Goal: Task Accomplishment & Management: Complete application form

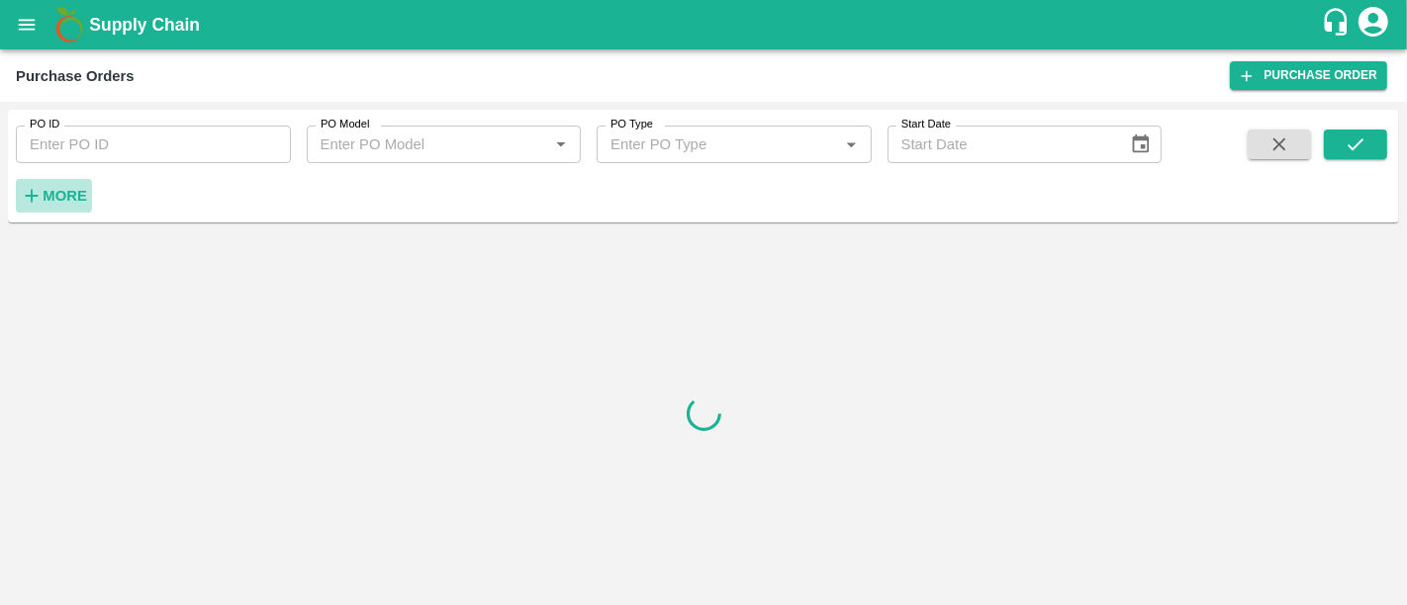
click at [33, 193] on icon "button" at bounding box center [32, 196] width 22 height 22
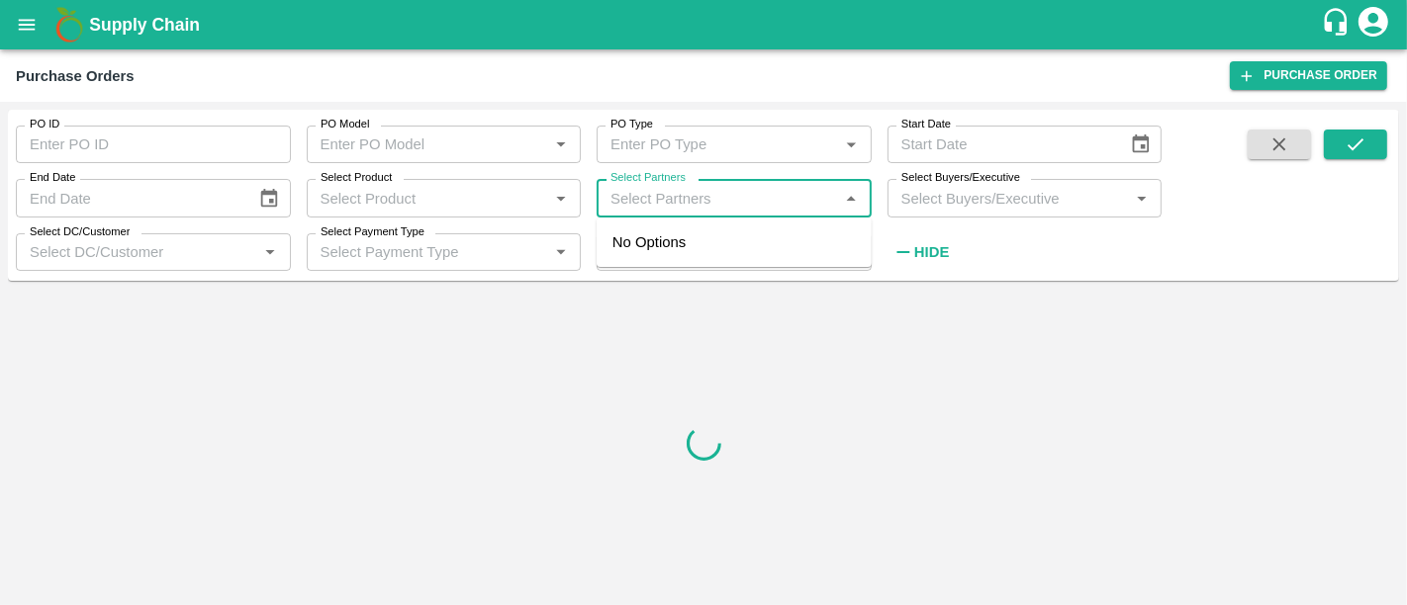
click at [626, 206] on input "Select Partners" at bounding box center [718, 198] width 231 height 26
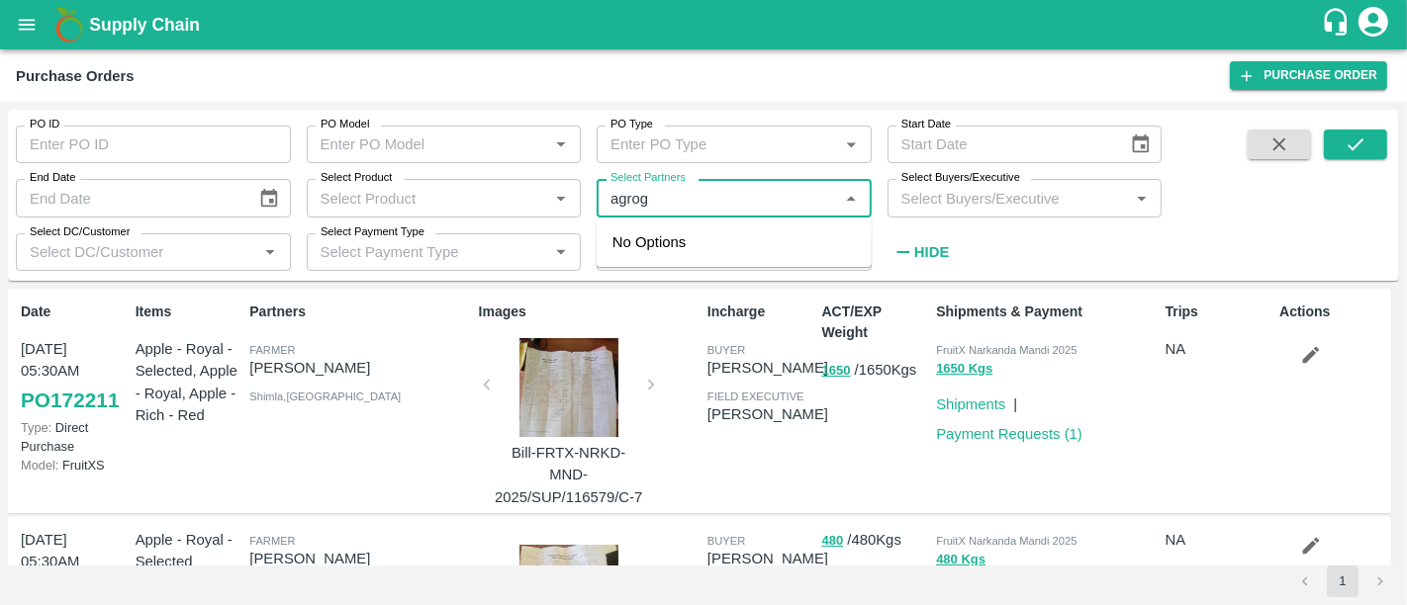
type input "agroga"
click at [763, 278] on div "Agrogator Exports Private Limited -, -9767015000" at bounding box center [734, 254] width 275 height 56
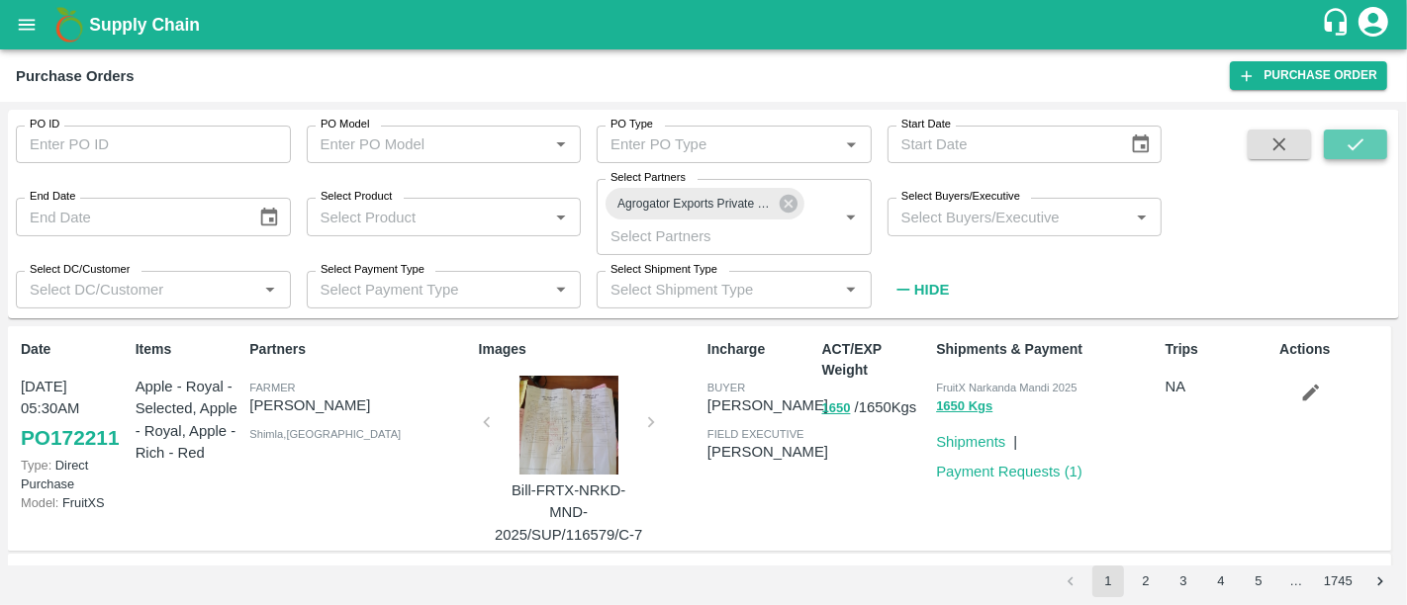
click at [1346, 139] on icon "submit" at bounding box center [1356, 145] width 22 height 22
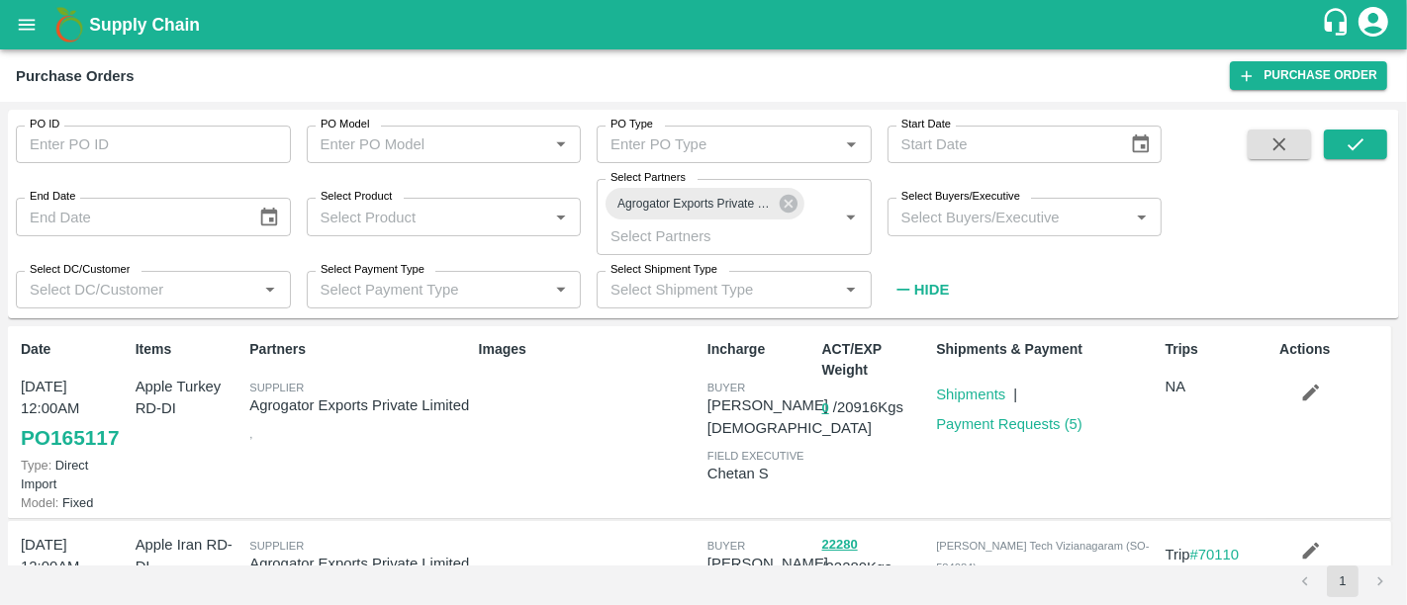
click at [163, 16] on b "Supply Chain" at bounding box center [144, 25] width 111 height 20
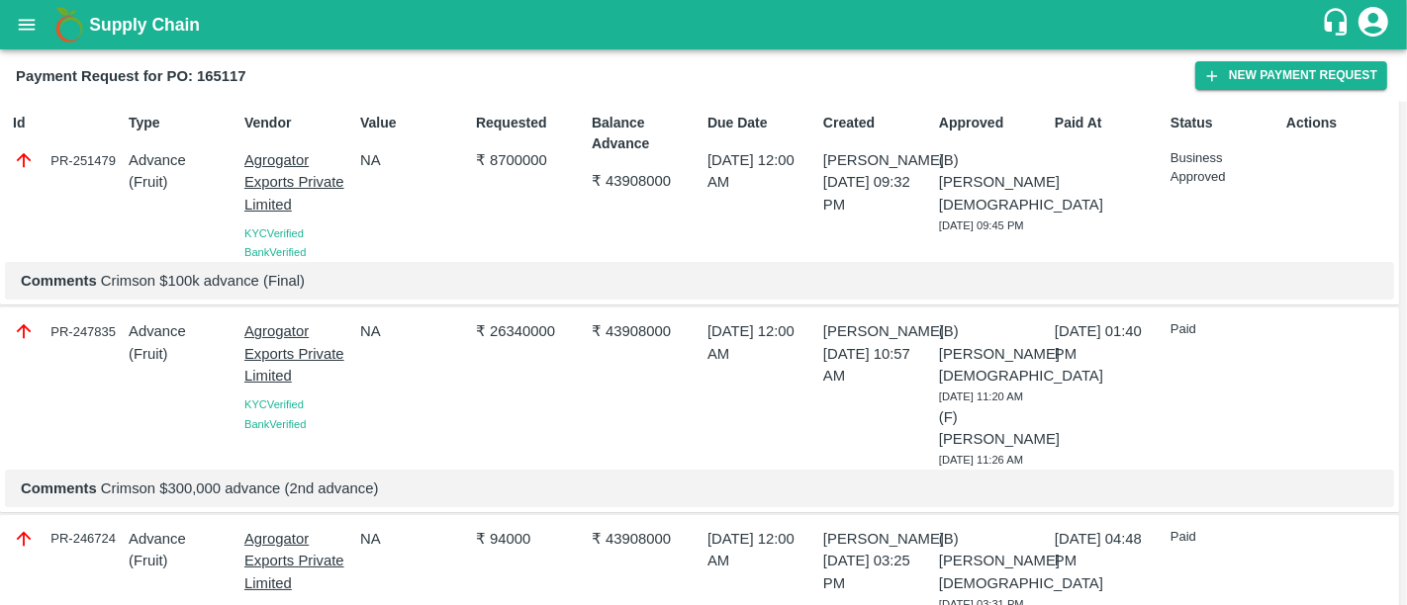
scroll to position [11, 0]
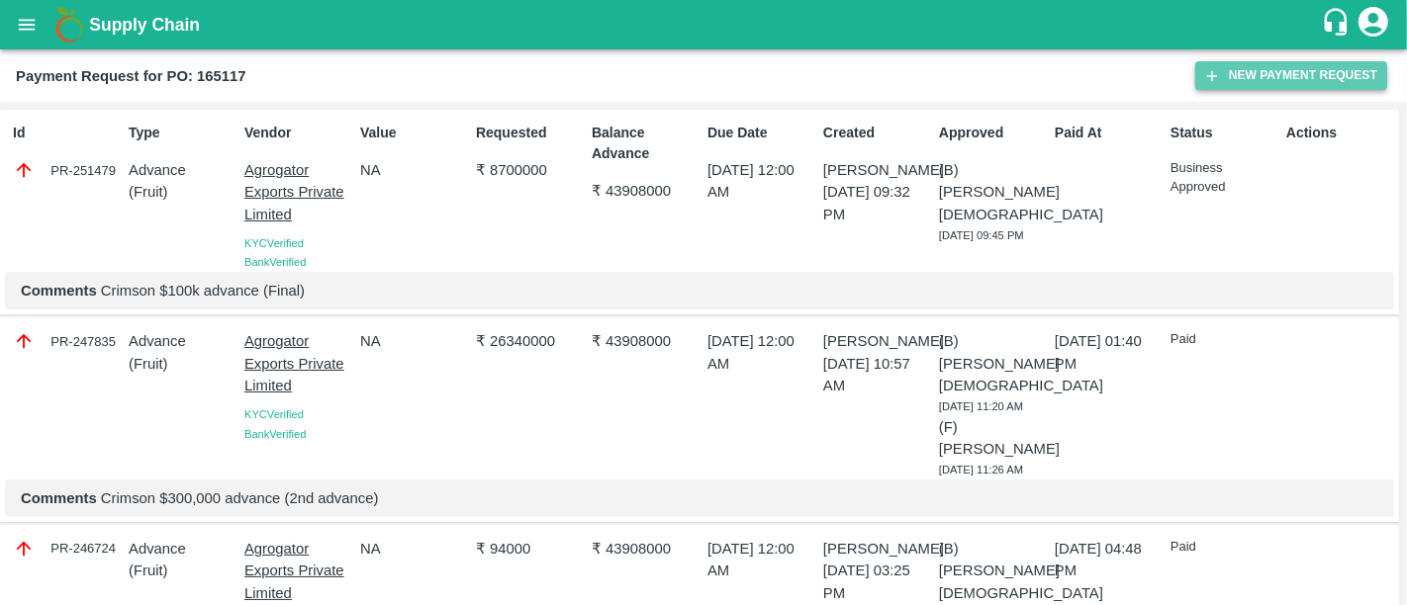
click at [1252, 86] on button "New Payment Request" at bounding box center [1291, 75] width 192 height 29
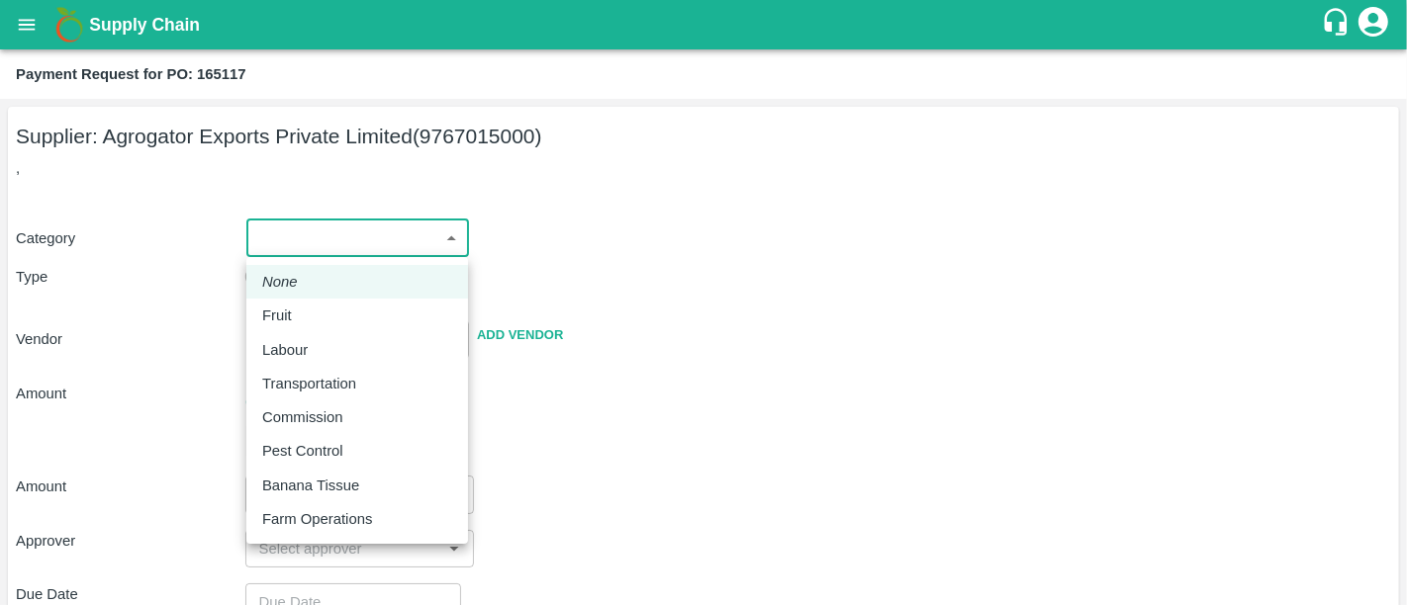
click at [379, 244] on body "Supply Chain Payment Request for PO: 165117 Supplier: Agrogator Exports Private…" at bounding box center [703, 302] width 1407 height 605
click at [350, 312] on div "Fruit" at bounding box center [357, 316] width 190 height 22
type input "1"
type input "Agrogator Exports Private Limited - 9767015000(Supplier)"
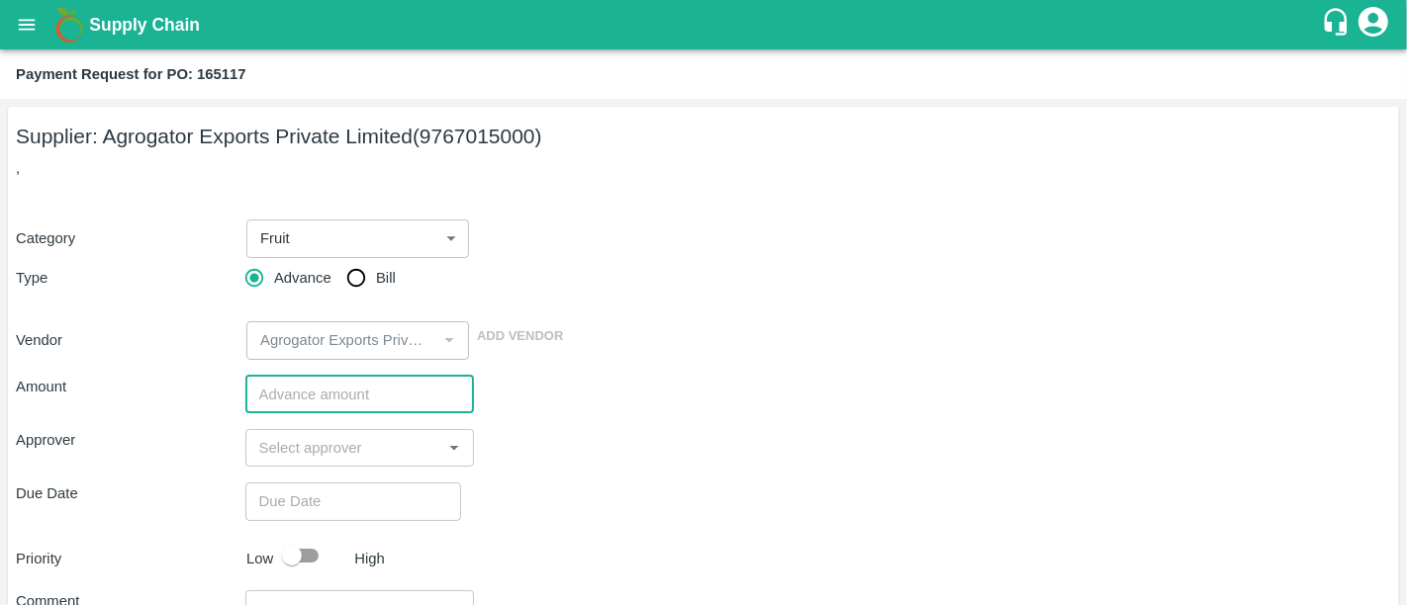
click at [320, 402] on input "number" at bounding box center [360, 395] width 230 height 38
click at [276, 397] on input "66000" at bounding box center [360, 395] width 230 height 38
type input "66000"
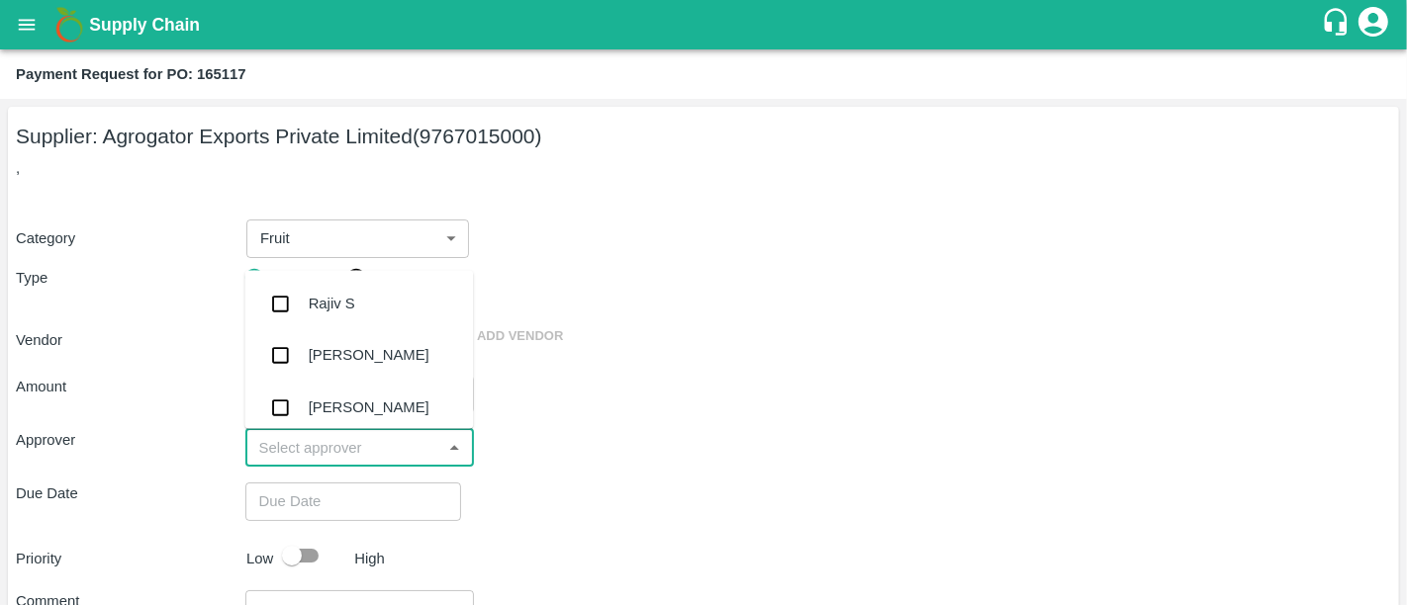
click at [344, 440] on input "input" at bounding box center [343, 448] width 185 height 26
type input "nee"
click at [370, 391] on div "[PERSON_NAME][DEMOGRAPHIC_DATA]" at bounding box center [358, 410] width 229 height 56
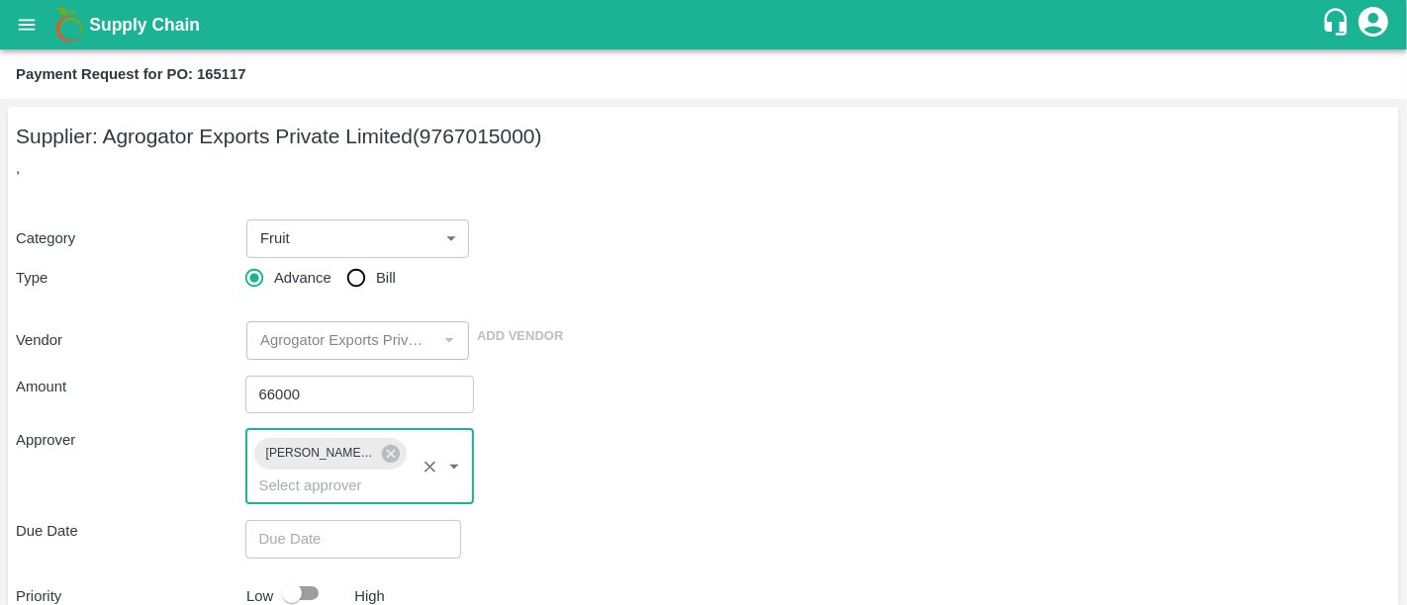
click at [787, 575] on div "Priority Low High" at bounding box center [699, 594] width 1383 height 38
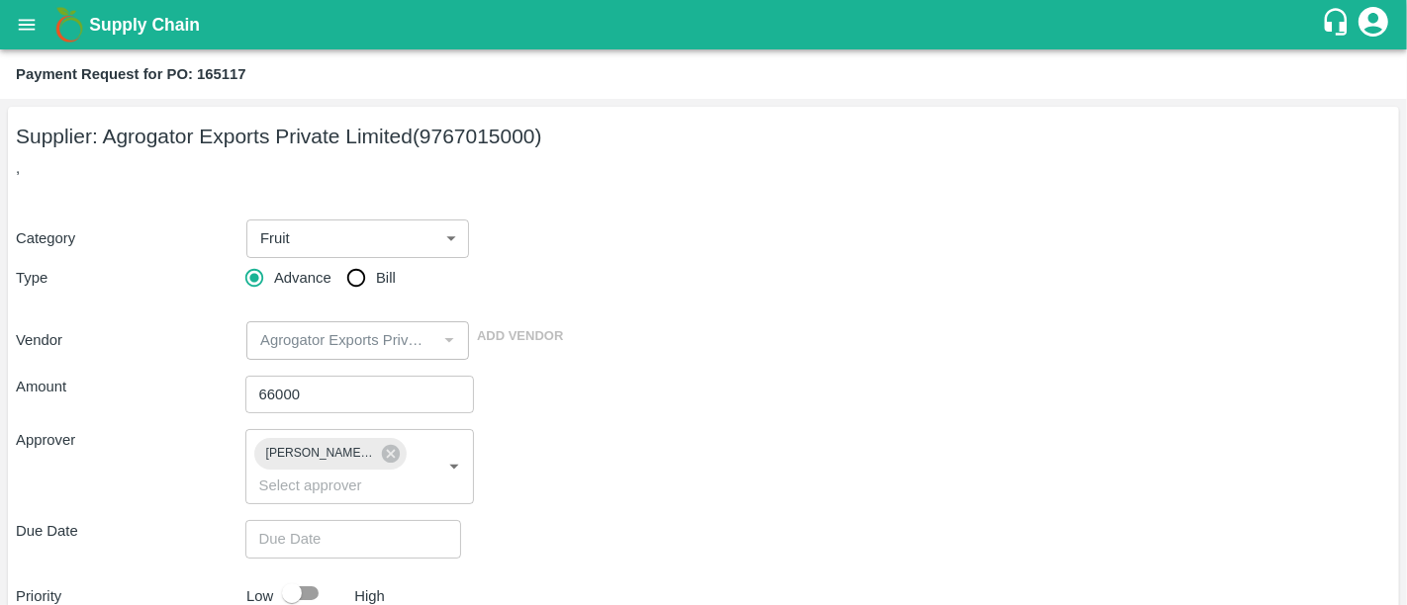
scroll to position [193, 0]
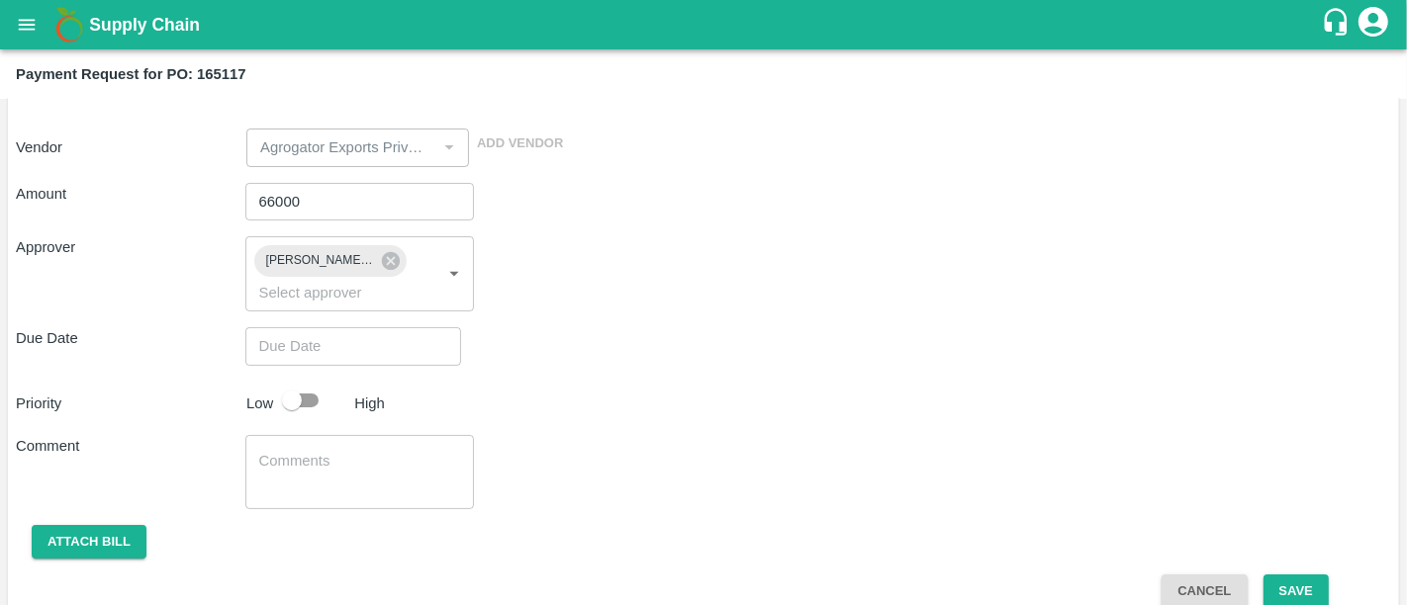
type input "DD/MM/YYYY hh:mm aa"
click at [339, 327] on input "DD/MM/YYYY hh:mm aa" at bounding box center [346, 346] width 202 height 38
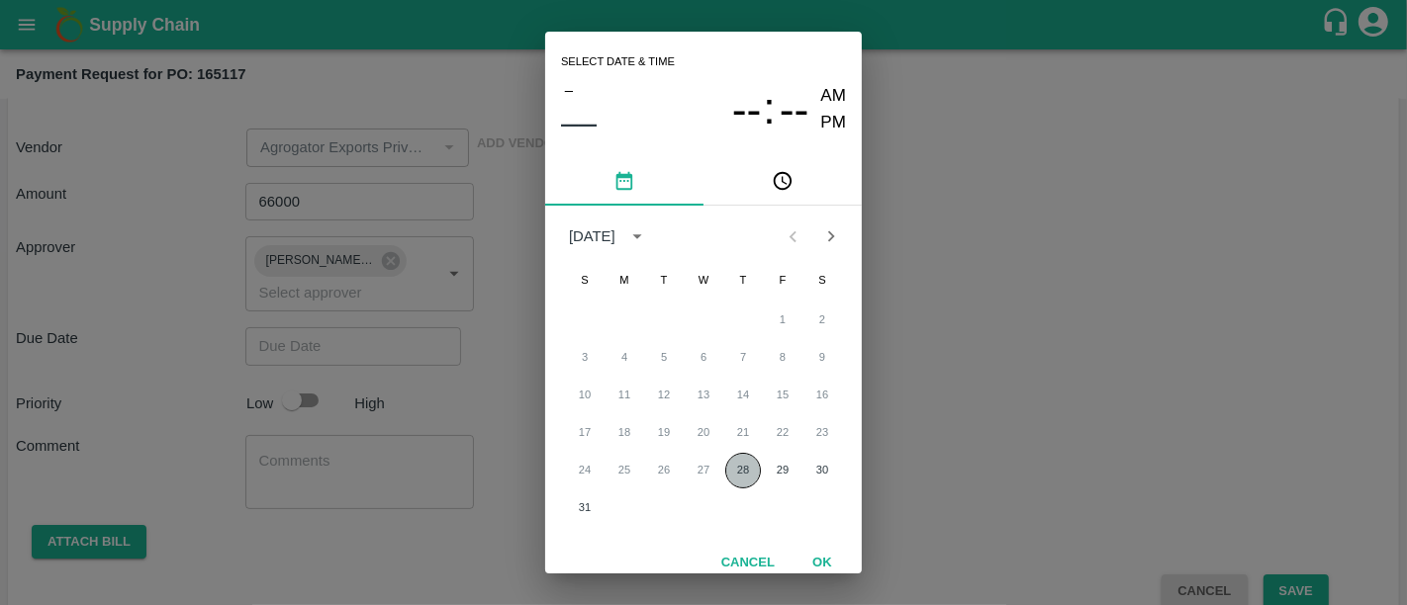
click at [747, 479] on button "28" at bounding box center [743, 471] width 36 height 36
type input "28/08/2025 12:00 AM"
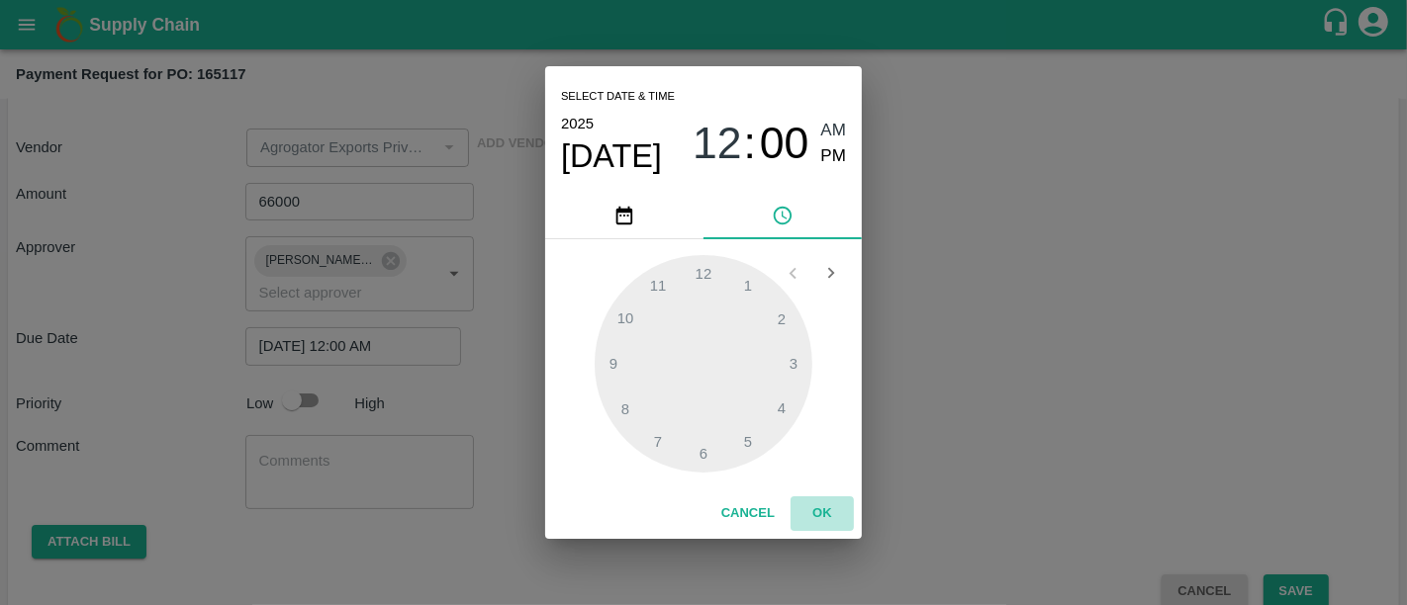
click at [830, 518] on button "OK" at bounding box center [821, 514] width 63 height 35
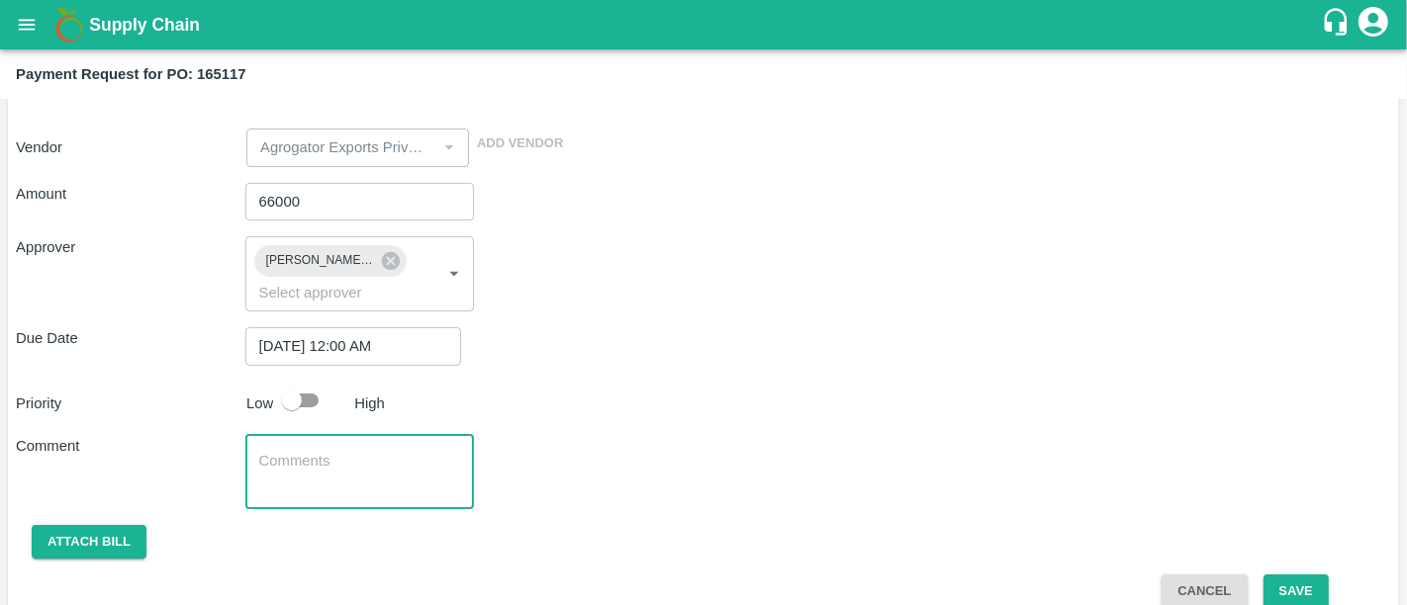
click at [379, 451] on textarea at bounding box center [360, 472] width 202 height 42
drag, startPoint x: 420, startPoint y: 437, endPoint x: 793, endPoint y: 430, distance: 373.0
click at [793, 435] on div "Comment Dollor rate difference for 100k x ​" at bounding box center [703, 472] width 1375 height 74
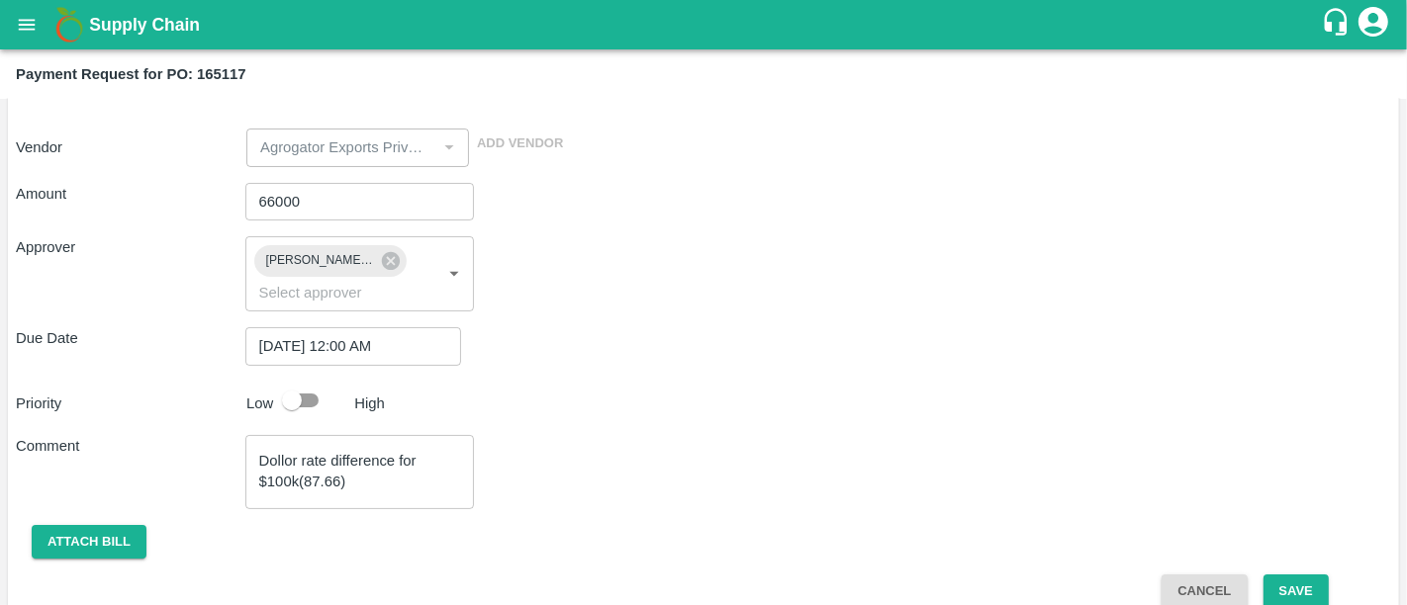
click at [793, 435] on div "Comment Dollor rate difference for $100k(87.66) x ​" at bounding box center [703, 472] width 1375 height 74
click at [424, 451] on textarea "Dollor rate difference for $100k(87.66)" at bounding box center [360, 472] width 202 height 42
type textarea "Dollor rate difference for final $100k(87.66)"
click at [625, 435] on div "Comment Dollor rate difference for final $100k(87.66) x ​" at bounding box center [703, 472] width 1375 height 74
click at [1320, 575] on button "Save" at bounding box center [1295, 592] width 65 height 35
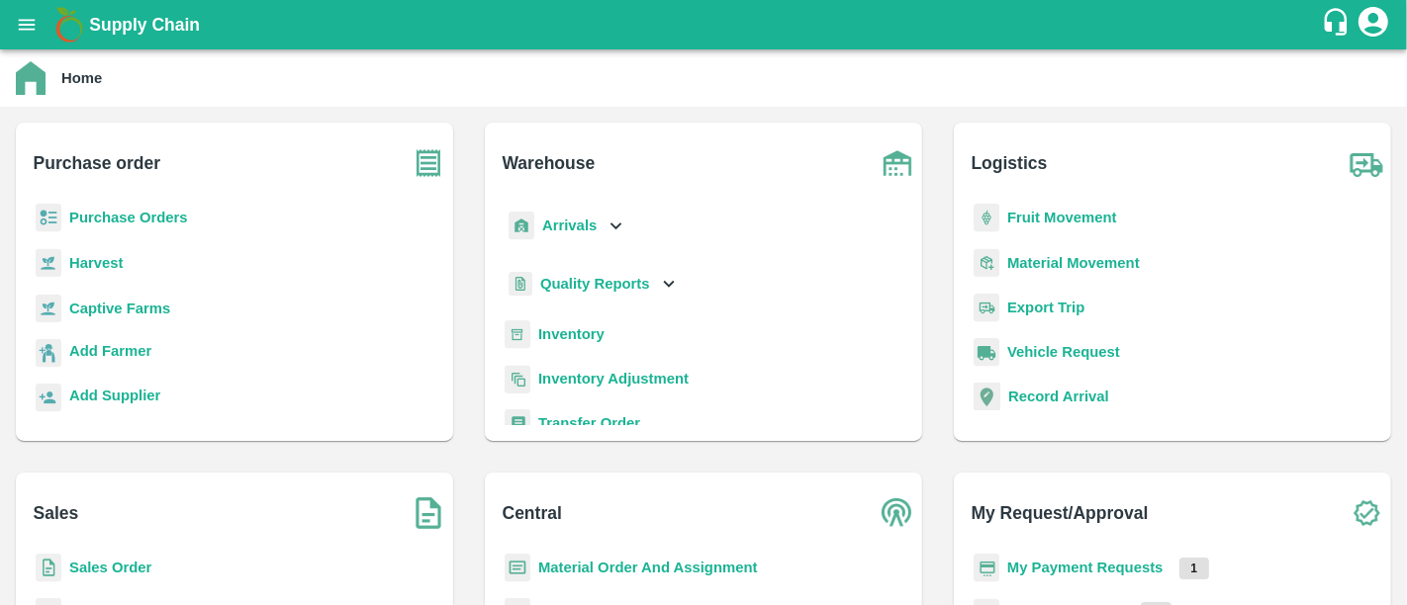
click at [1130, 569] on b "My Payment Requests" at bounding box center [1085, 568] width 156 height 16
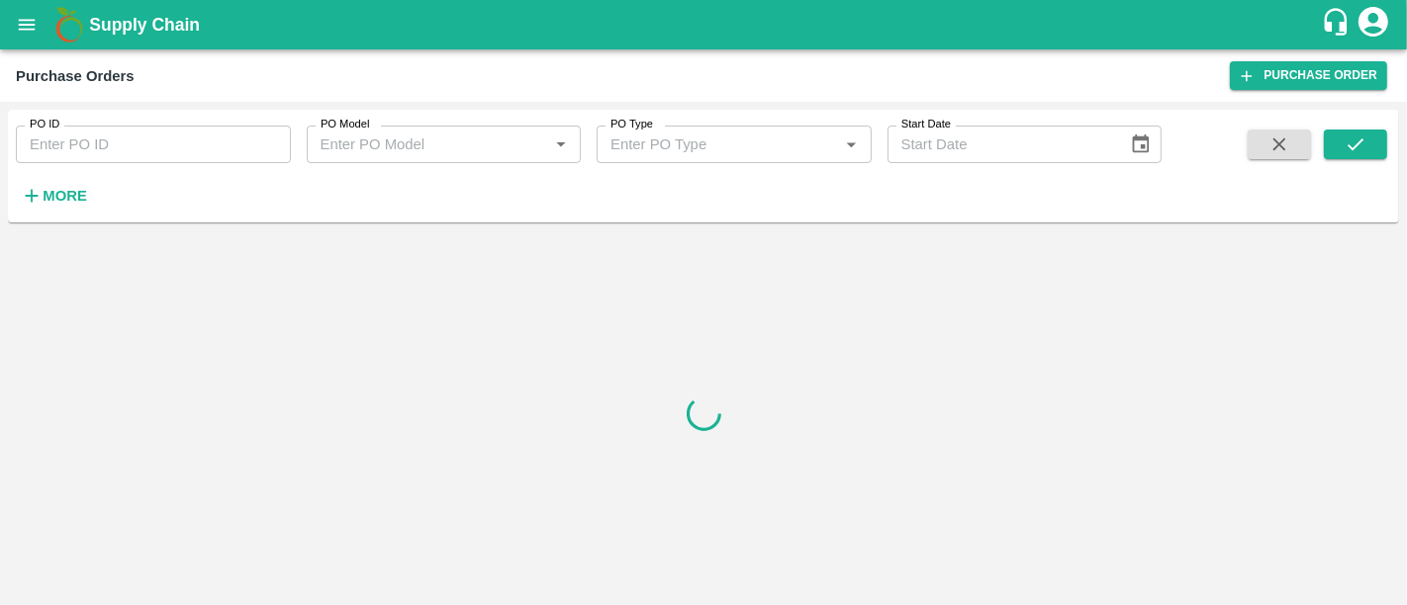
click at [94, 192] on div "PO ID PO ID PO Model PO Model   * PO Type PO Type   * Start Date Start Date More" at bounding box center [580, 161] width 1161 height 103
click at [81, 194] on strong "More" at bounding box center [65, 196] width 45 height 16
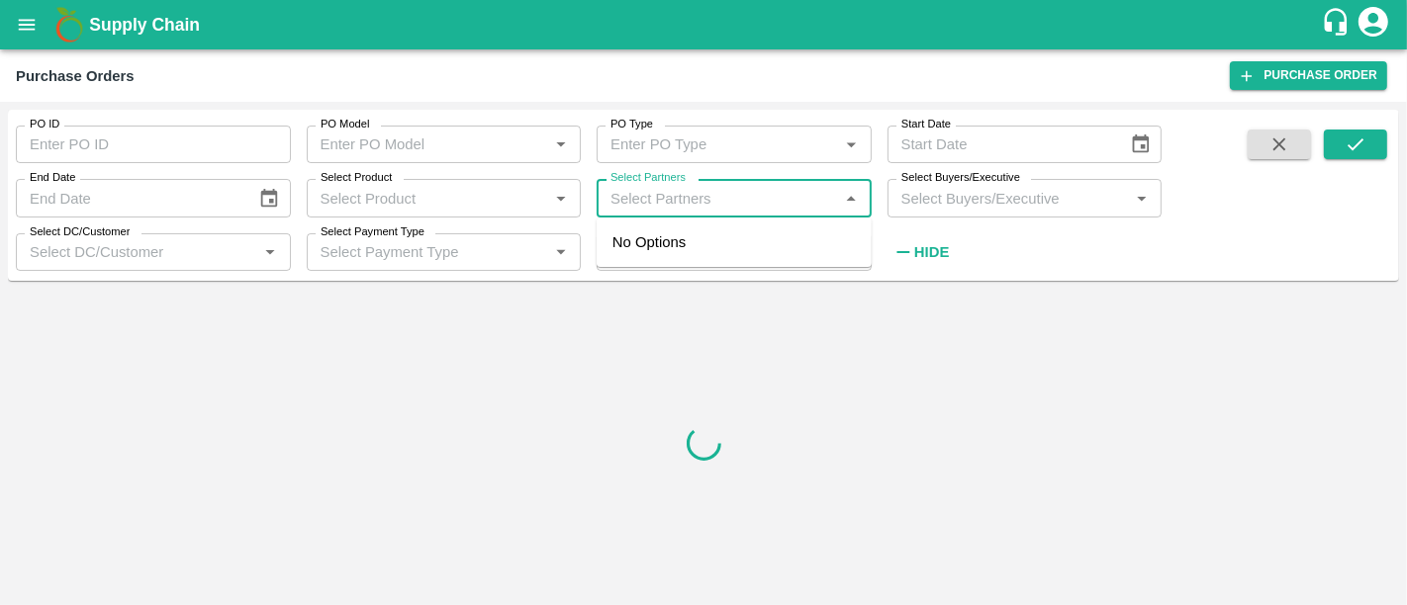
click at [724, 196] on input "Select Partners" at bounding box center [718, 198] width 231 height 26
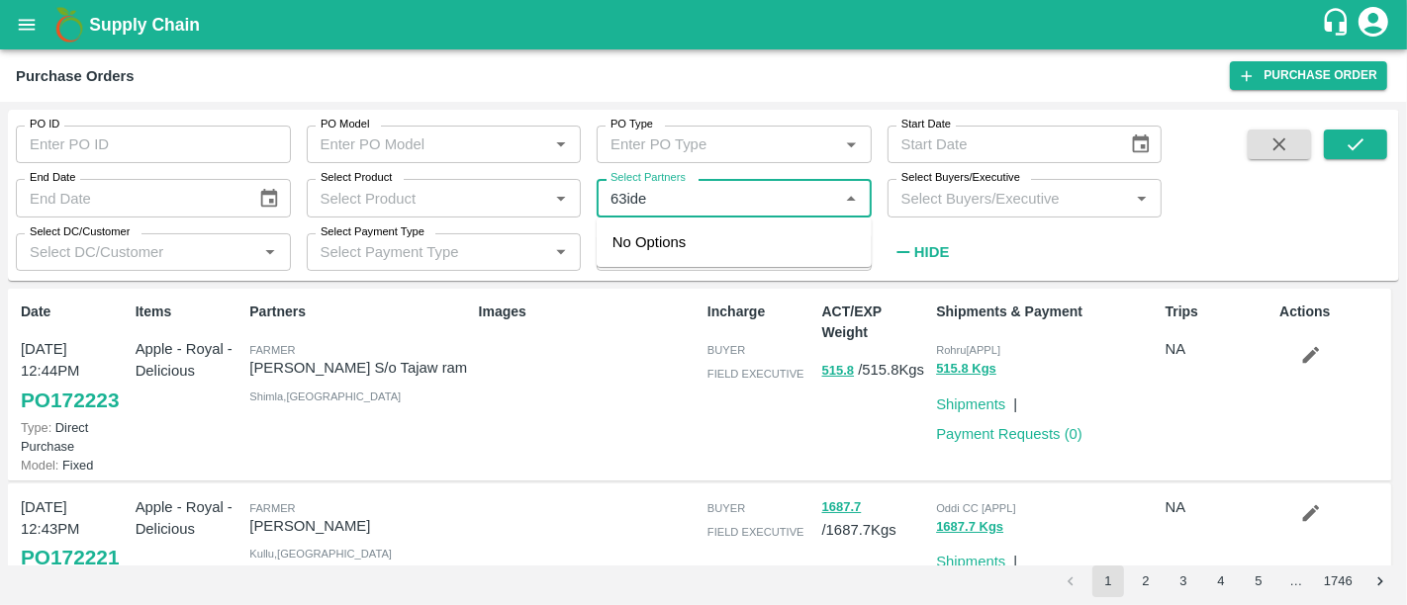
click at [717, 205] on input "Select Partners" at bounding box center [718, 198] width 231 height 26
type input "63id"
click at [767, 276] on div "63IDEAS INFOLABS PRIVATE LIMITED-, -7208746994" at bounding box center [762, 265] width 188 height 66
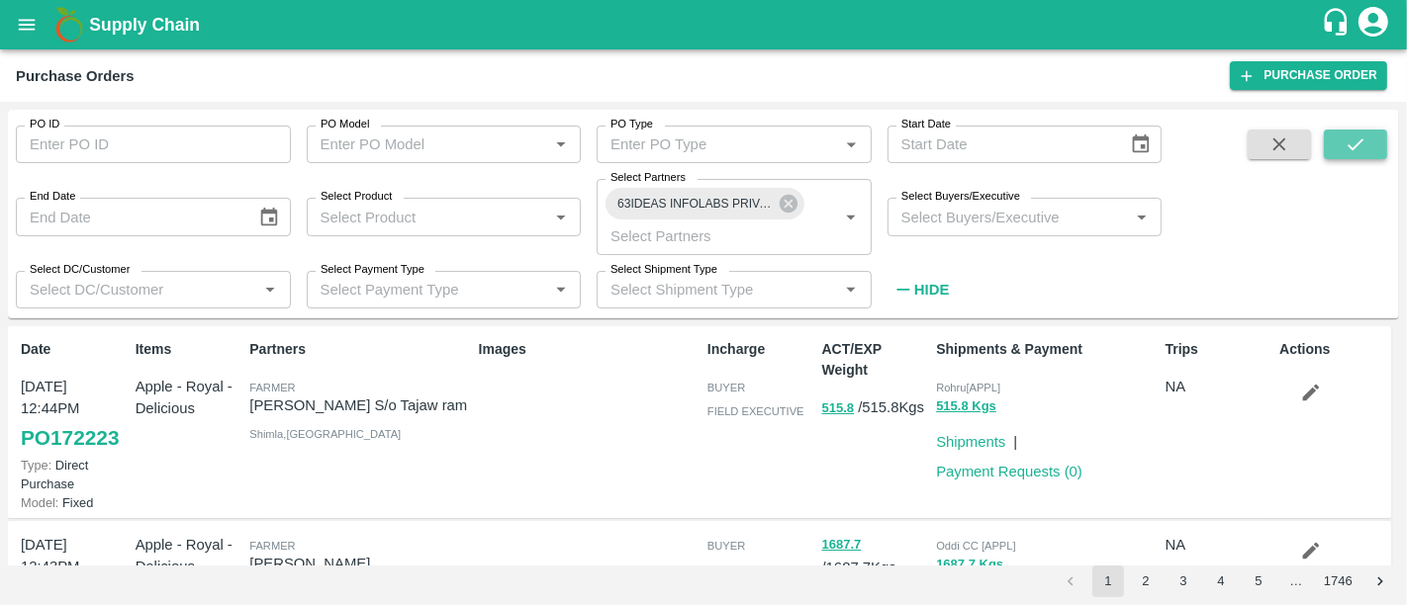
click at [1346, 149] on icon "submit" at bounding box center [1356, 145] width 22 height 22
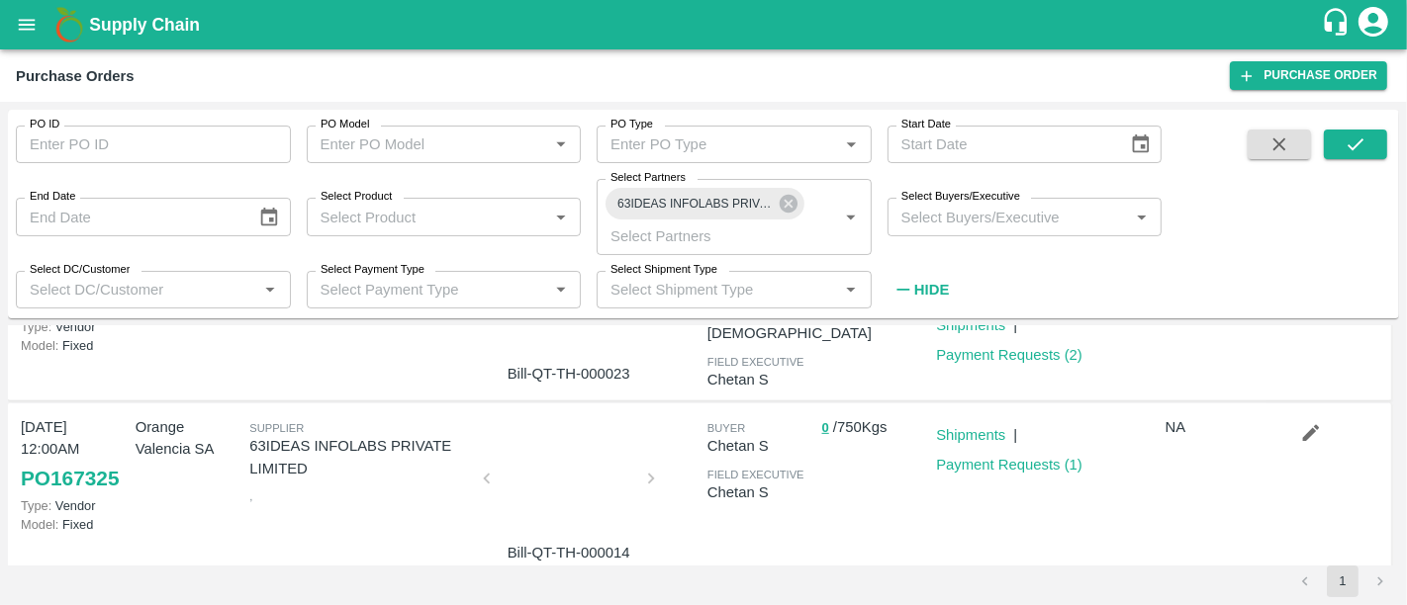
scroll to position [848, 0]
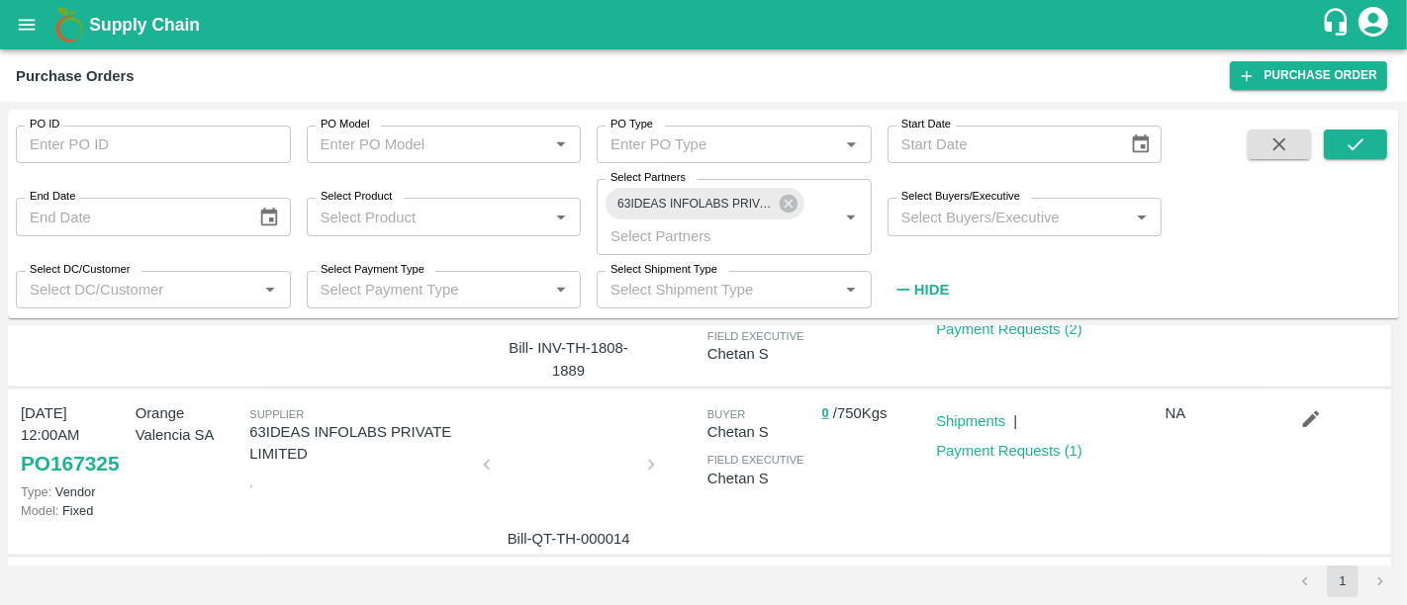
click at [568, 483] on div at bounding box center [569, 470] width 148 height 105
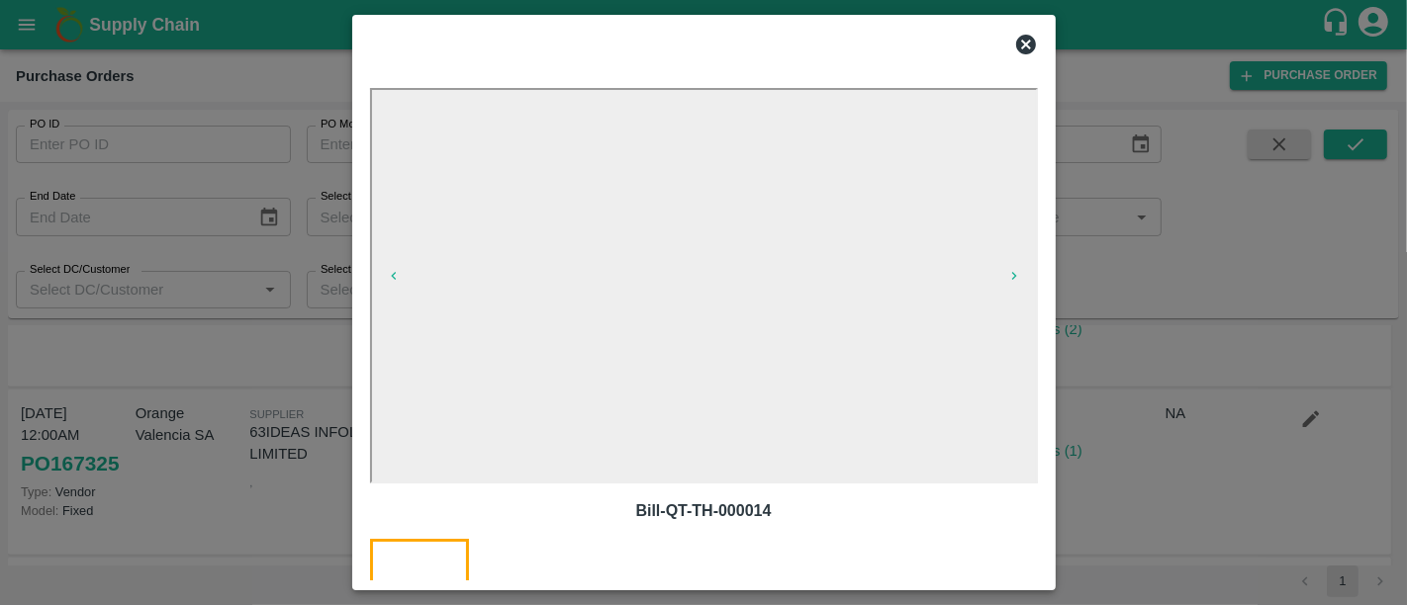
click at [1125, 346] on div at bounding box center [703, 302] width 1407 height 605
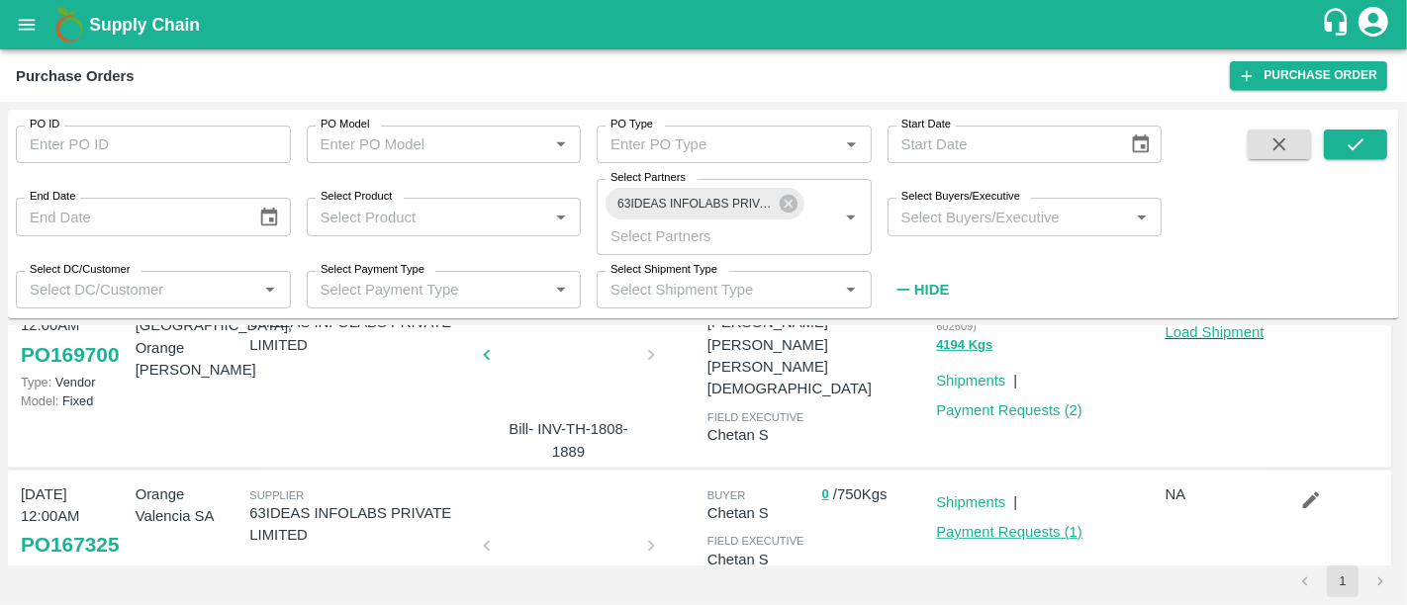
scroll to position [732, 0]
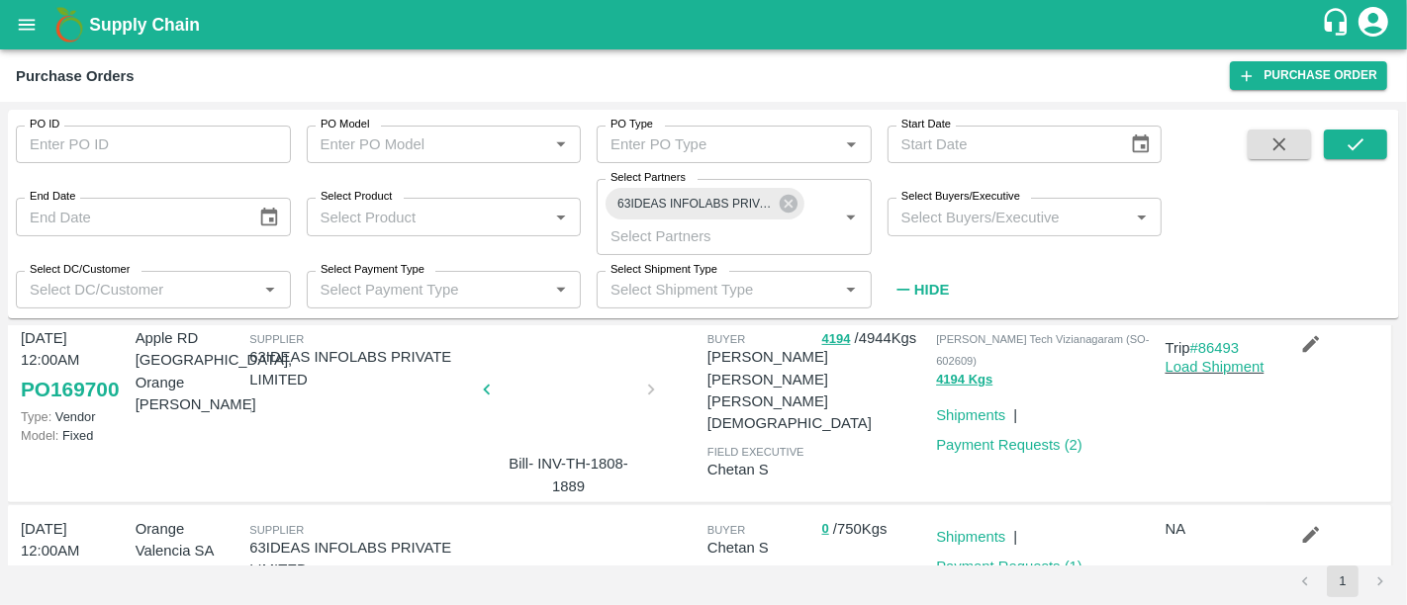
click at [599, 534] on div at bounding box center [569, 586] width 148 height 105
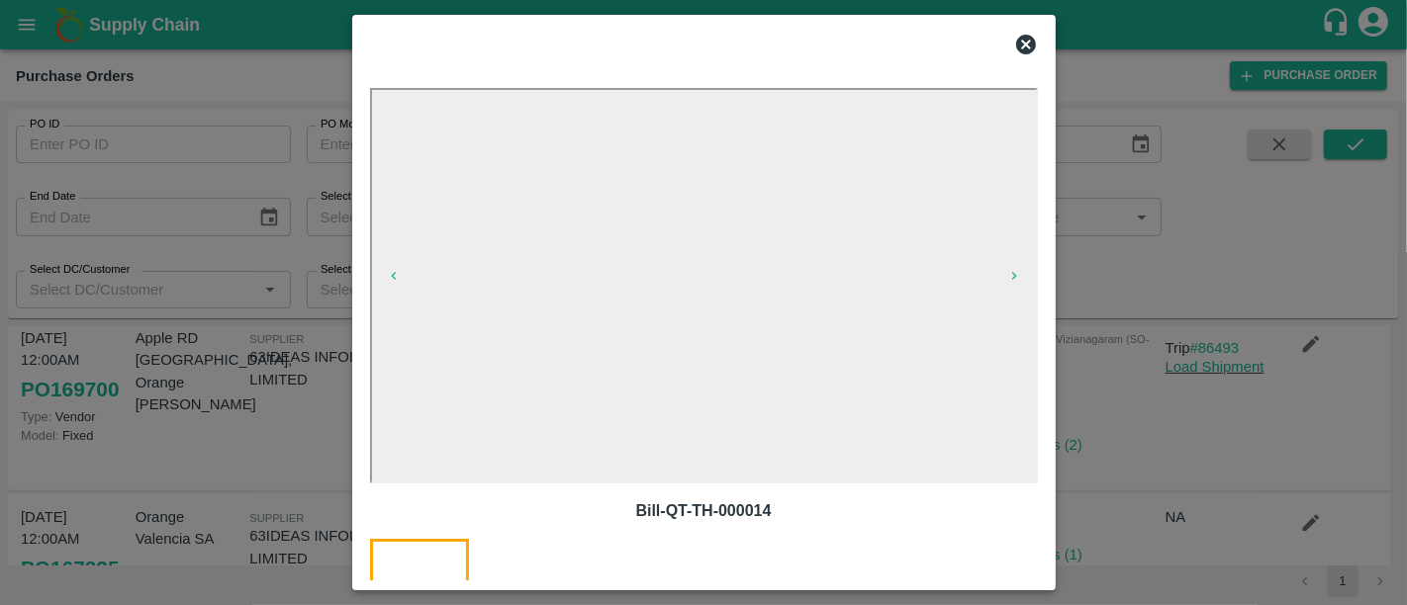
click at [1139, 450] on div at bounding box center [703, 302] width 1407 height 605
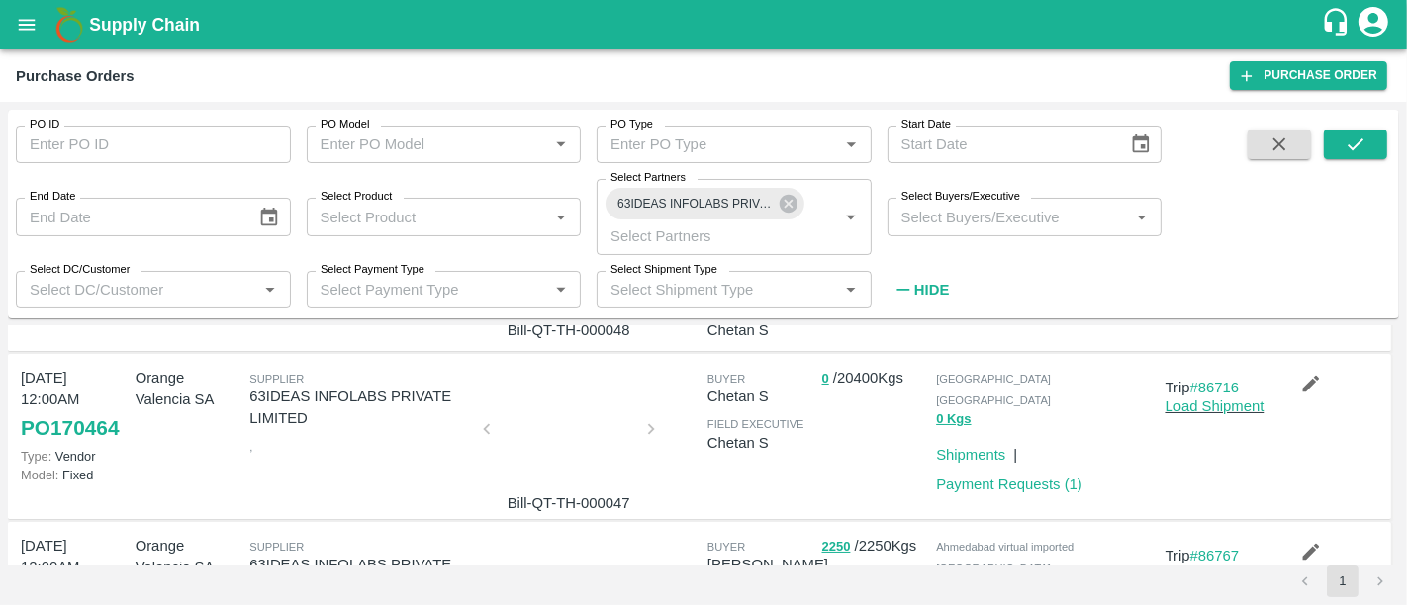
scroll to position [134, 0]
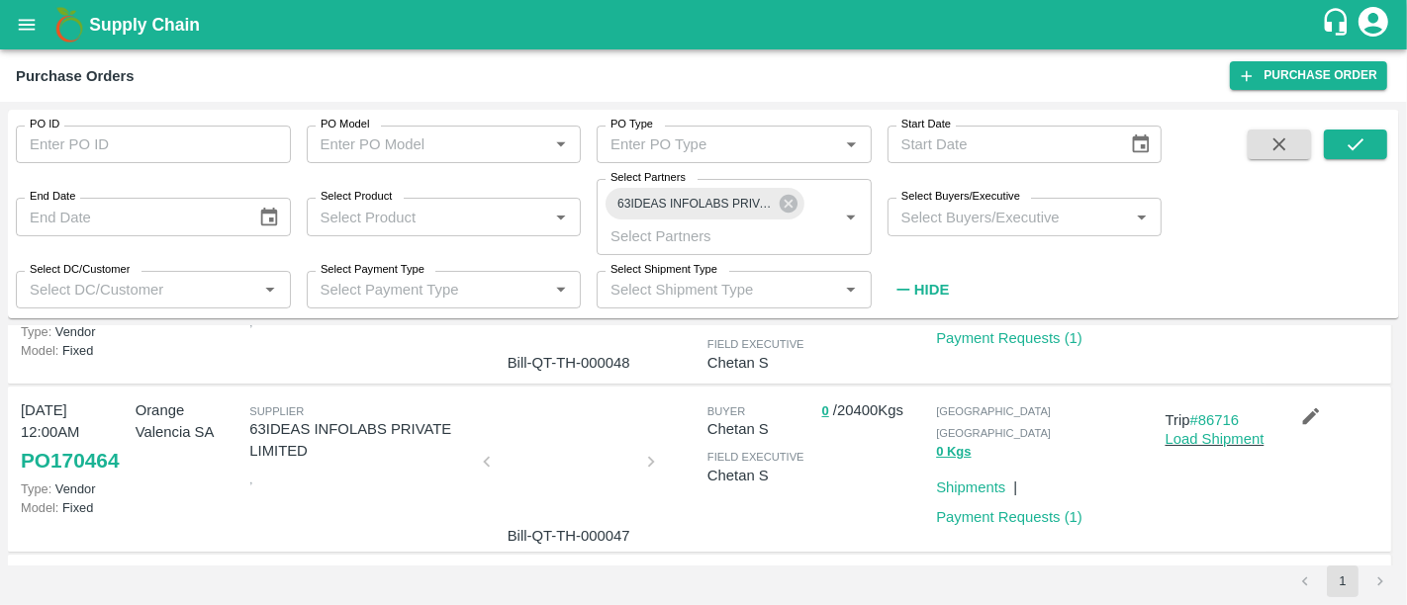
click at [585, 456] on div at bounding box center [569, 468] width 148 height 105
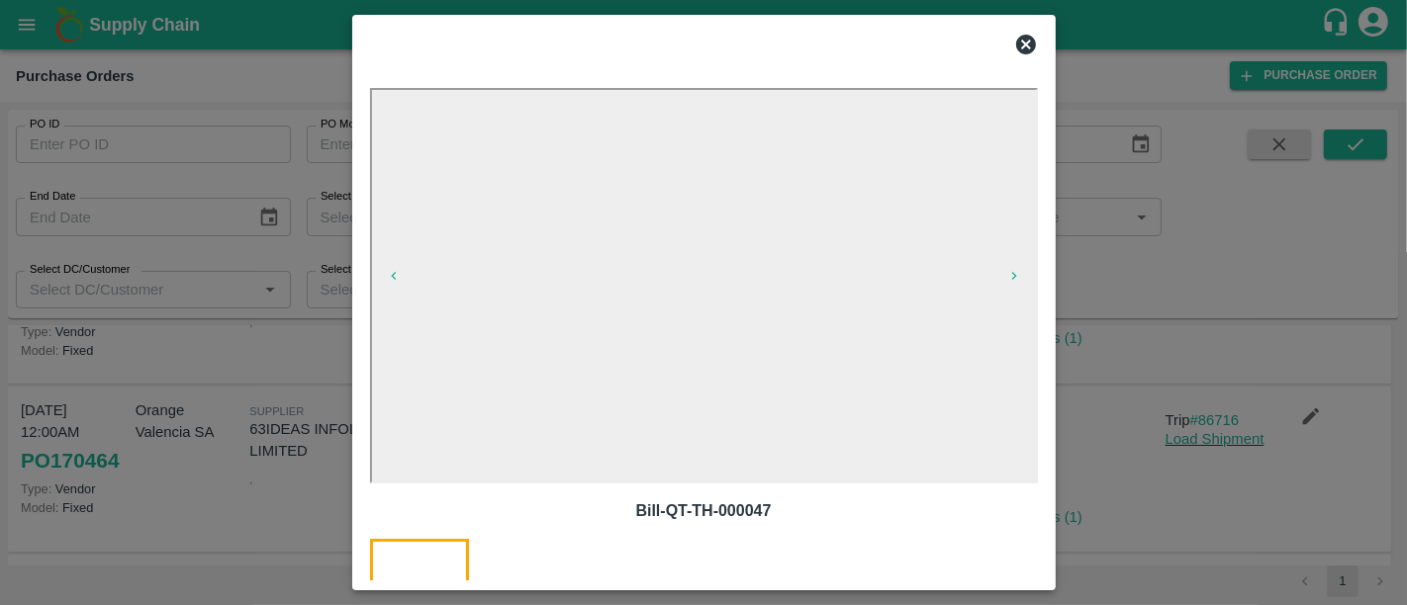
click at [1188, 325] on div at bounding box center [703, 302] width 1407 height 605
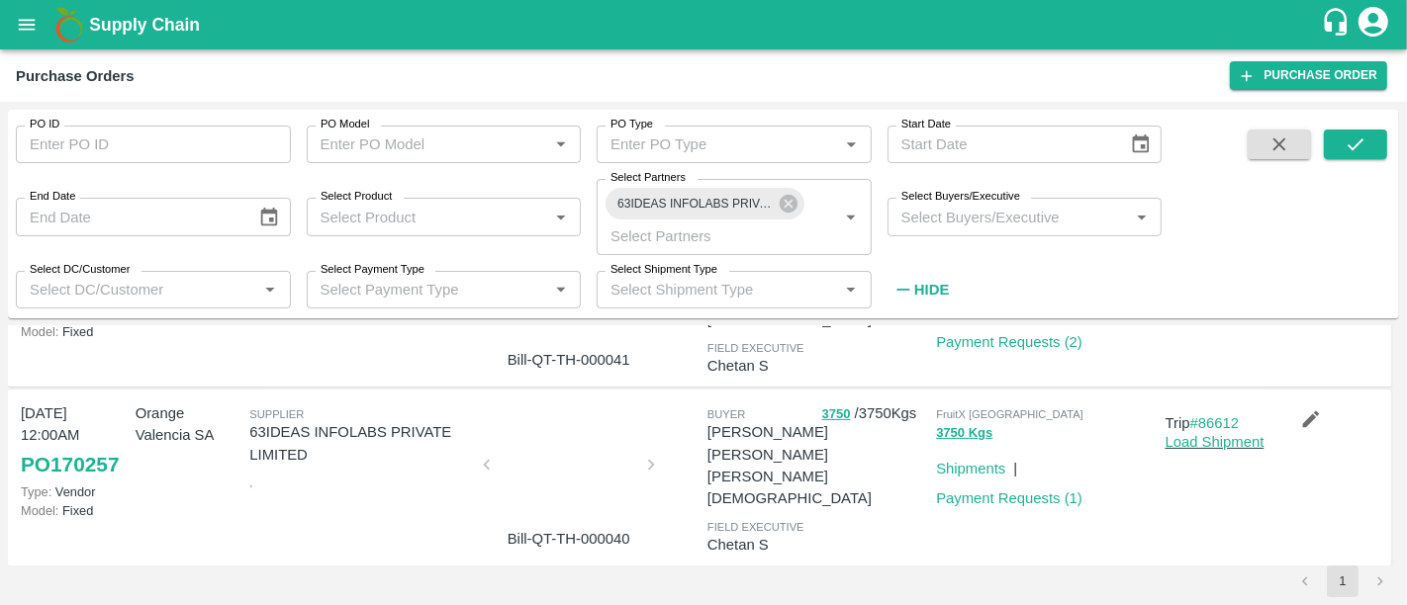
scroll to position [477, 0]
click at [599, 512] on div at bounding box center [569, 471] width 148 height 105
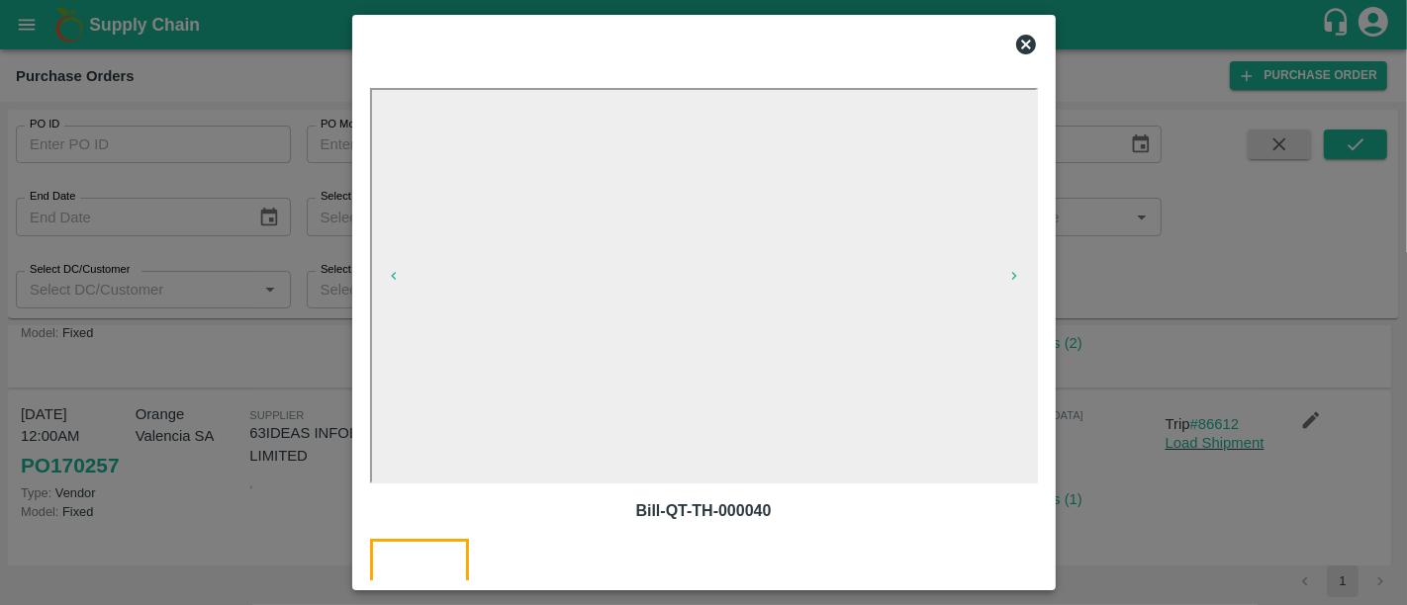
click at [1181, 432] on div at bounding box center [703, 302] width 1407 height 605
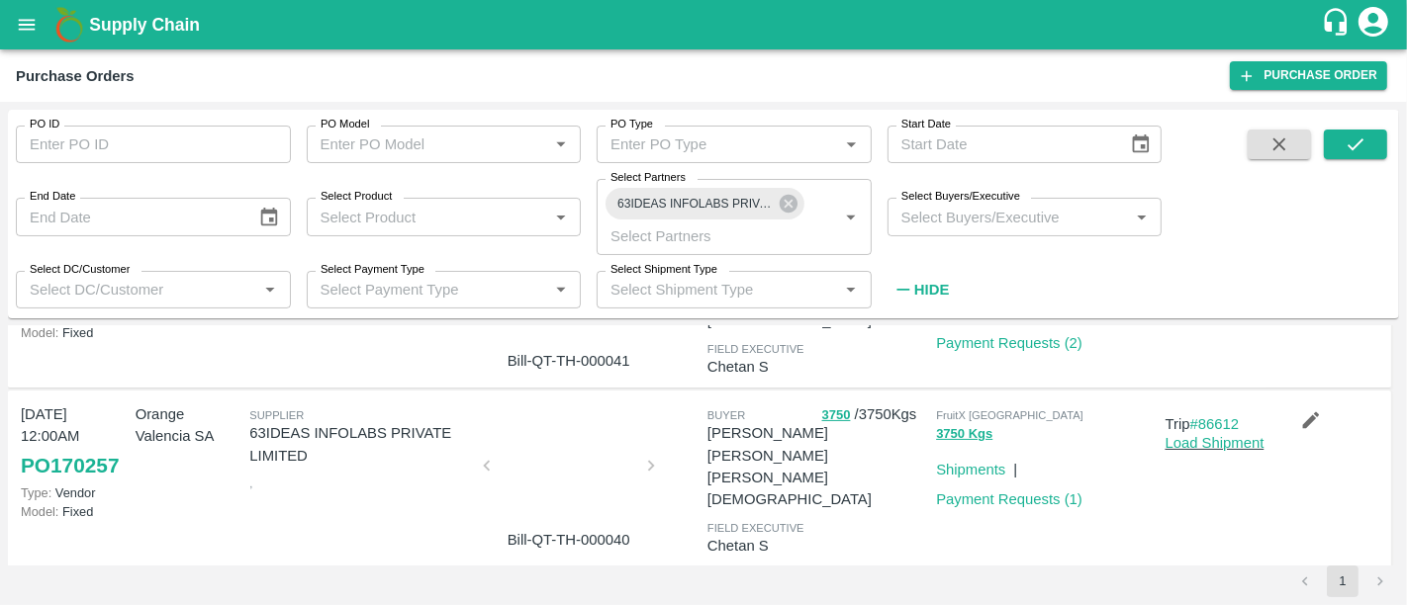
click at [616, 489] on div at bounding box center [569, 471] width 148 height 105
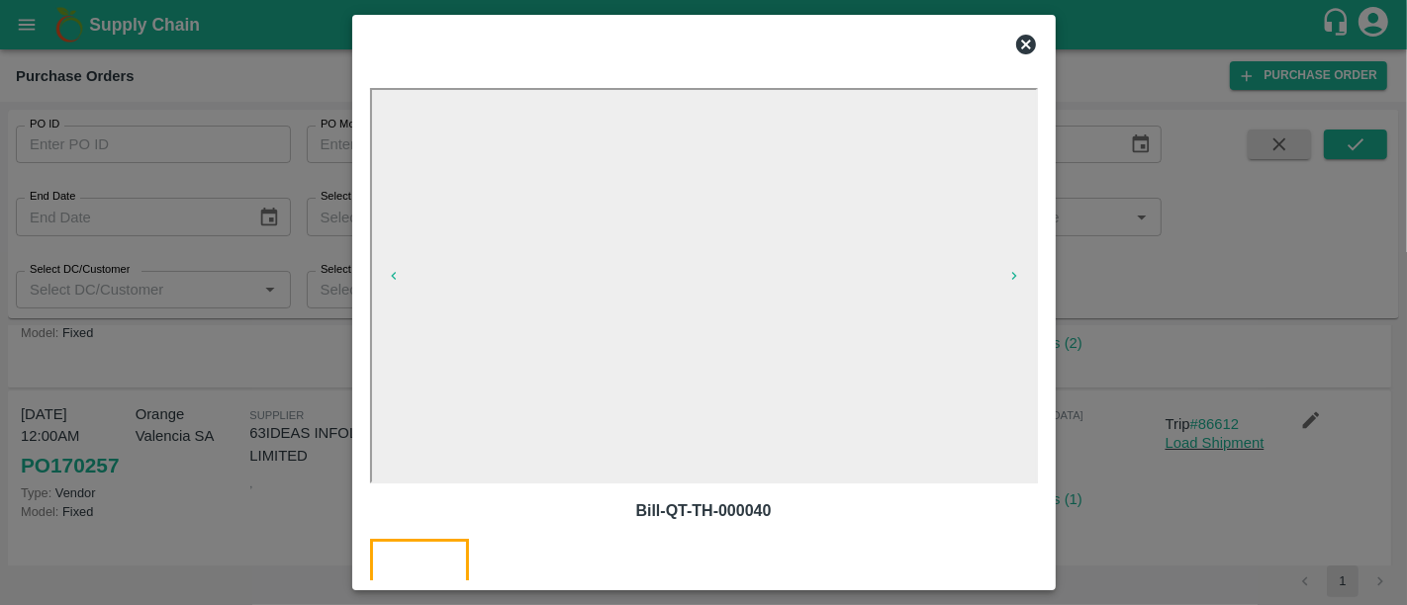
click at [1156, 410] on div at bounding box center [703, 302] width 1407 height 605
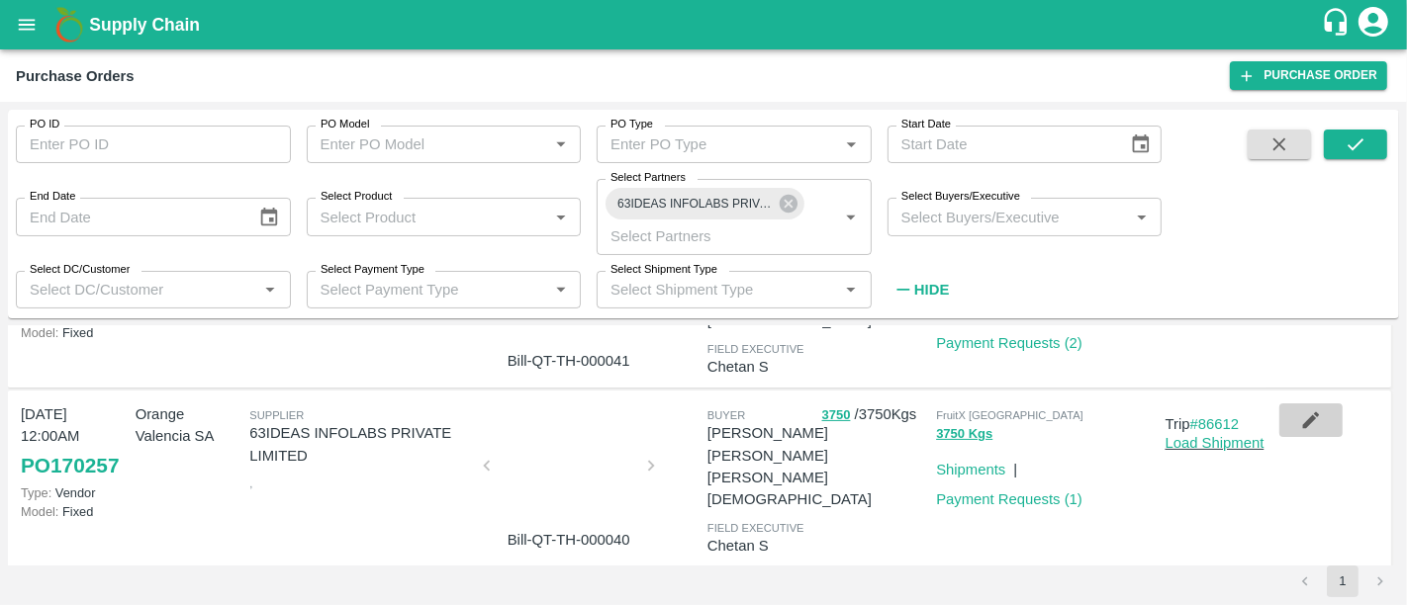
click at [1316, 423] on icon "button" at bounding box center [1311, 421] width 22 height 22
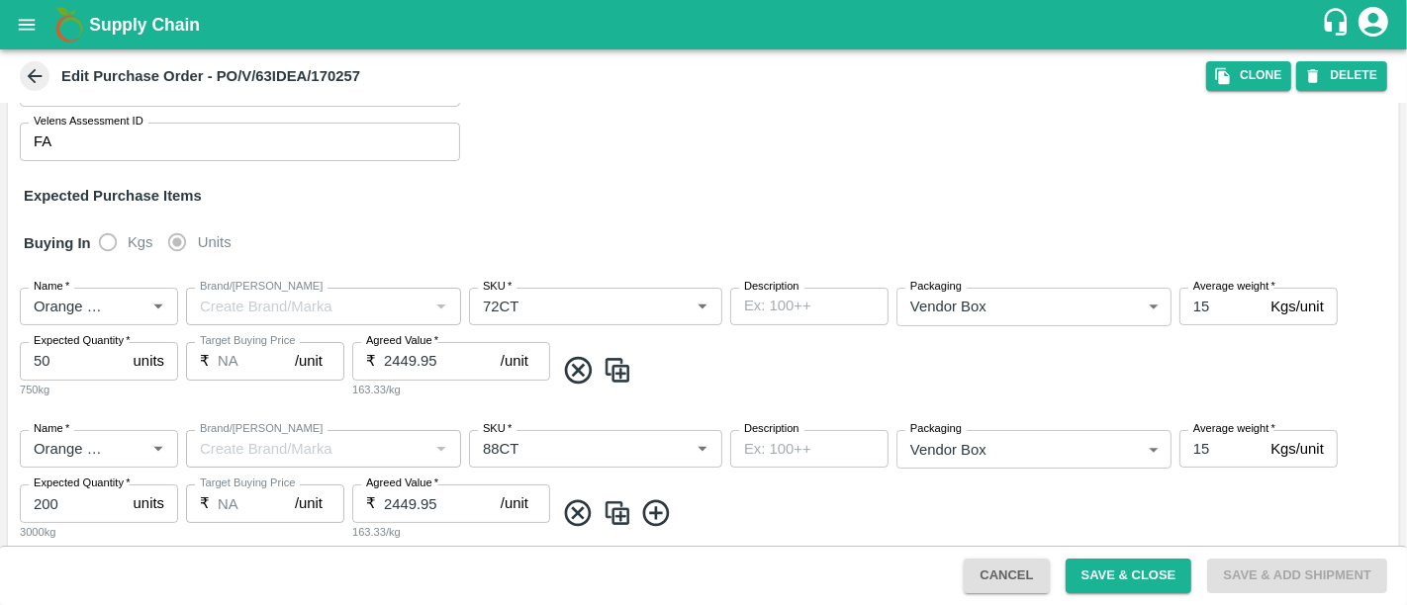
scroll to position [237, 0]
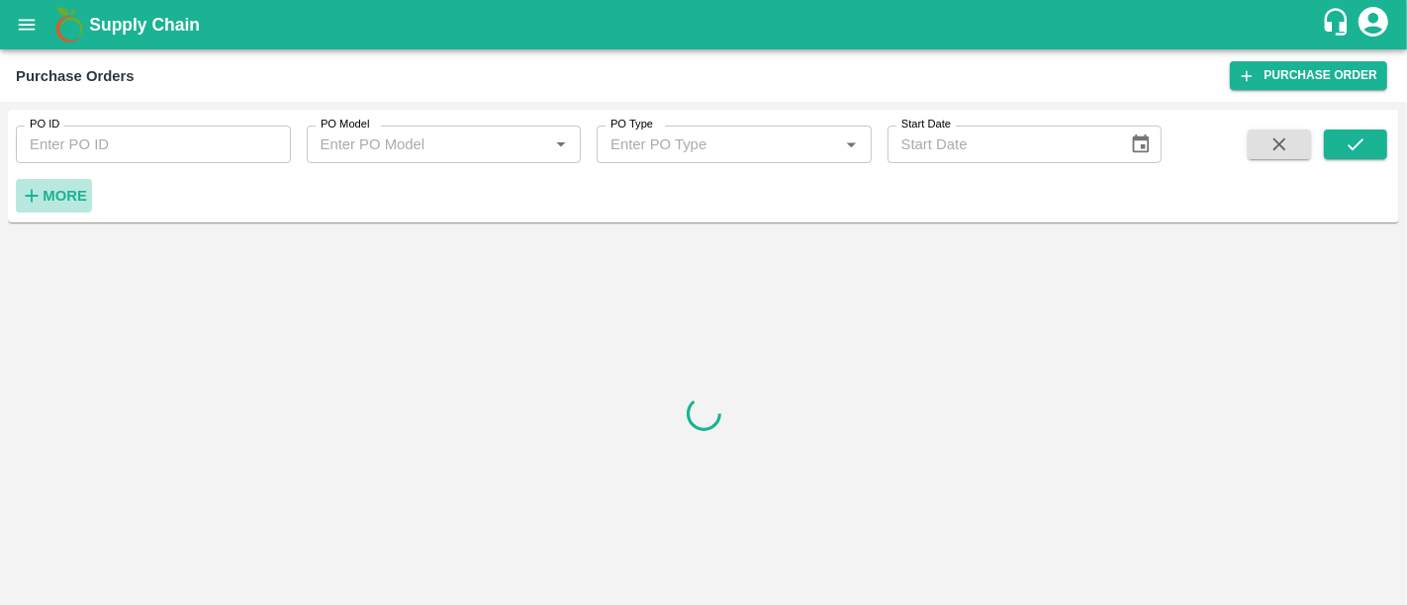
click at [78, 208] on h6 "More" at bounding box center [65, 196] width 45 height 26
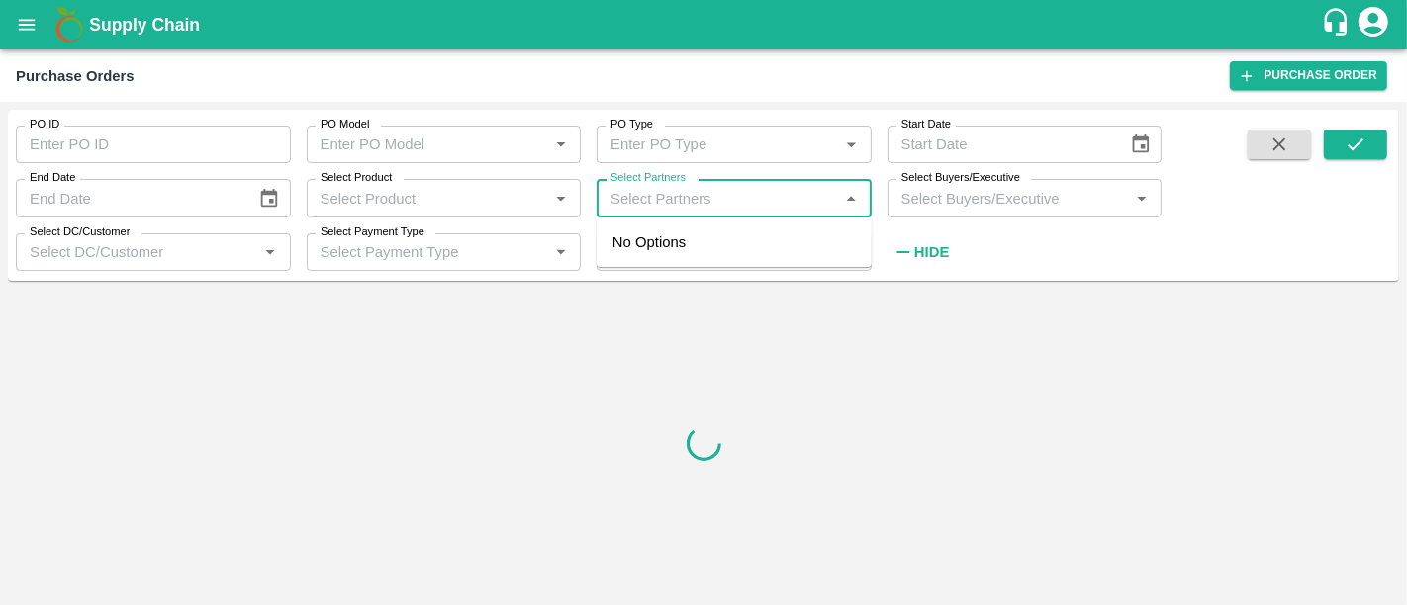
click at [745, 199] on input "Select Partners" at bounding box center [718, 198] width 231 height 26
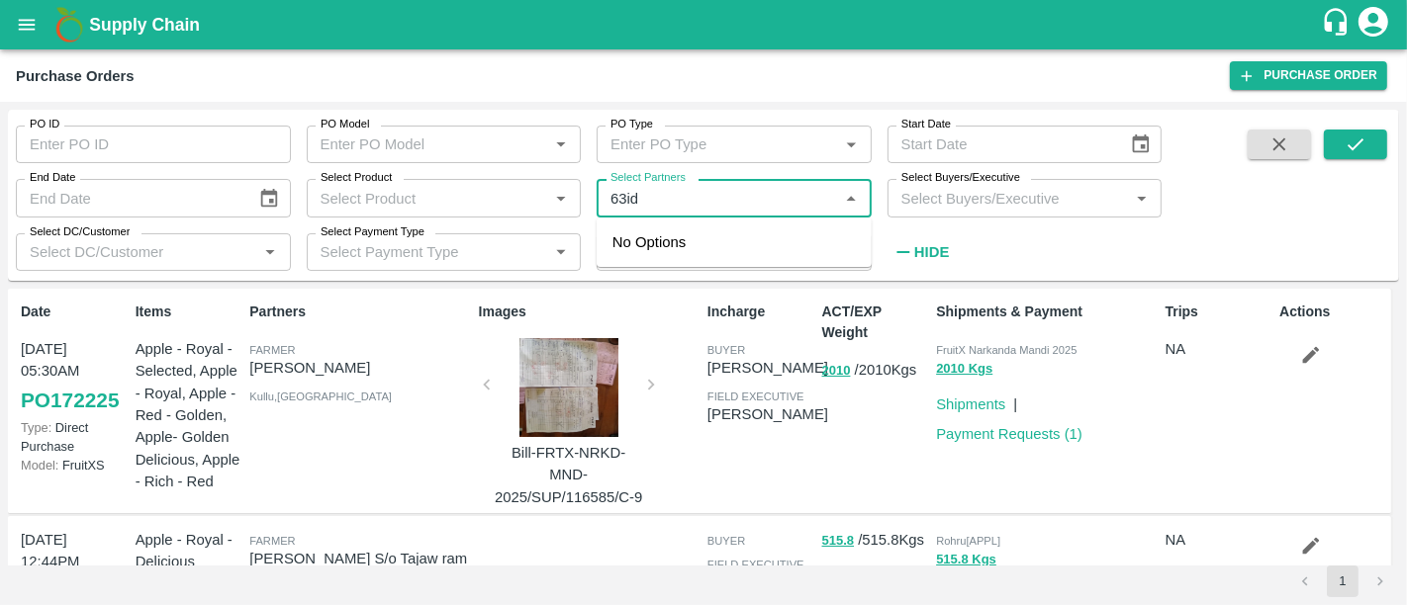
type input "63ide"
click at [758, 253] on div "63IDEAS INFOLABS PRIVATE LIMITED-, -7208746994" at bounding box center [762, 265] width 188 height 66
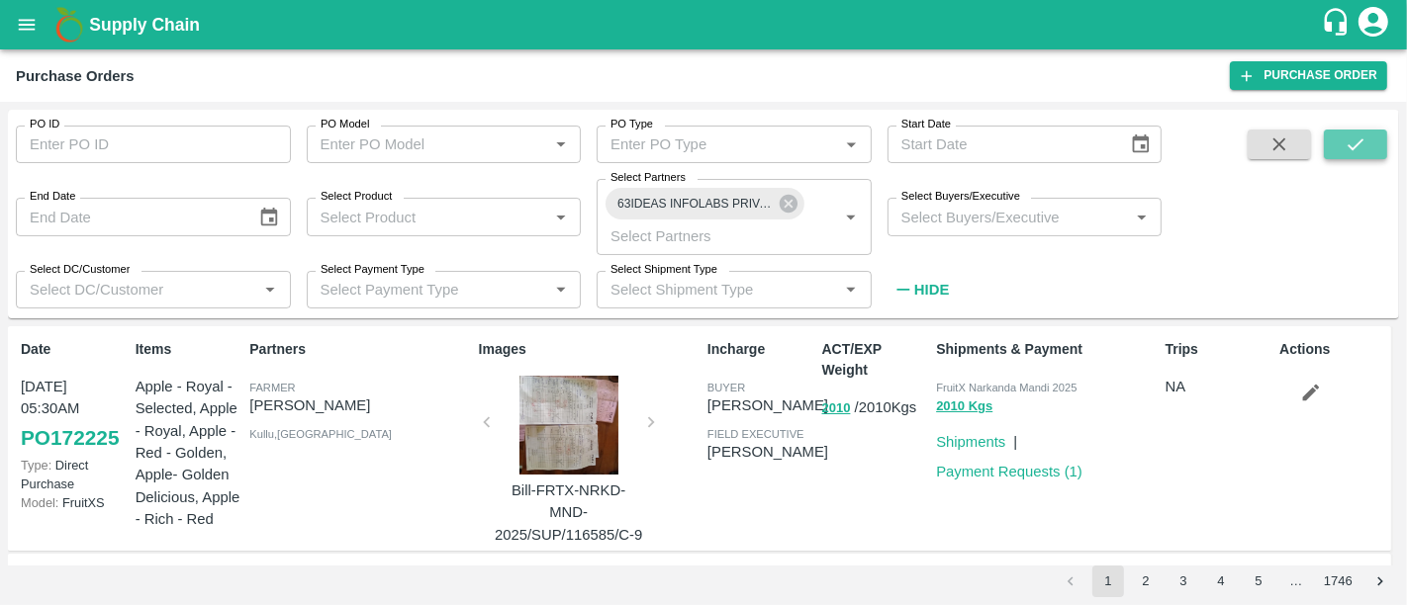
click at [1346, 145] on icon "submit" at bounding box center [1356, 145] width 22 height 22
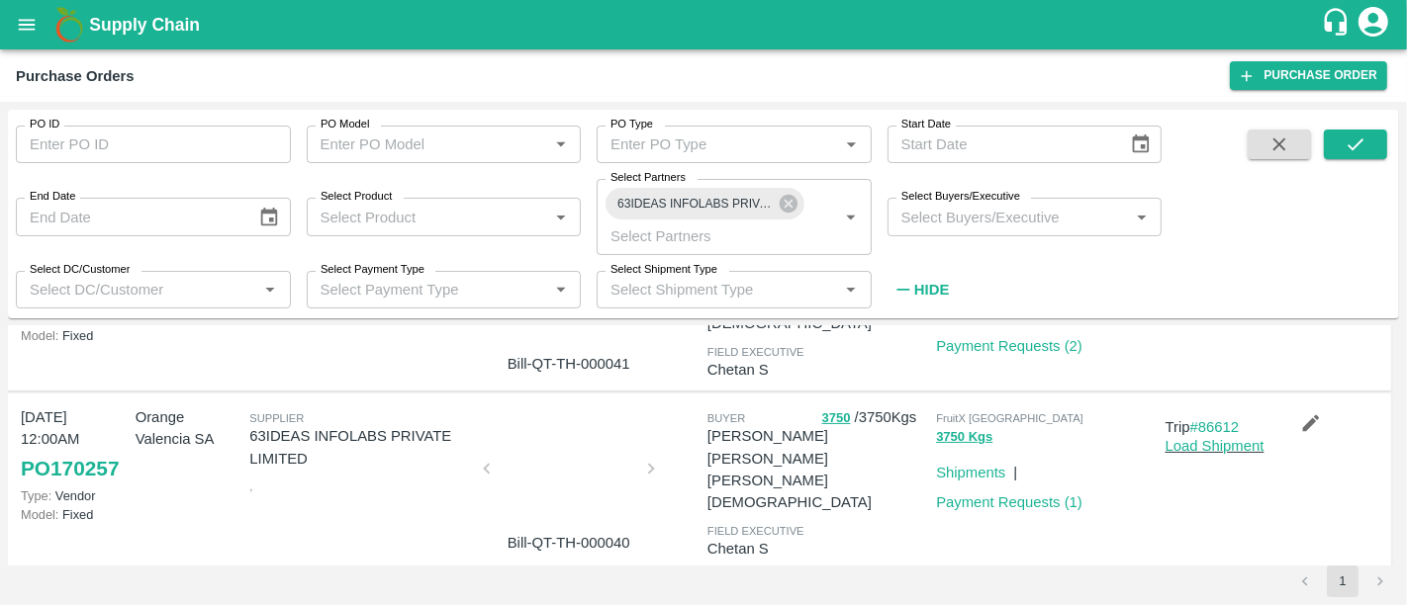
scroll to position [472, 0]
click at [597, 478] on div at bounding box center [569, 476] width 148 height 105
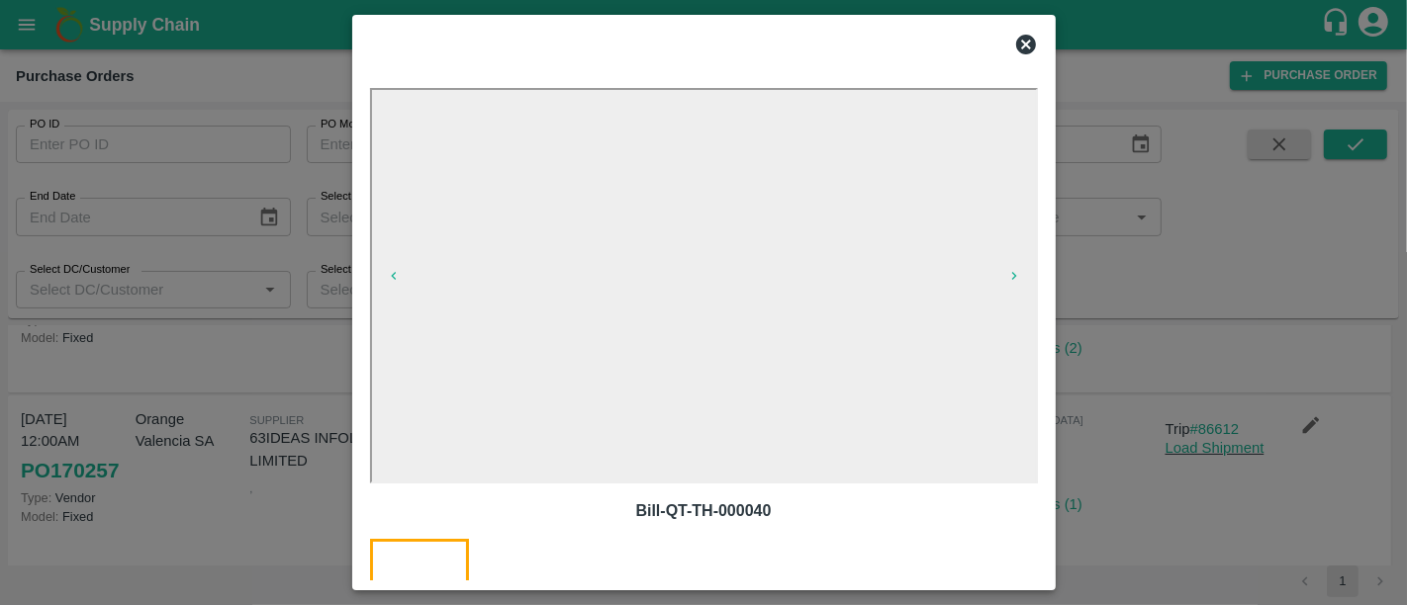
click at [1024, 49] on icon at bounding box center [1026, 45] width 20 height 20
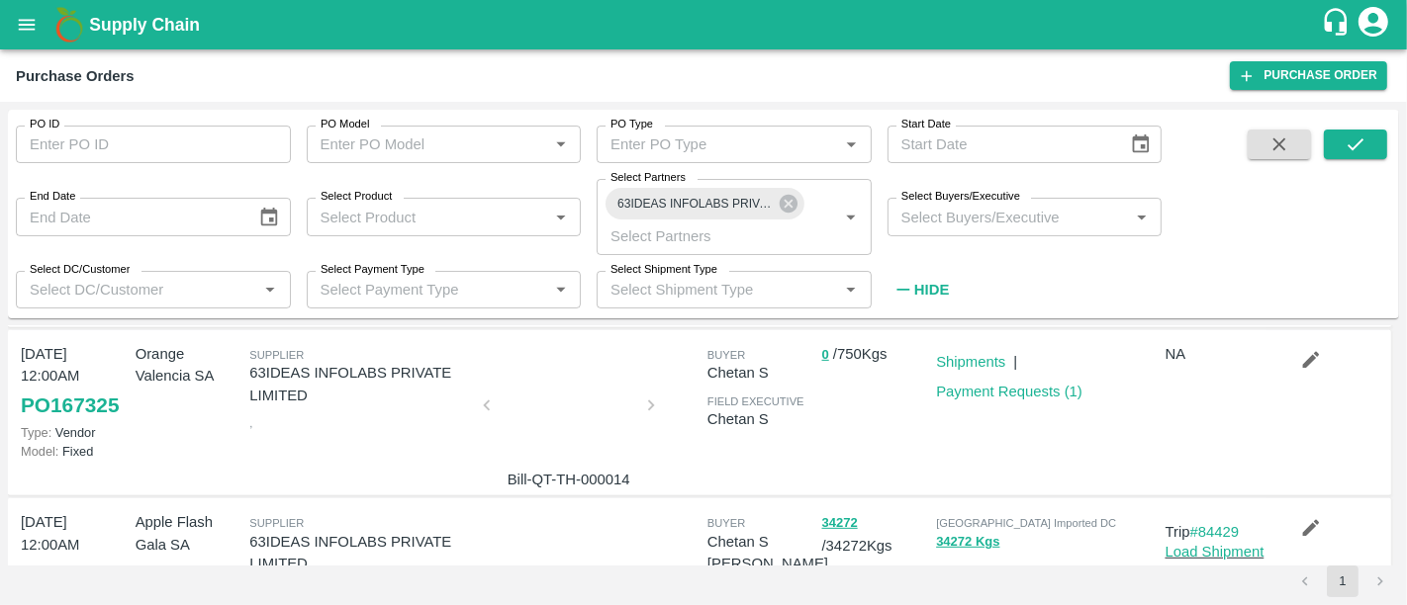
scroll to position [907, 0]
click at [824, 354] on button "0" at bounding box center [825, 354] width 7 height 23
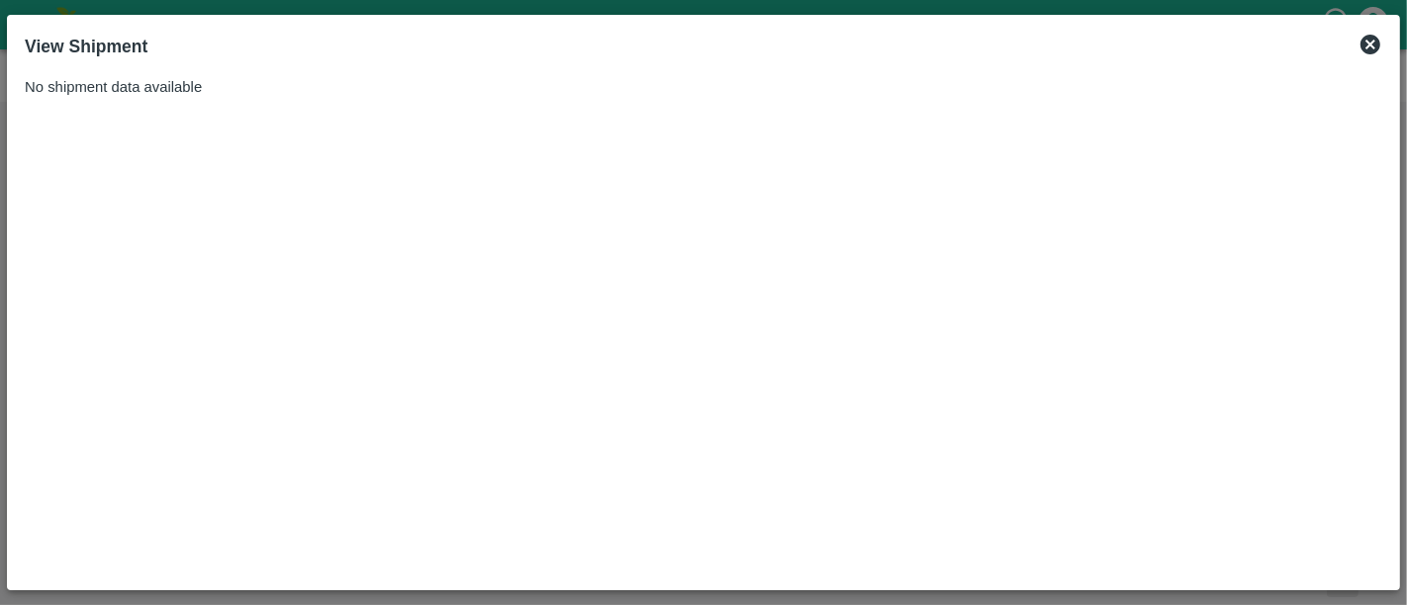
click at [1372, 50] on icon at bounding box center [1370, 45] width 20 height 20
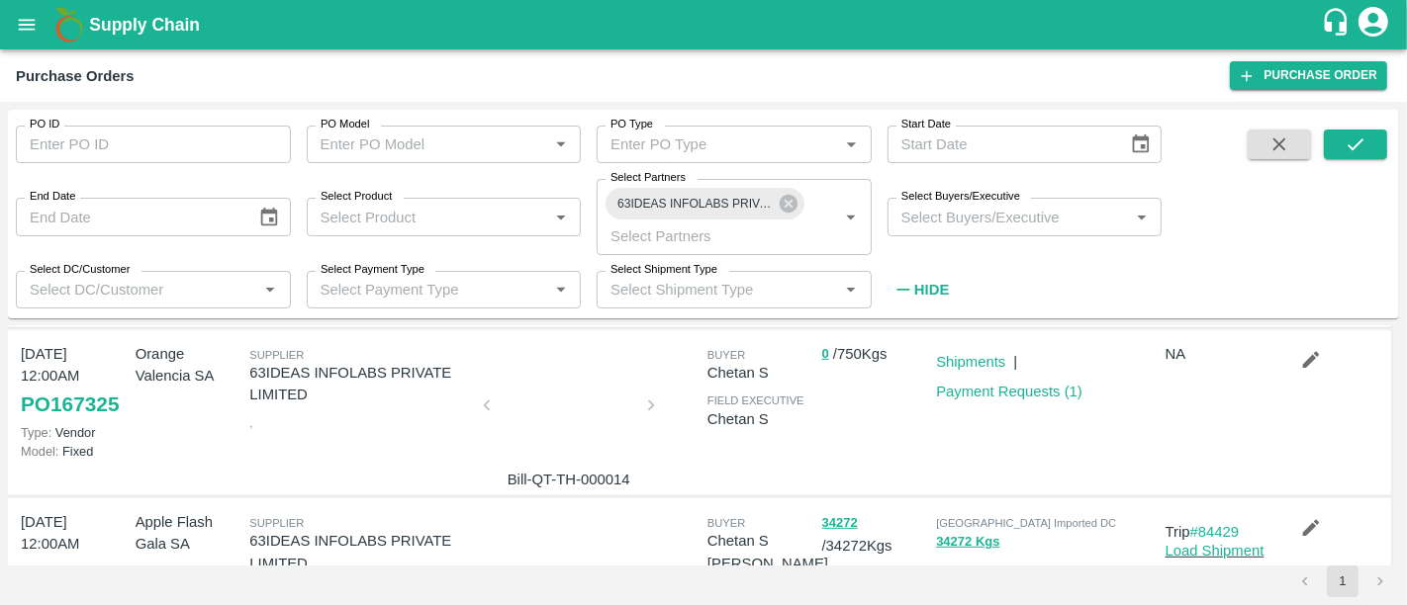
scroll to position [895, 0]
click at [562, 417] on div at bounding box center [569, 411] width 148 height 105
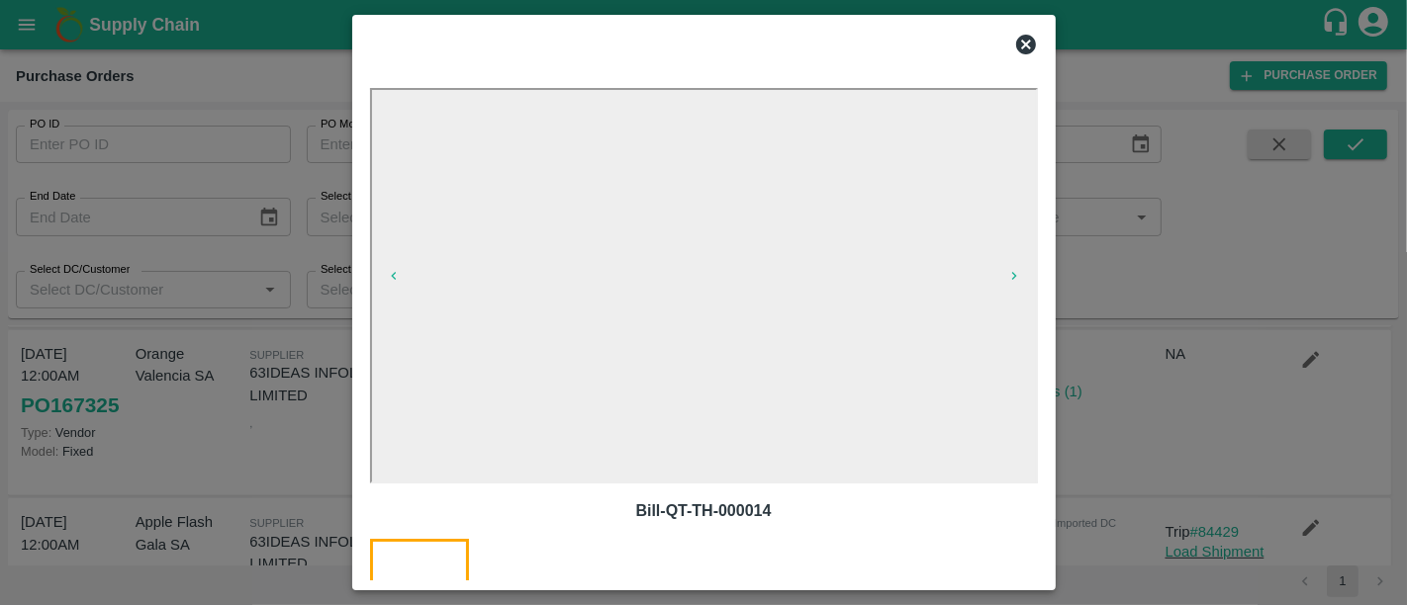
scroll to position [907, 0]
click at [1151, 391] on div at bounding box center [703, 302] width 1407 height 605
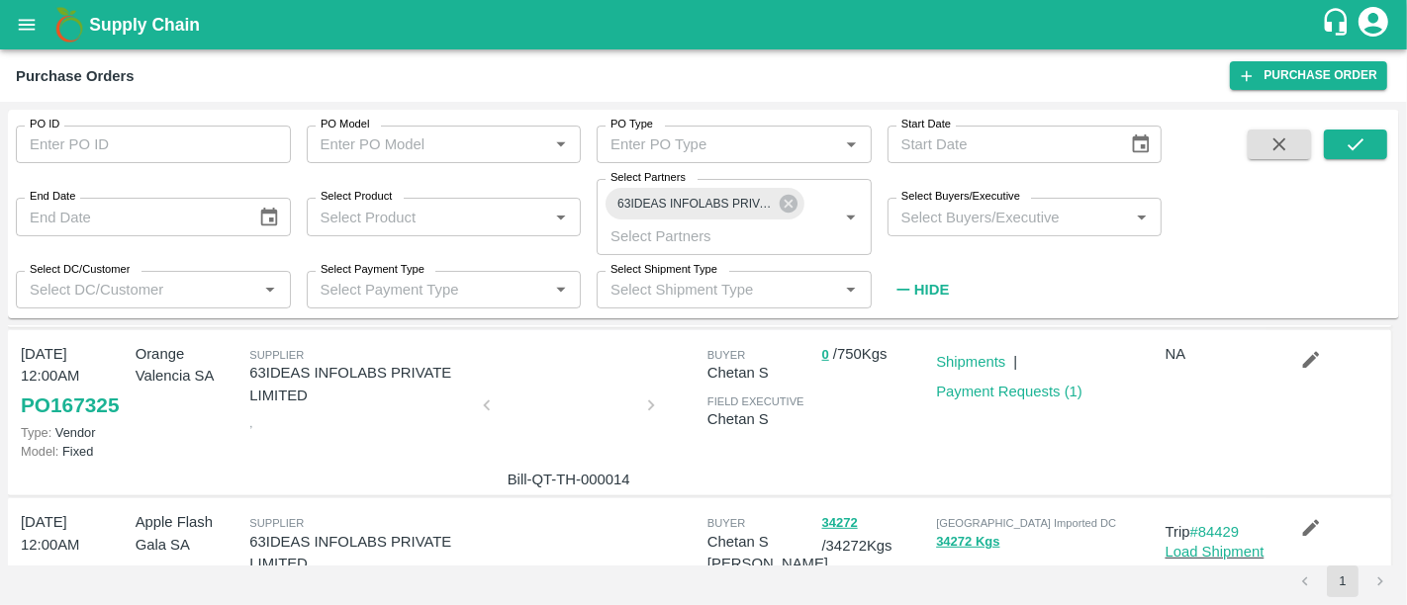
click at [585, 386] on div at bounding box center [569, 411] width 148 height 105
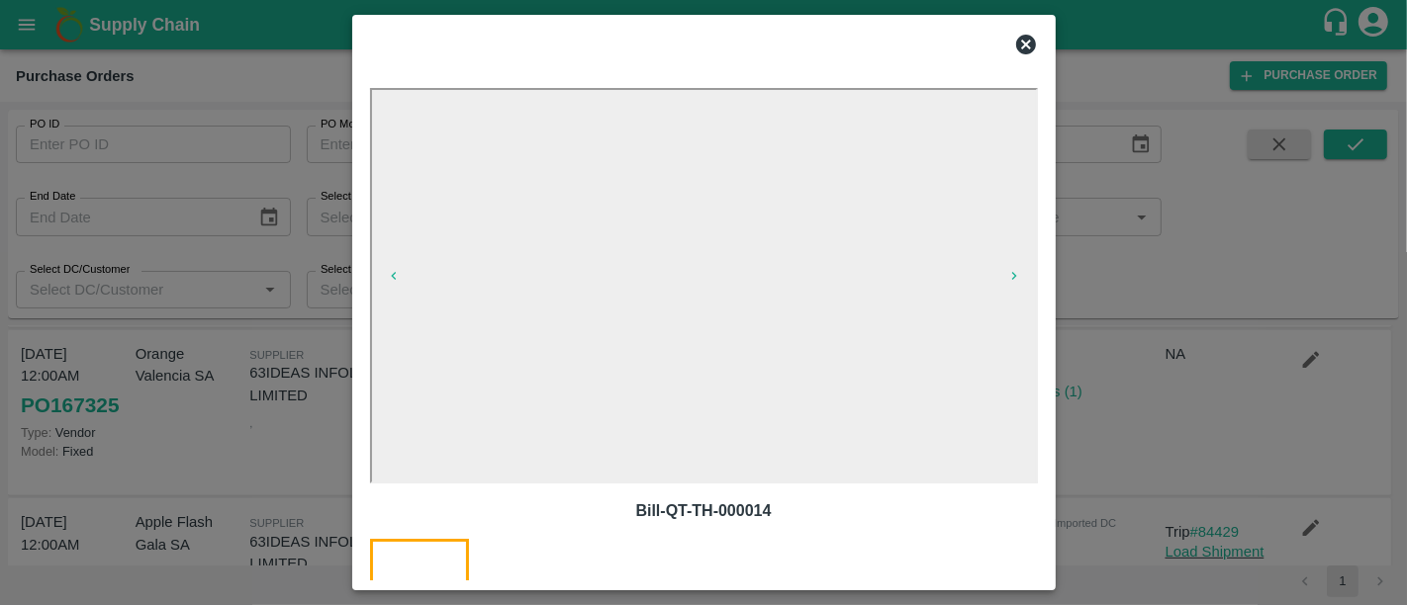
scroll to position [907, 0]
click at [1183, 433] on div at bounding box center [703, 302] width 1407 height 605
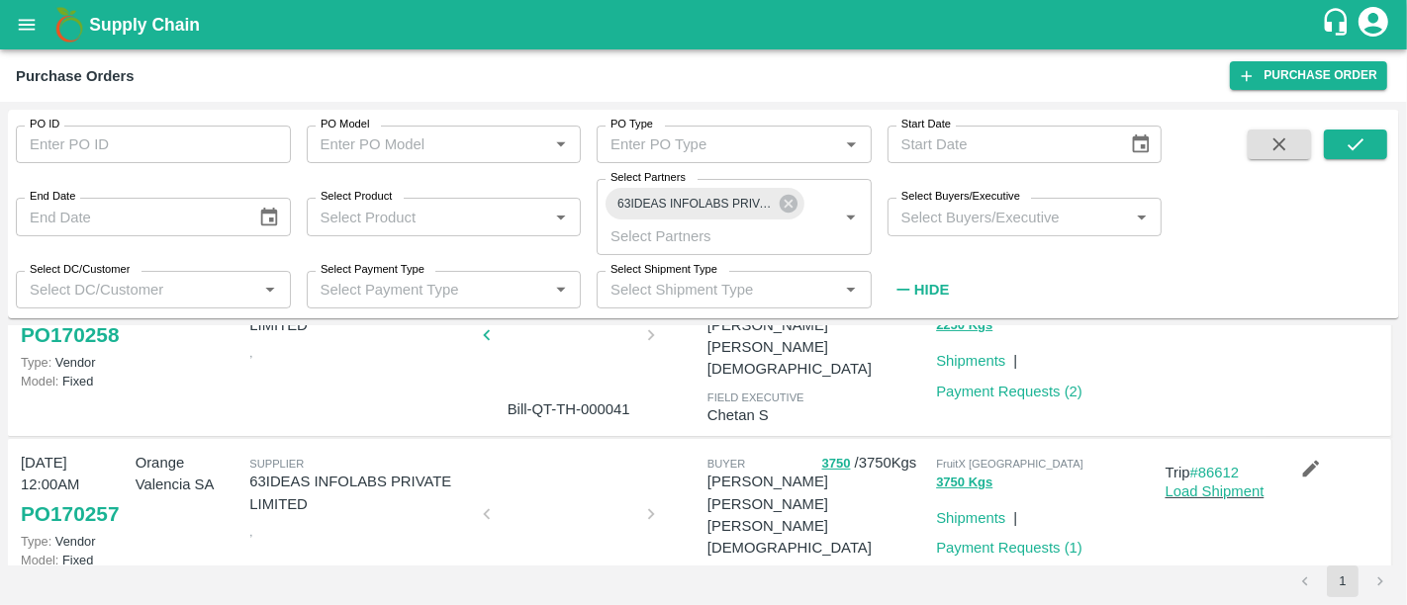
scroll to position [457, 0]
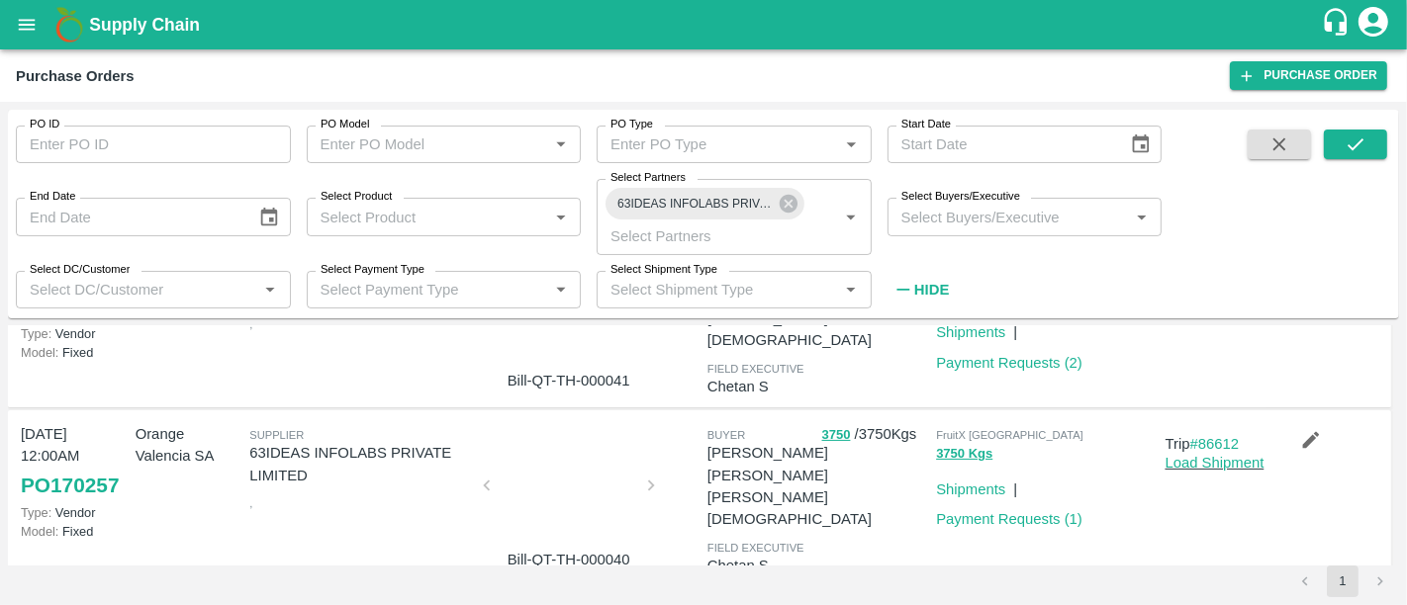
drag, startPoint x: 945, startPoint y: 521, endPoint x: 859, endPoint y: 405, distance: 145.0
click at [859, 405] on div "19 Aug, 12:00AM PO 170258 Type: Vendor Model: Fixed Orange Valencia SA Supplier…" at bounding box center [699, 320] width 1383 height 177
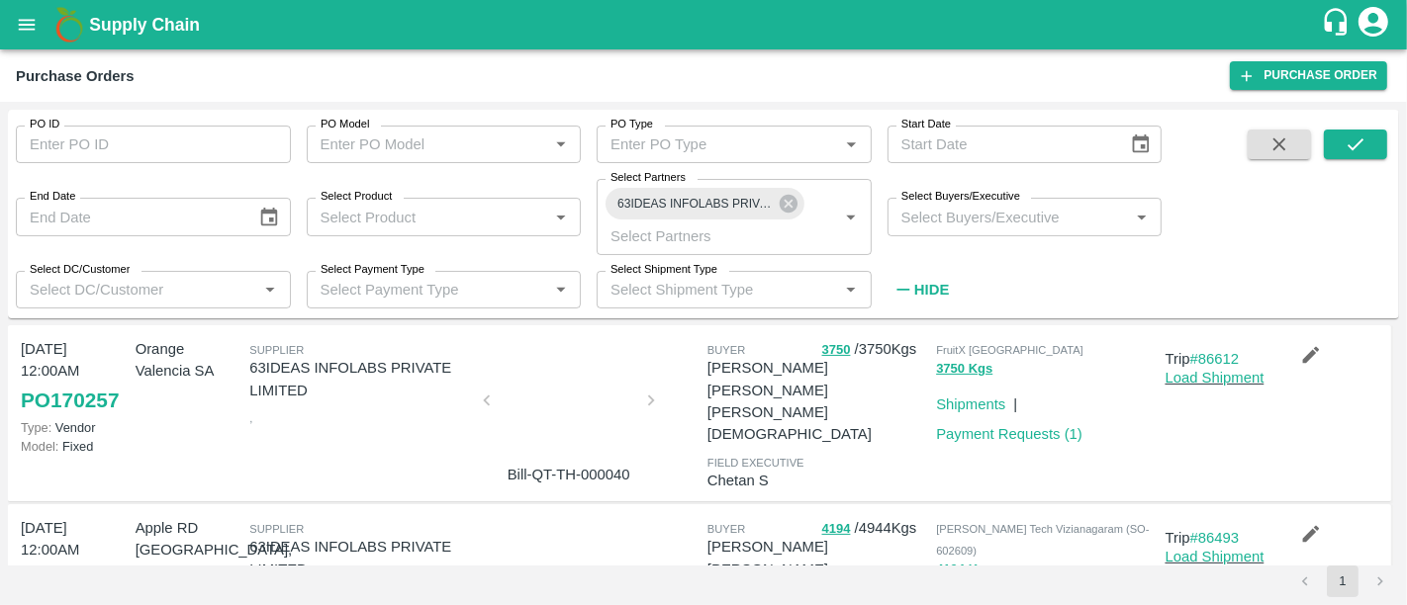
scroll to position [544, 0]
click at [793, 204] on icon at bounding box center [789, 204] width 18 height 18
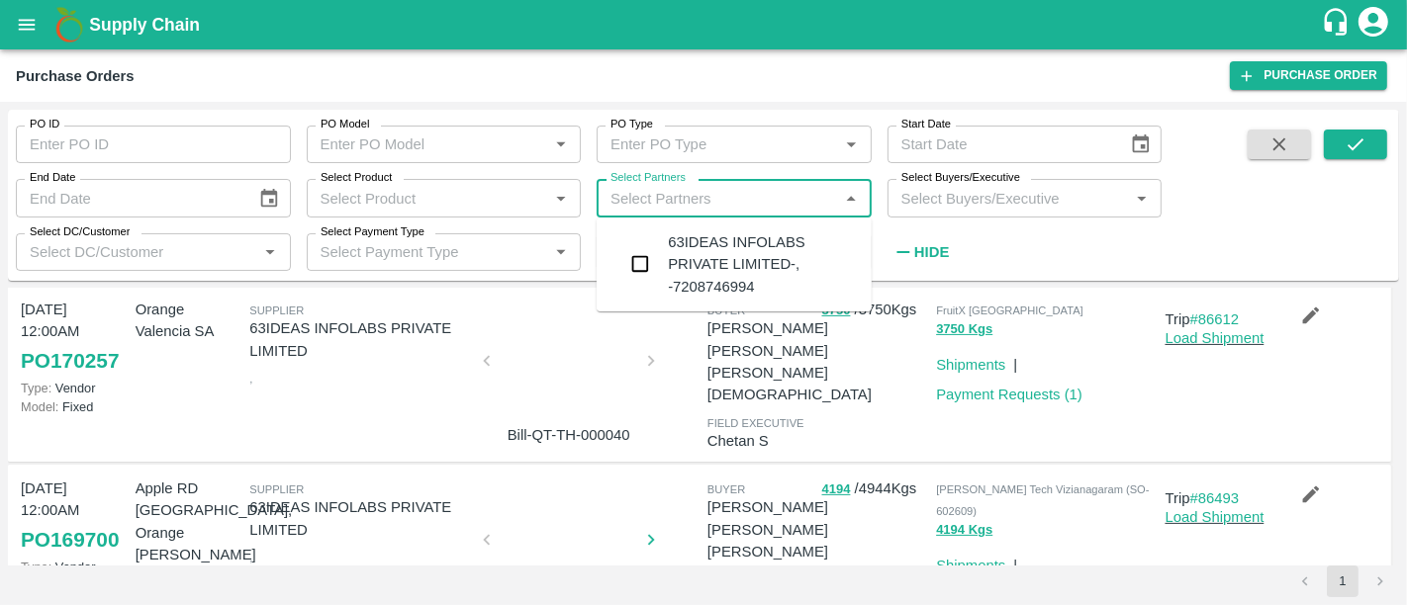
click at [793, 204] on input "Select Partners" at bounding box center [718, 198] width 231 height 26
type input "sheemit"
click at [789, 230] on div "Sheemit Agro Fresh-, Vadodara-9824408886" at bounding box center [734, 254] width 275 height 56
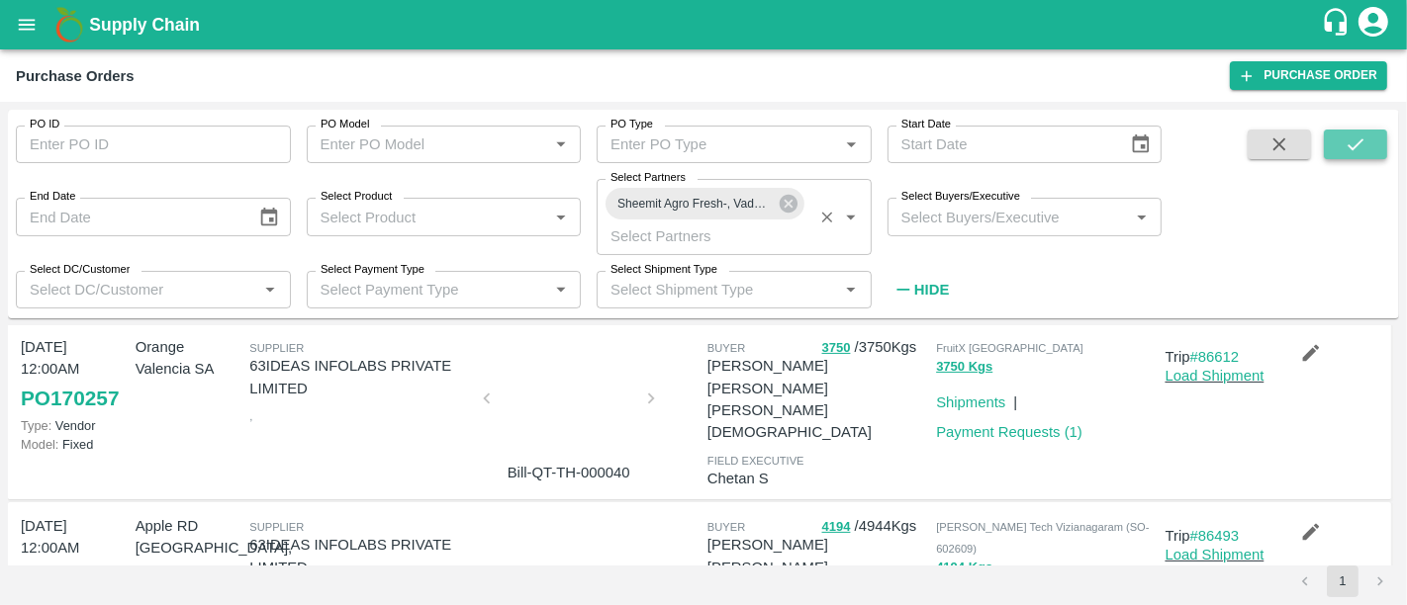
click at [1350, 137] on icon "submit" at bounding box center [1356, 145] width 22 height 22
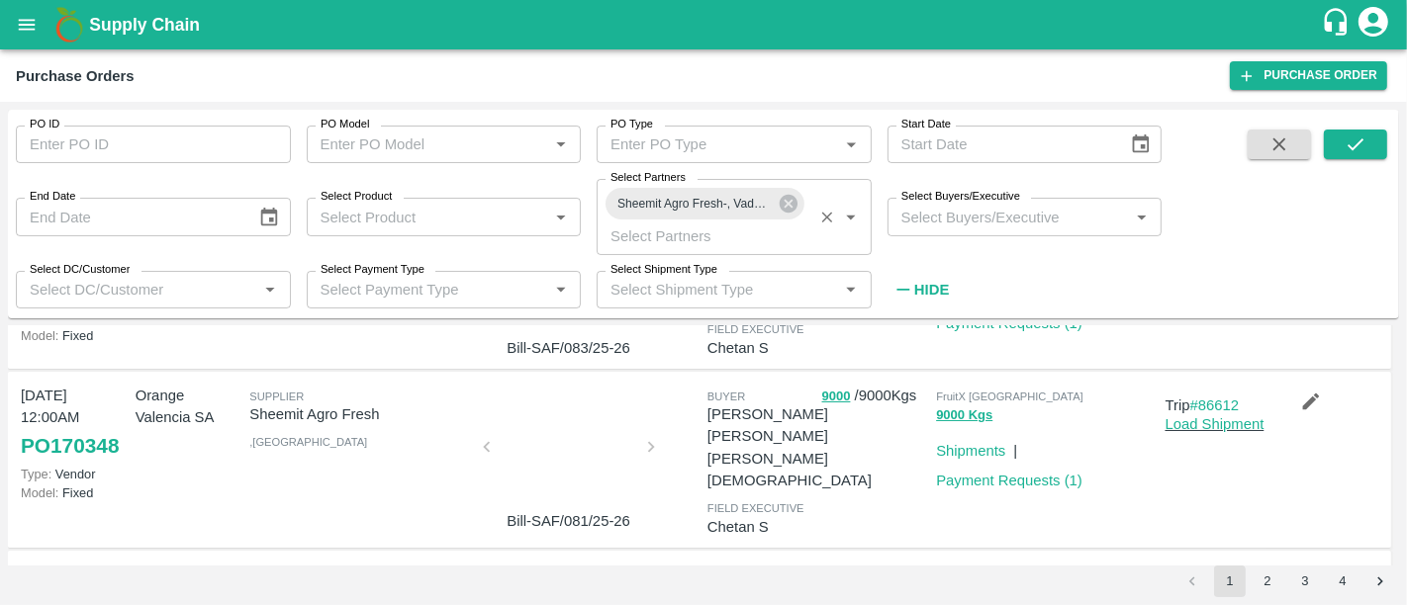
scroll to position [161, 0]
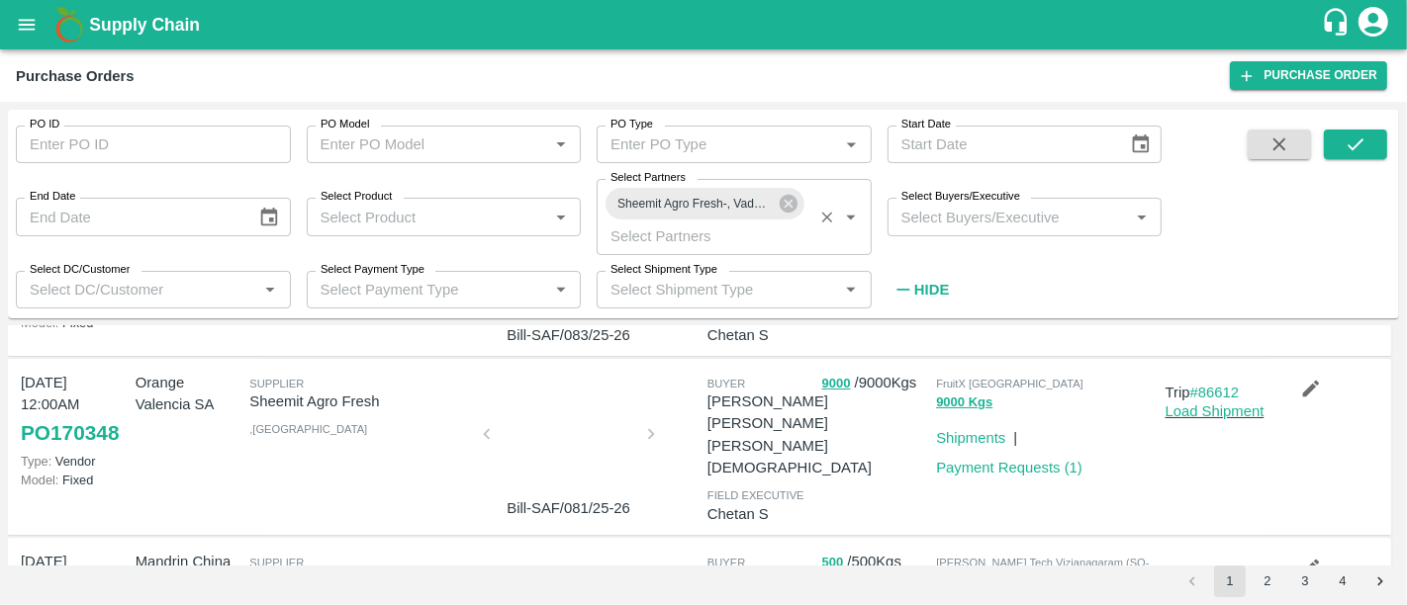
click at [545, 433] on div at bounding box center [569, 440] width 148 height 105
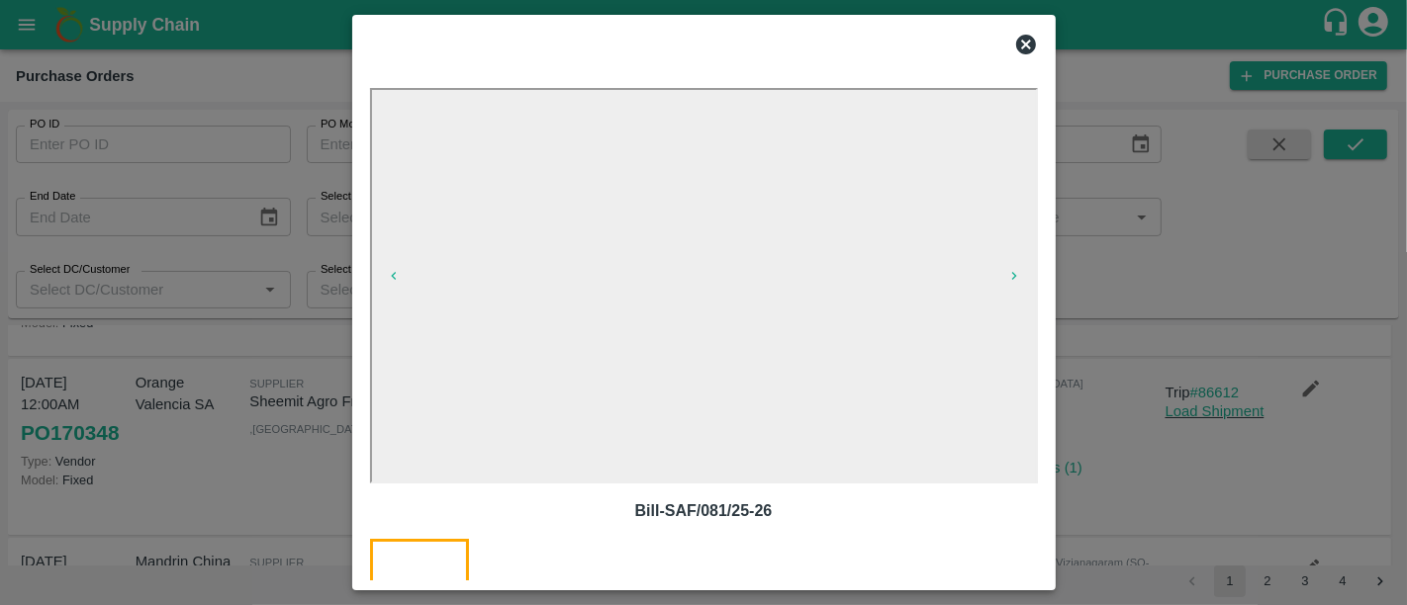
click at [1181, 366] on div at bounding box center [703, 302] width 1407 height 605
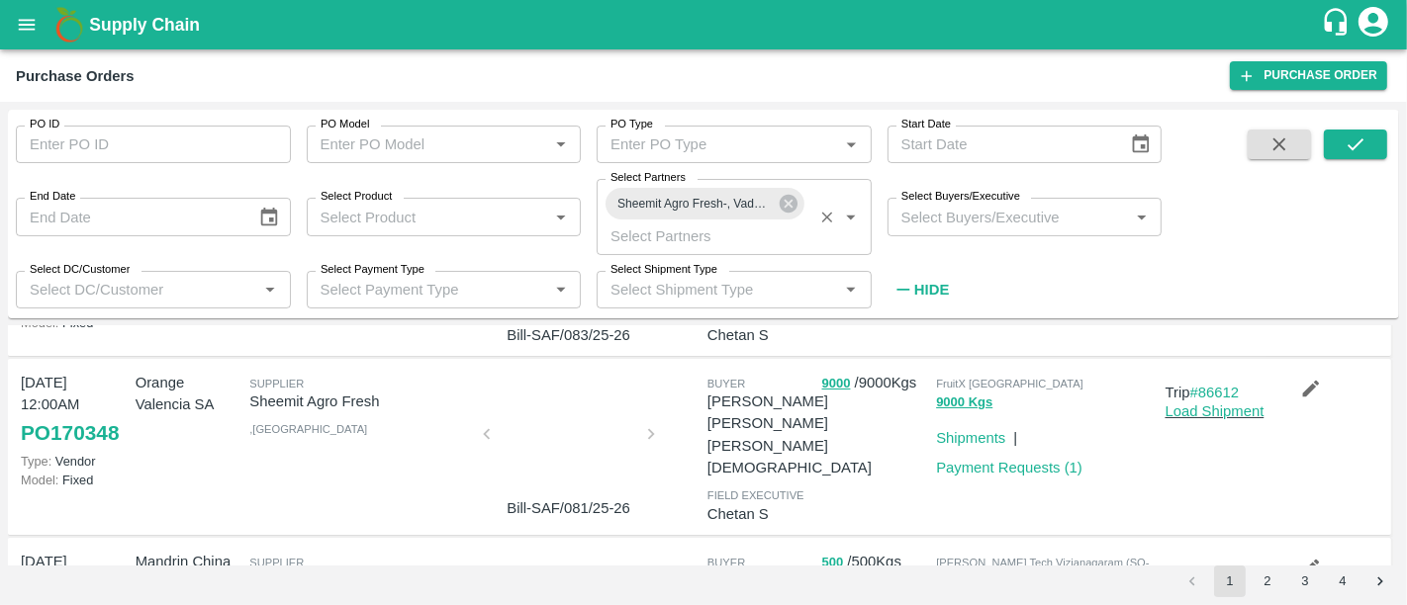
click at [541, 482] on div at bounding box center [569, 440] width 148 height 105
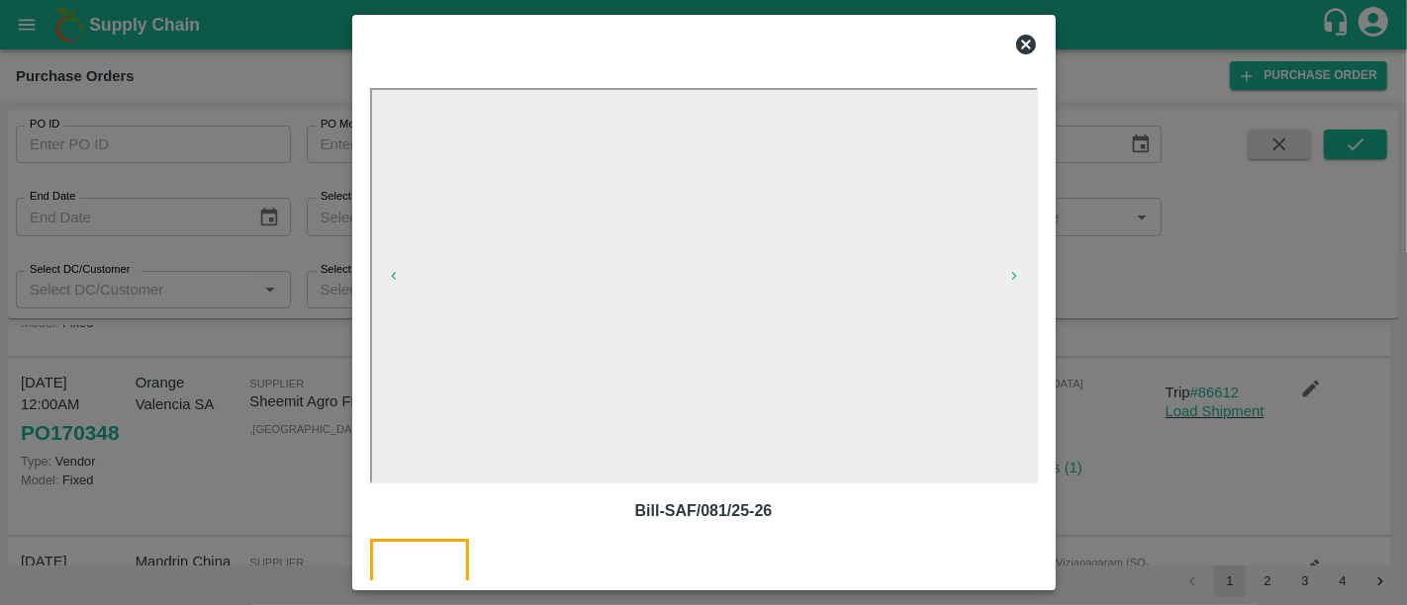
click at [1160, 351] on div at bounding box center [703, 302] width 1407 height 605
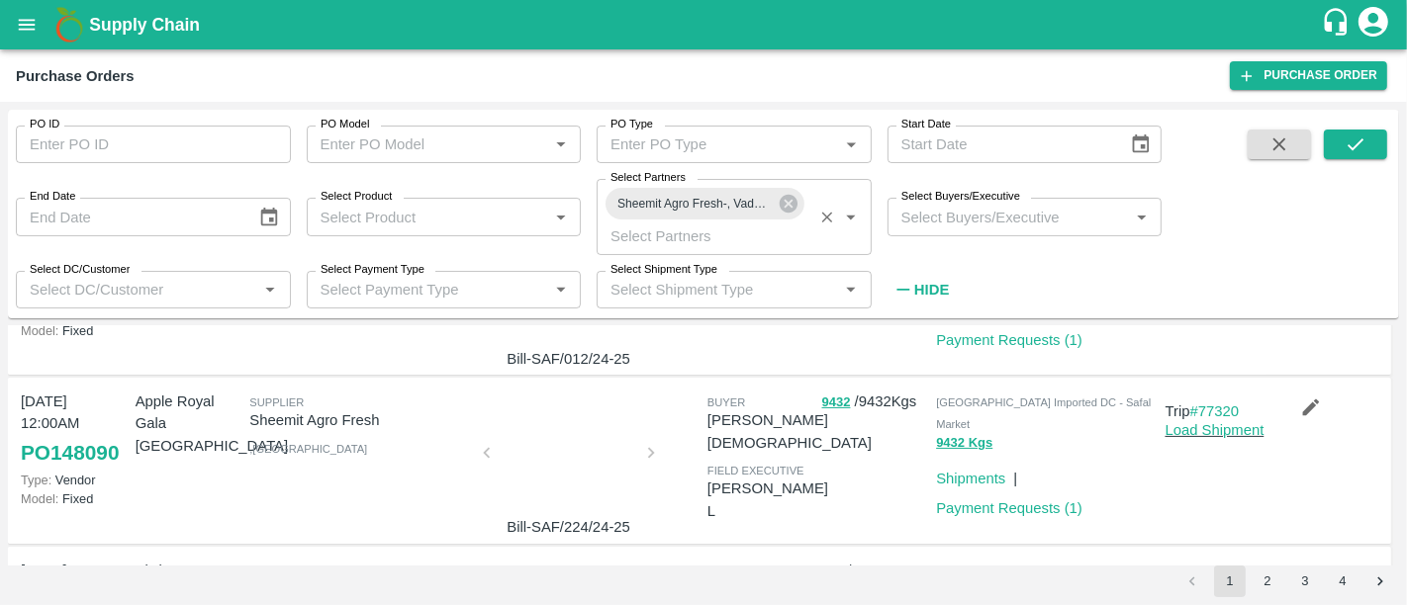
scroll to position [492, 0]
click at [159, 28] on b "Supply Chain" at bounding box center [144, 25] width 111 height 20
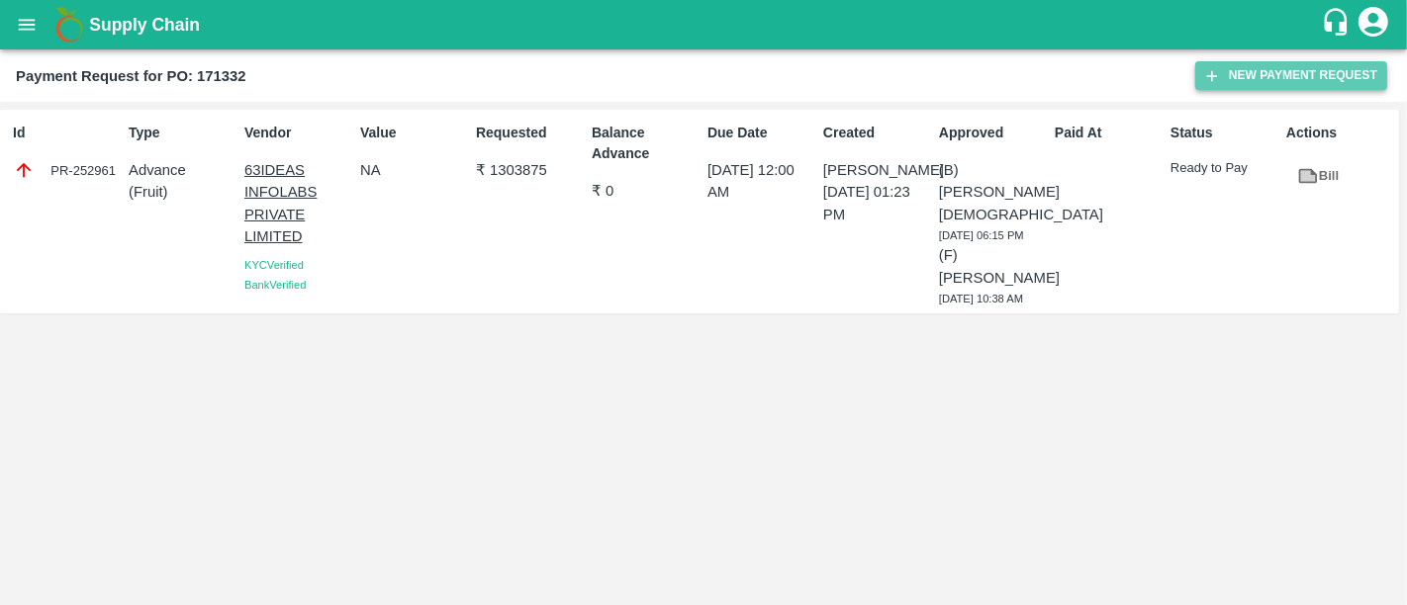
click at [1253, 69] on button "New Payment Request" at bounding box center [1291, 75] width 192 height 29
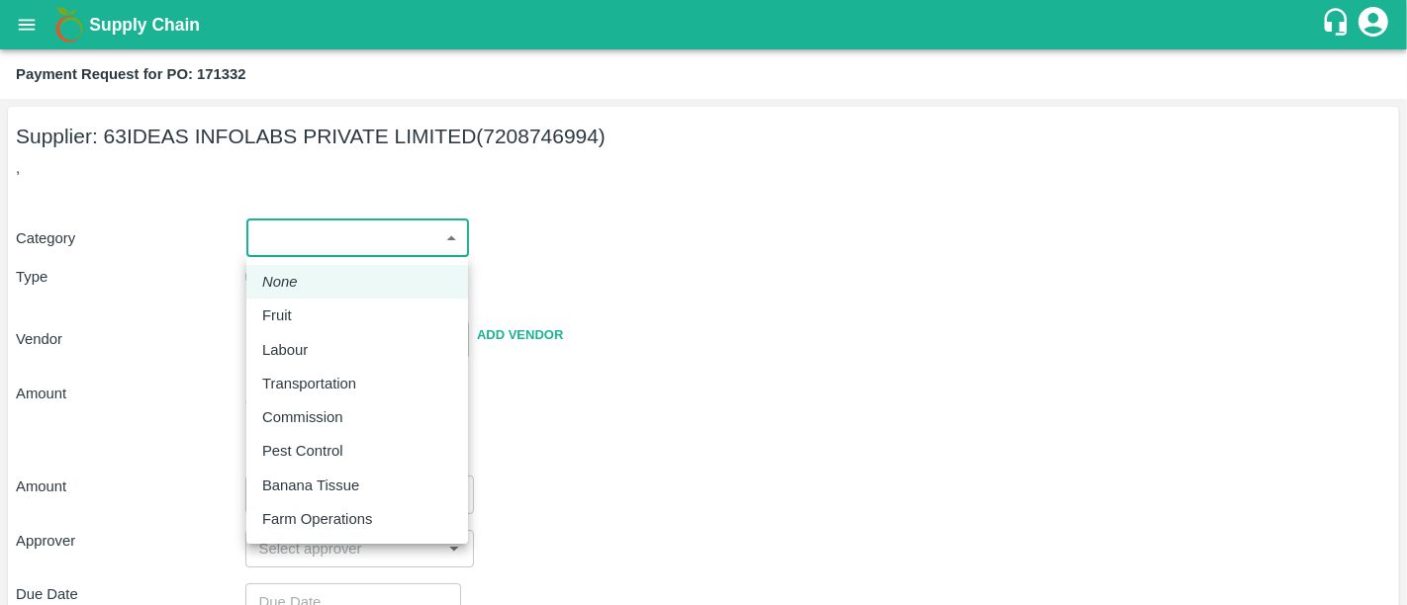
click at [380, 236] on body "Supply Chain Payment Request for PO: 171332 Supplier: 63IDEAS INFOLABS PRIVATE …" at bounding box center [703, 302] width 1407 height 605
click at [352, 312] on div "Fruit" at bounding box center [357, 316] width 190 height 22
type input "1"
type input "63IDEAS INFOLABS PRIVATE LIMITED - 7208746994(Supplier)"
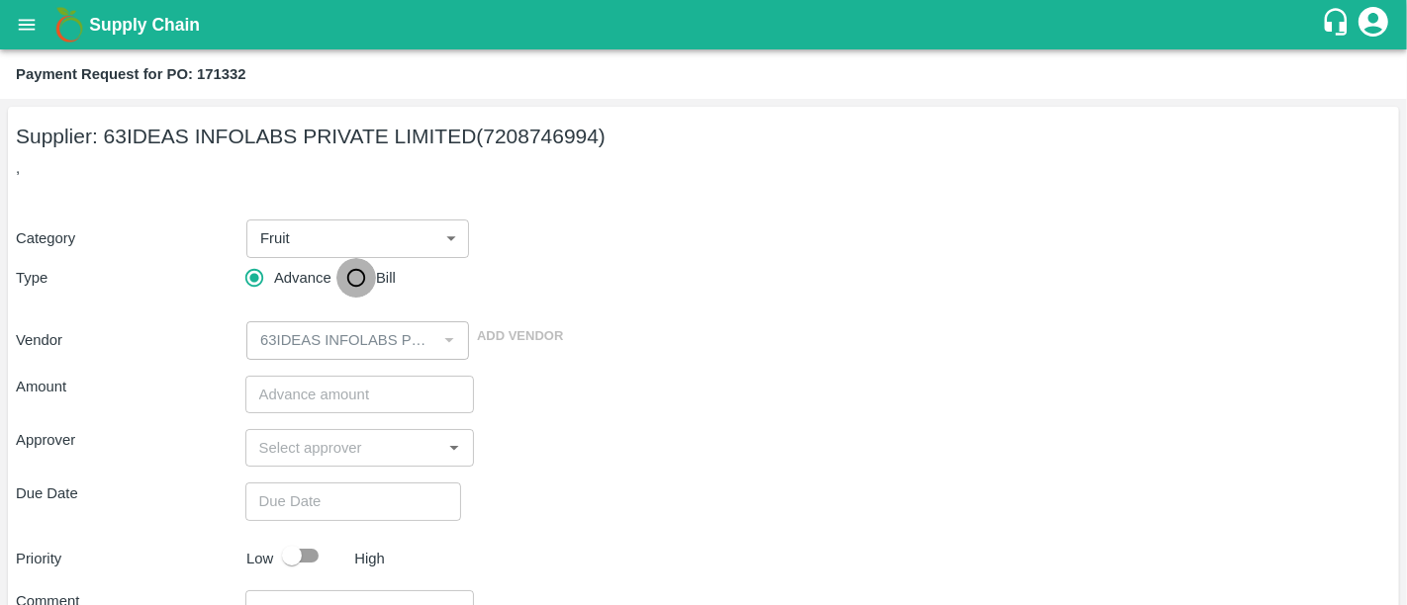
click at [353, 291] on input "Bill" at bounding box center [356, 278] width 40 height 40
radio input "true"
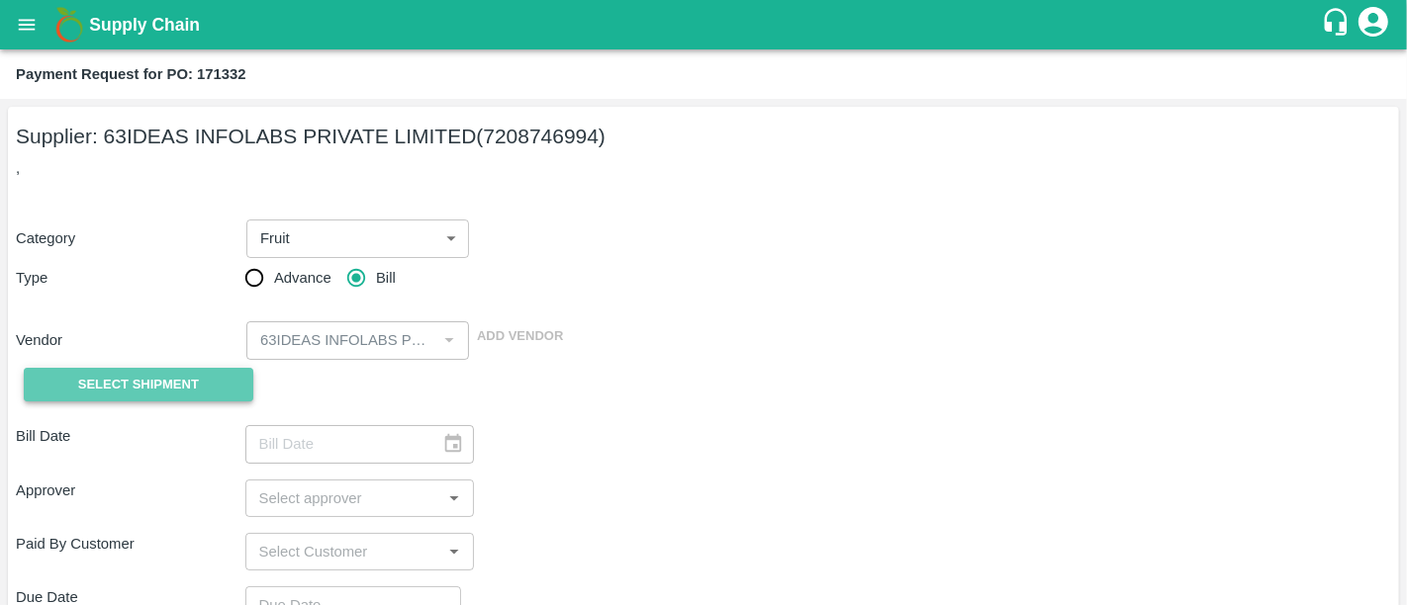
click at [173, 374] on span "Select Shipment" at bounding box center [138, 385] width 121 height 23
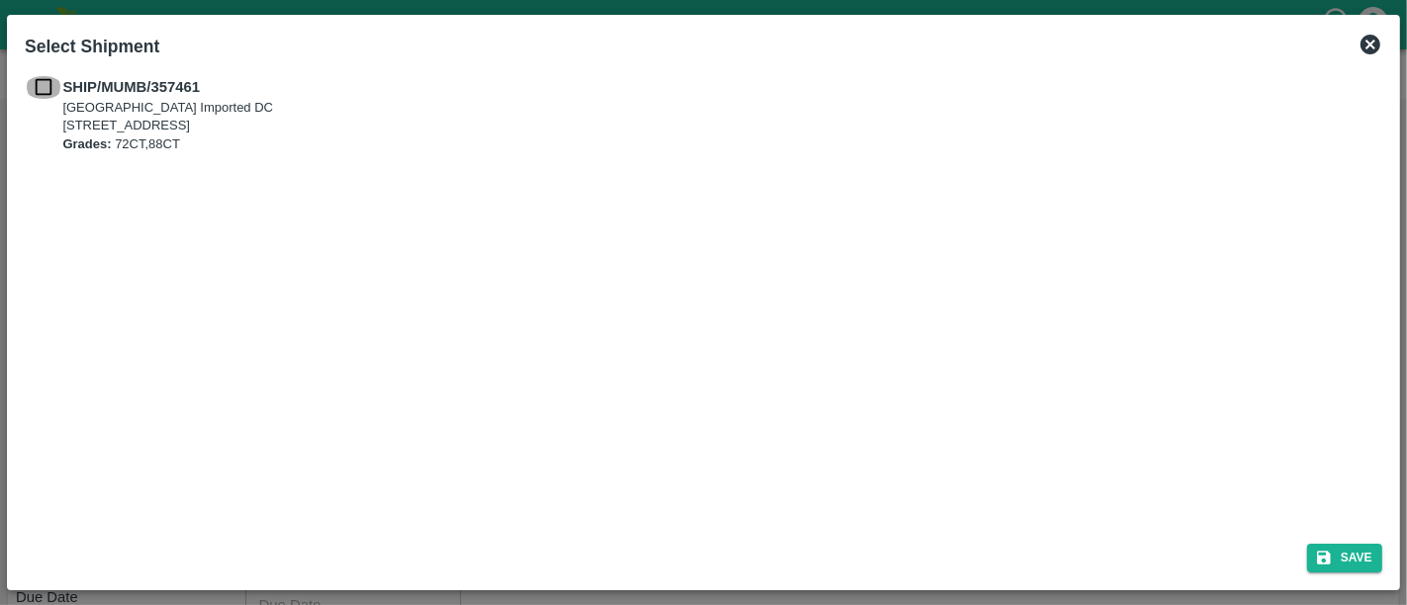
click at [43, 82] on input "checkbox" at bounding box center [44, 87] width 38 height 22
checkbox input "true"
click at [1313, 568] on button "Save" at bounding box center [1344, 558] width 75 height 29
type input "[DATE]"
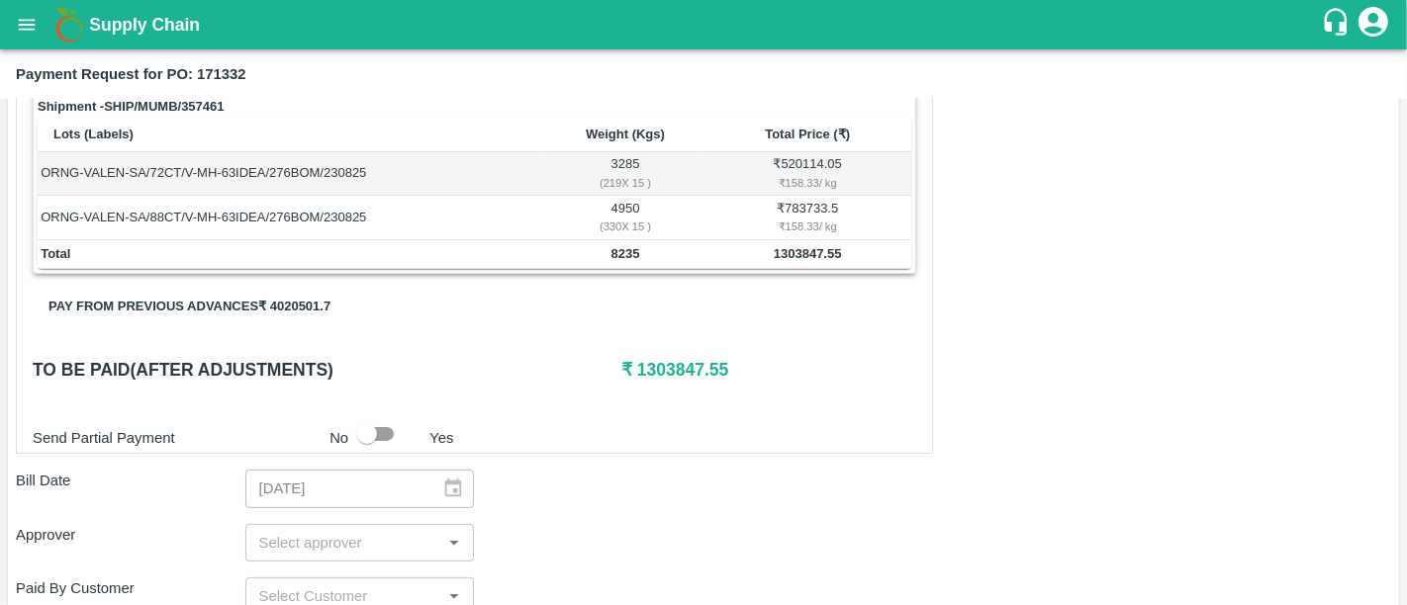
scroll to position [320, 0]
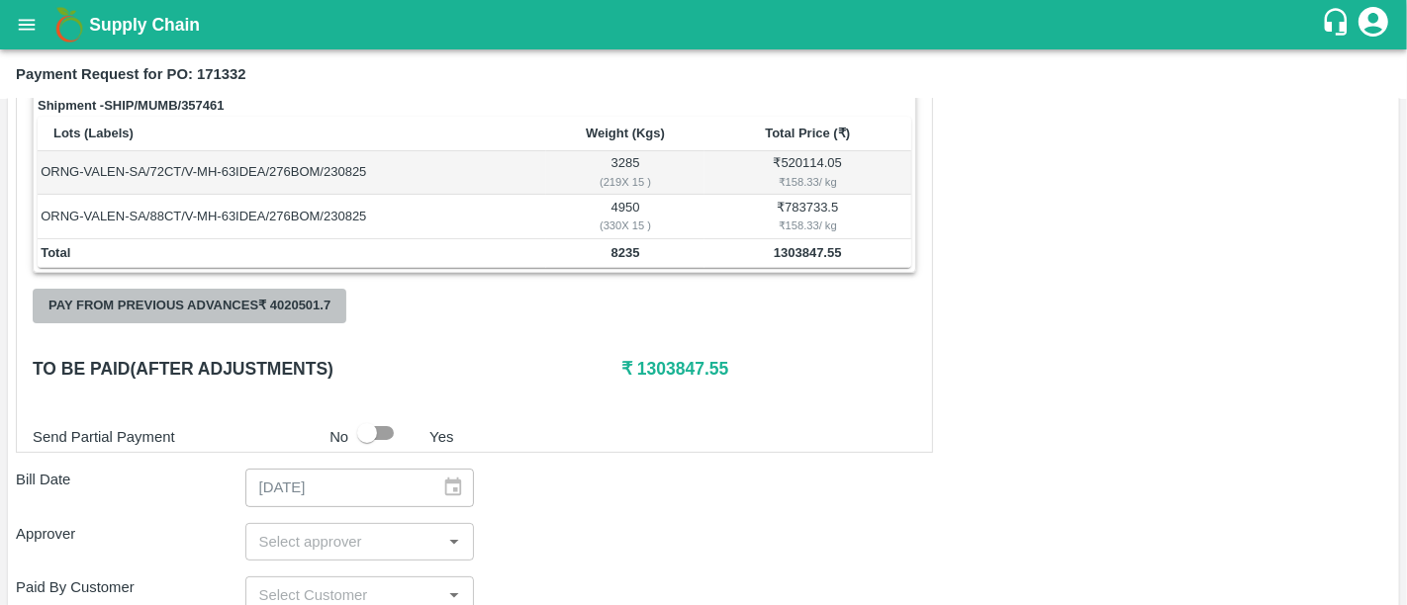
click at [307, 308] on button "Pay from previous advances ₹ 4020501.7" at bounding box center [190, 306] width 314 height 35
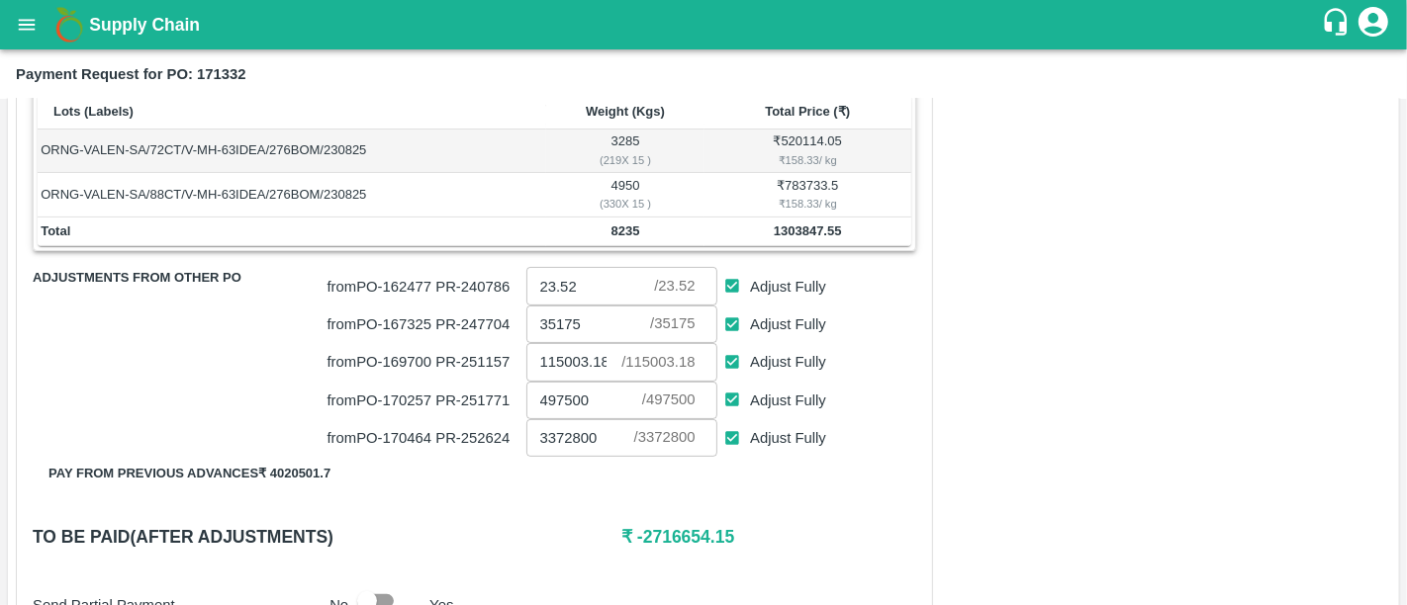
scroll to position [337, 0]
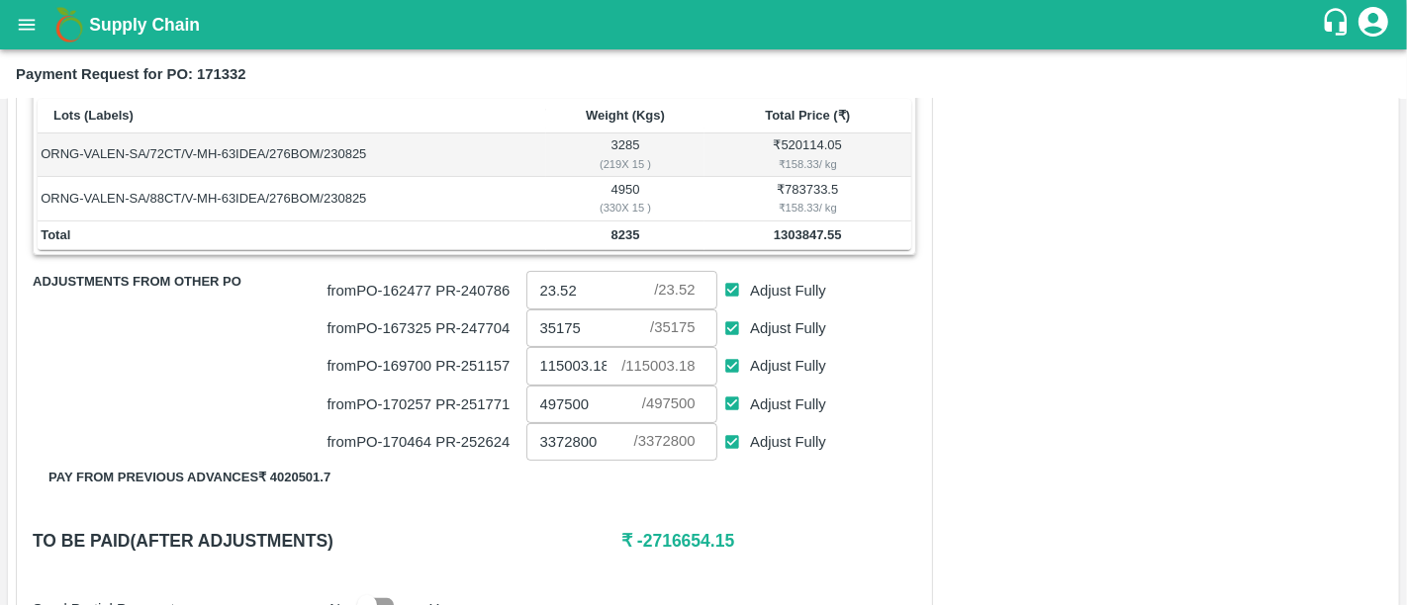
click at [757, 449] on span "Adjust Fully" at bounding box center [788, 442] width 76 height 22
click at [751, 449] on input "Adjust Fully" at bounding box center [732, 442] width 37 height 37
checkbox input "false"
type input "0"
click at [746, 388] on input "Adjust Fully" at bounding box center [732, 404] width 37 height 37
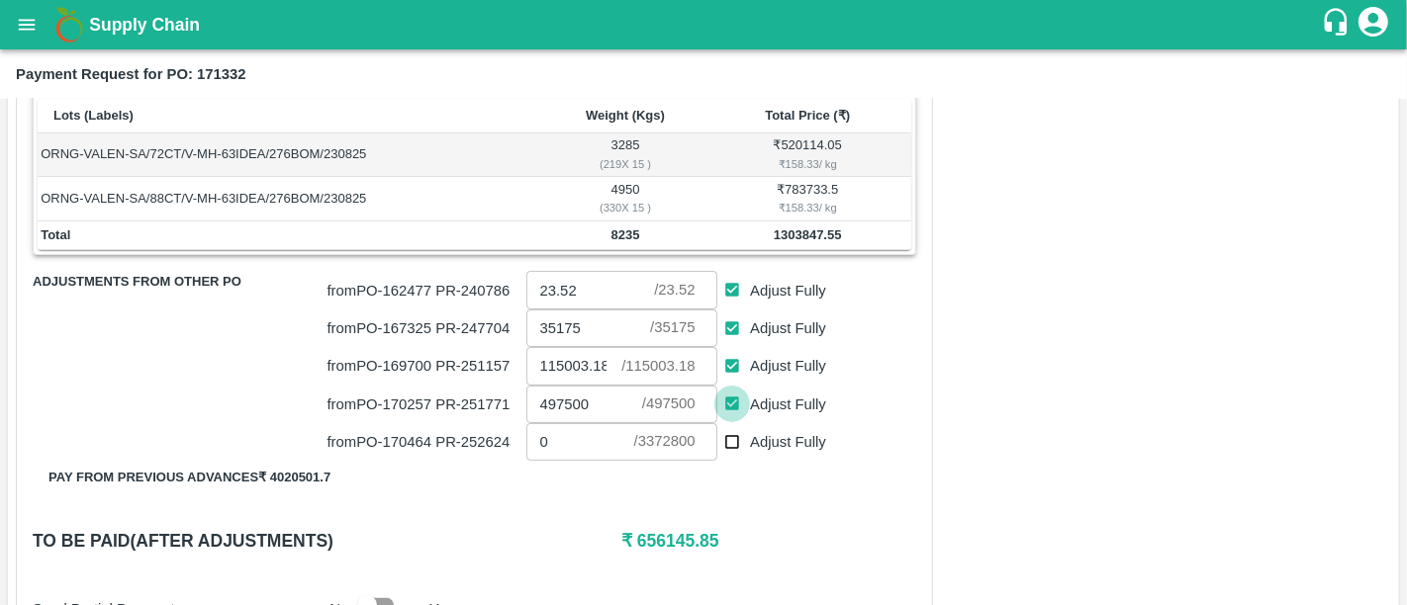
checkbox input "false"
type input "0"
click at [750, 350] on label "Adjust Fully" at bounding box center [770, 366] width 112 height 37
click at [750, 350] on input "Adjust Fully" at bounding box center [732, 366] width 37 height 37
checkbox input "false"
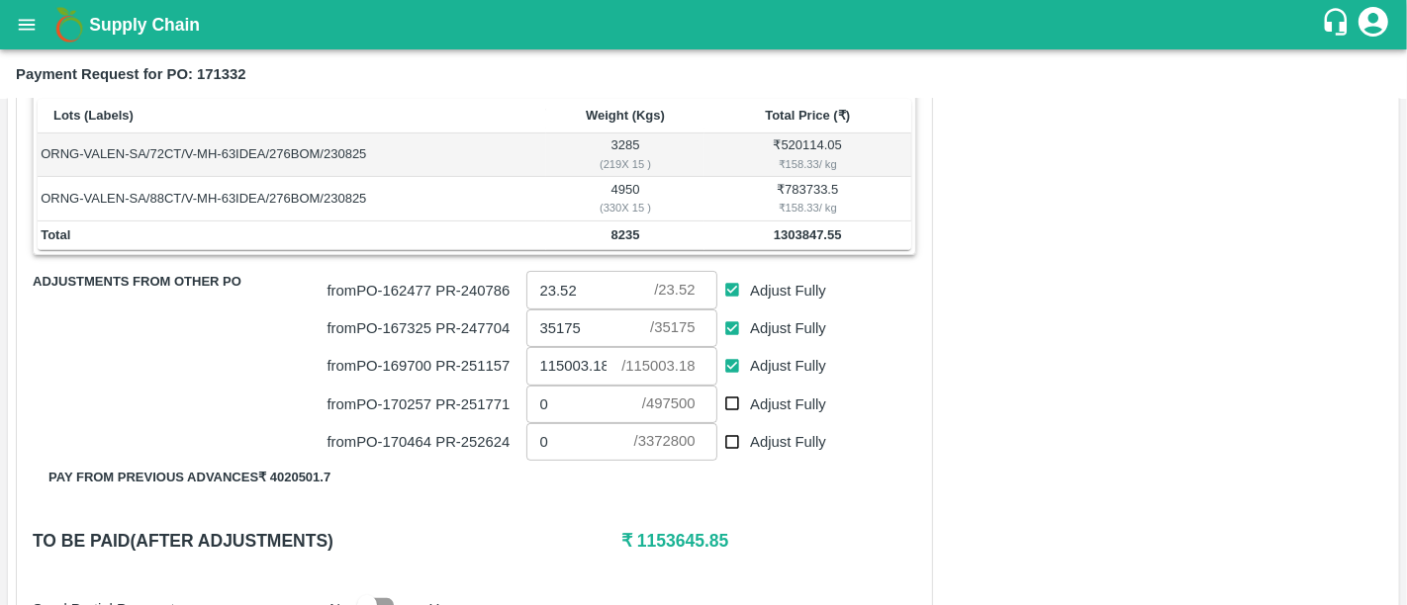
type input "0"
click at [746, 318] on input "Adjust Fully" at bounding box center [732, 329] width 37 height 37
checkbox input "false"
type input "0"
click at [746, 276] on input "Adjust Fully" at bounding box center [732, 290] width 37 height 37
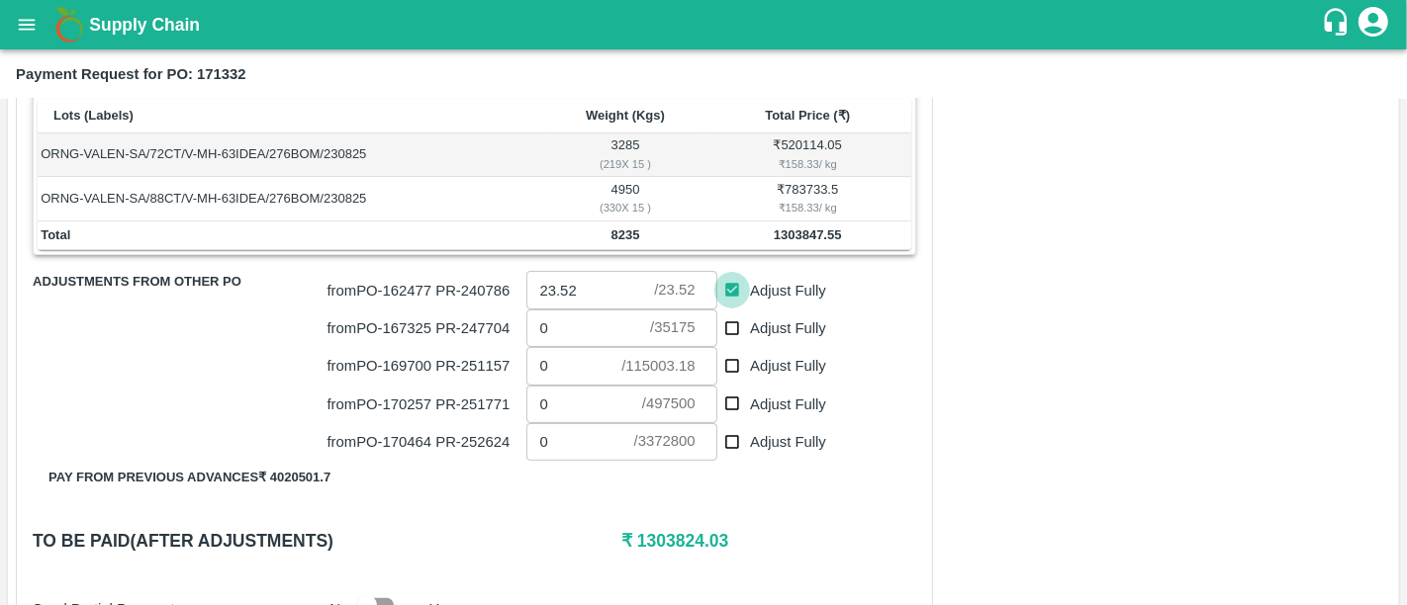
checkbox input "false"
type input "0"
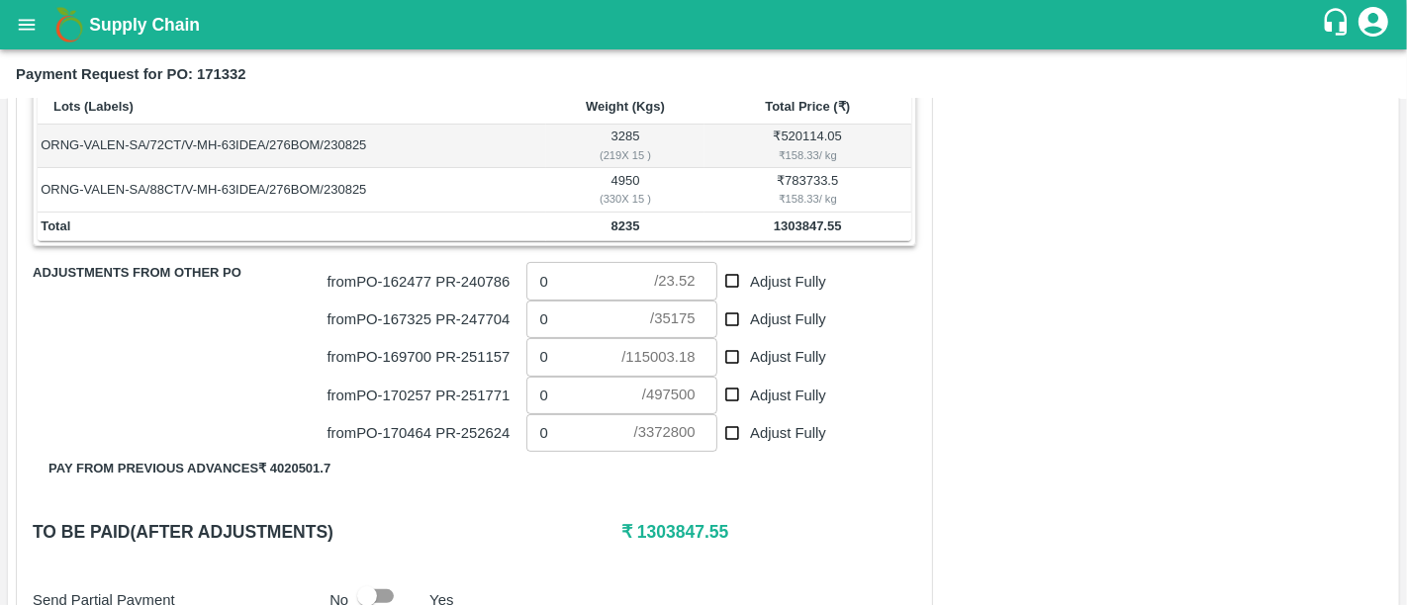
scroll to position [0, 0]
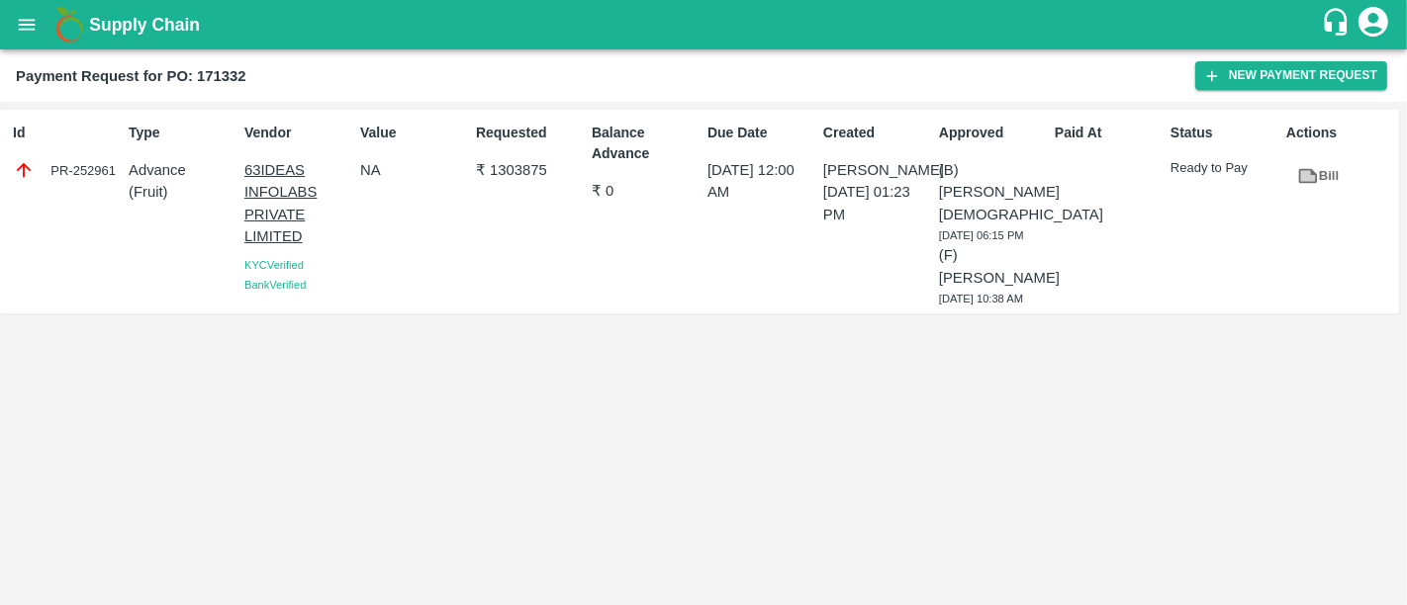
click at [516, 178] on p "₹ 1303875" at bounding box center [530, 170] width 108 height 22
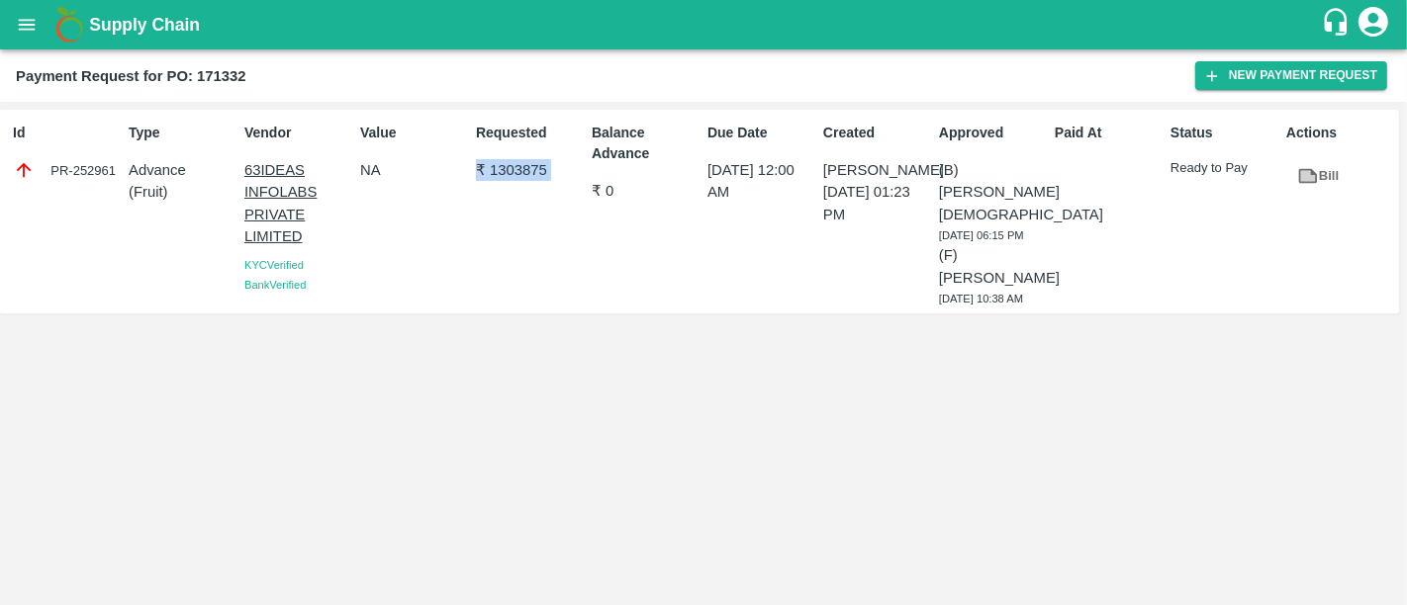
click at [516, 178] on p "₹ 1303875" at bounding box center [530, 170] width 108 height 22
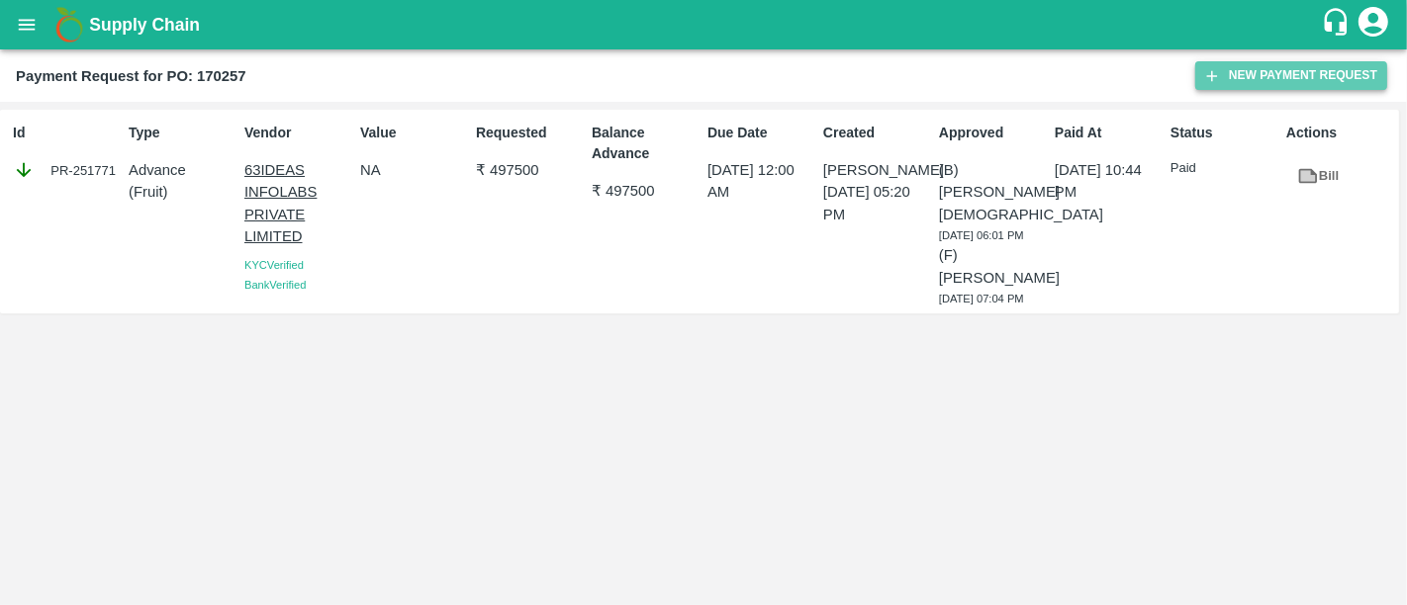
click at [1232, 71] on button "New Payment Request" at bounding box center [1291, 75] width 192 height 29
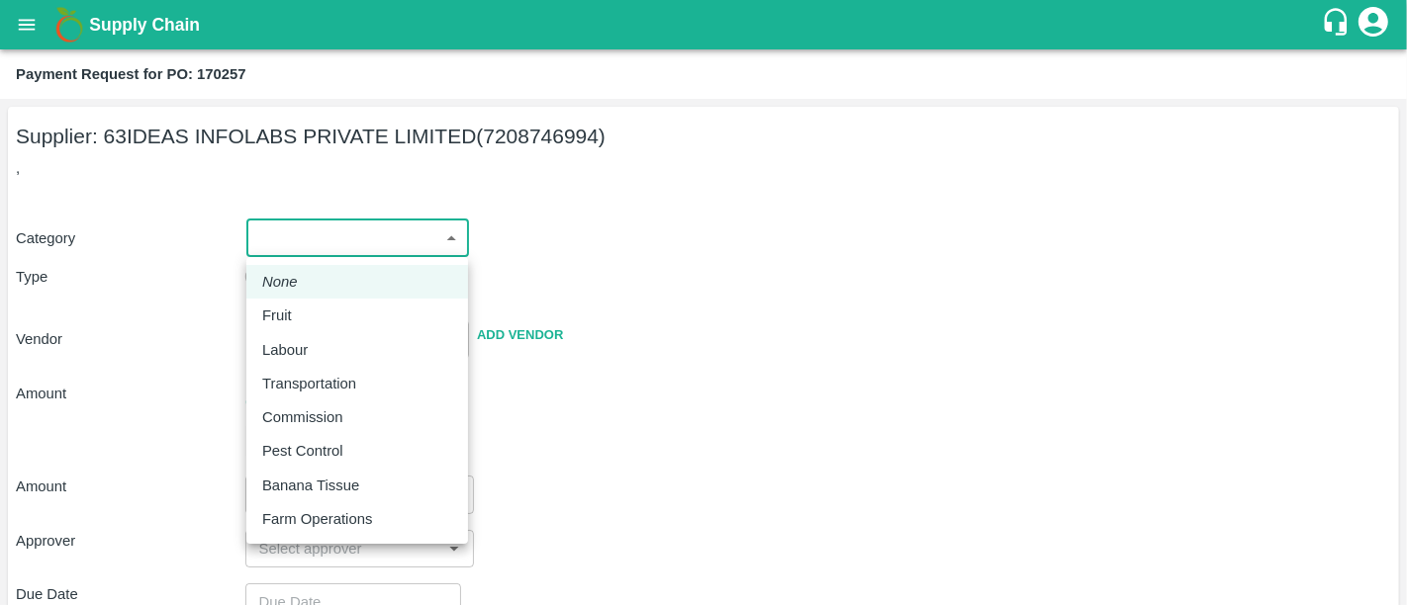
click at [333, 232] on body "Supply Chain Payment Request for PO: 170257 Supplier: 63IDEAS INFOLABS PRIVATE …" at bounding box center [703, 302] width 1407 height 605
click at [305, 324] on div "Fruit" at bounding box center [357, 316] width 190 height 22
type input "1"
type input "63IDEAS INFOLABS PRIVATE LIMITED - 7208746994(Supplier)"
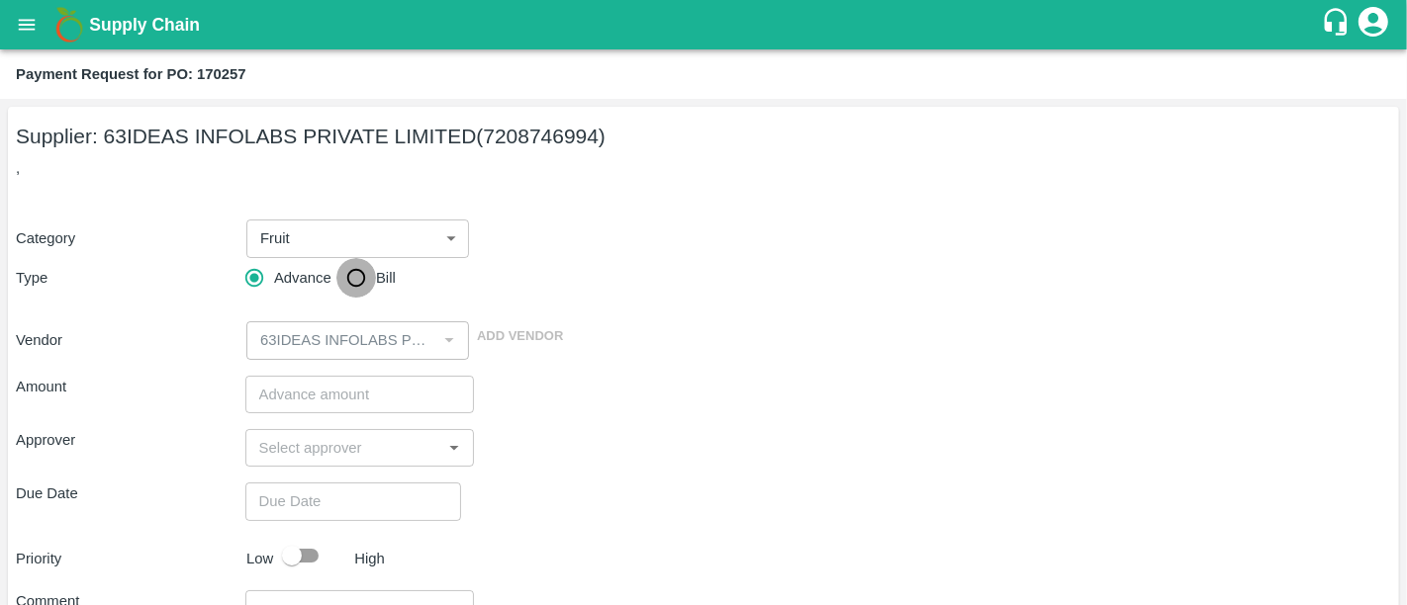
click at [342, 279] on input "Bill" at bounding box center [356, 278] width 40 height 40
radio input "true"
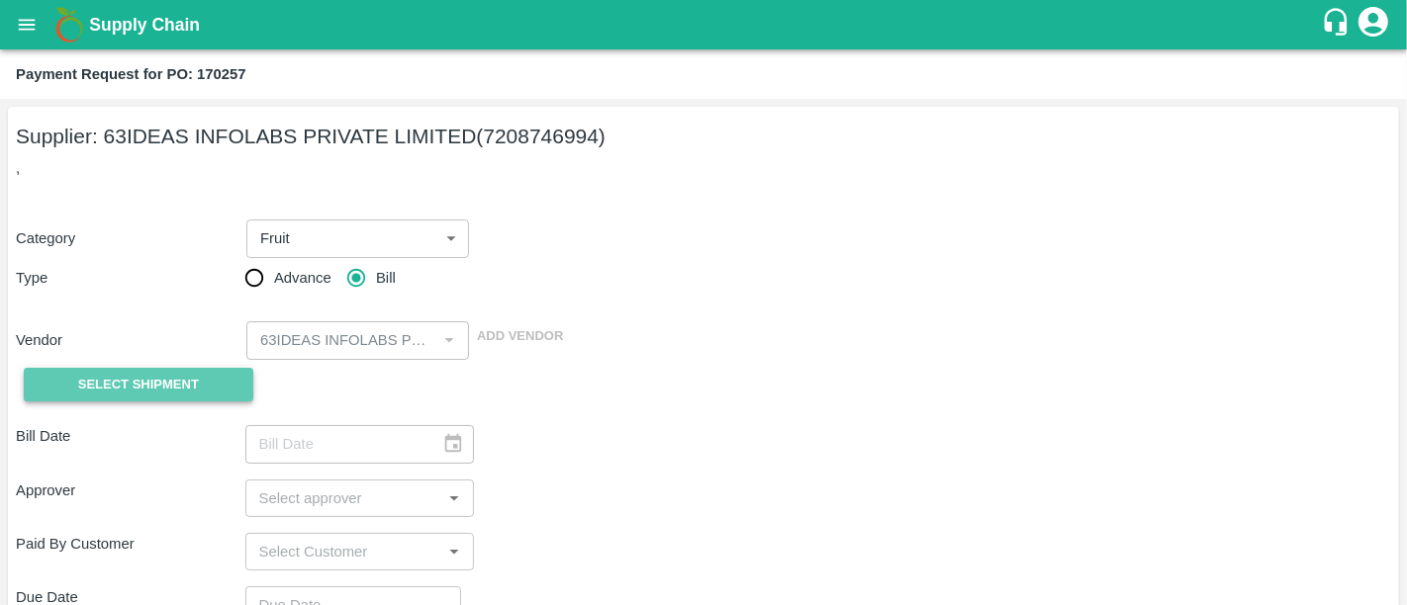
click at [154, 394] on span "Select Shipment" at bounding box center [138, 385] width 121 height 23
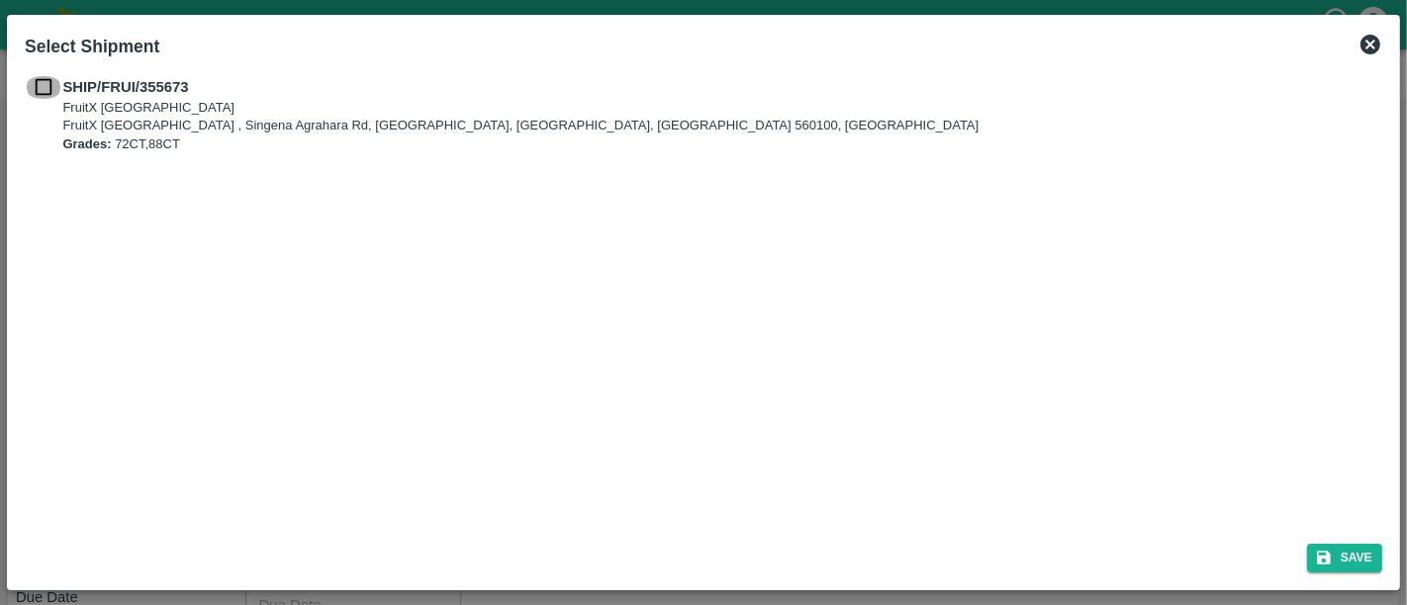
click at [34, 79] on input "checkbox" at bounding box center [44, 87] width 38 height 22
checkbox input "true"
click at [1319, 557] on icon "submit" at bounding box center [1324, 558] width 14 height 14
type input "20/08/2025"
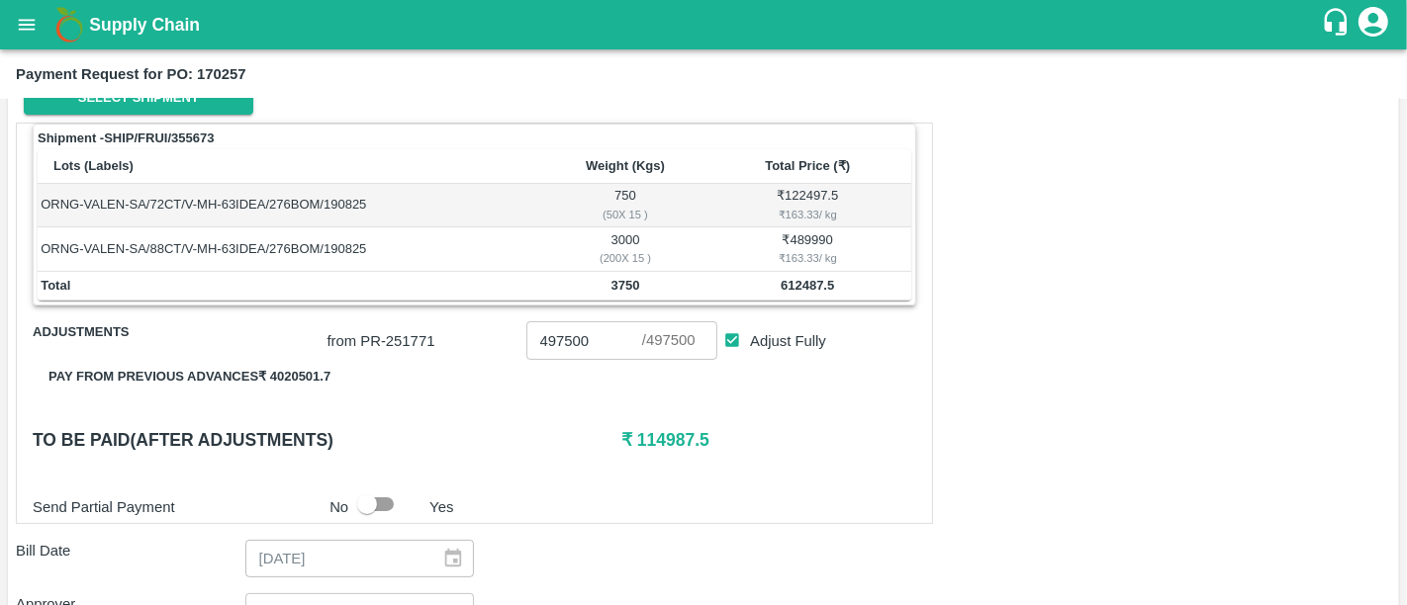
scroll to position [285, 0]
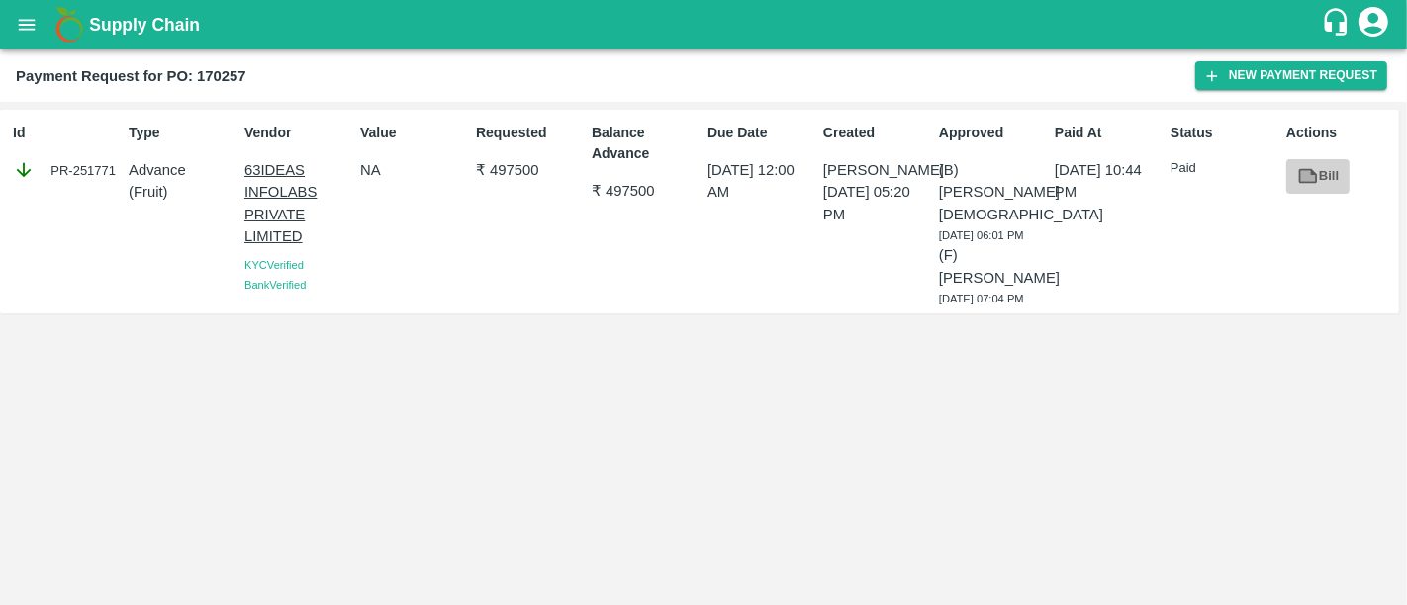
click at [1323, 170] on link "Bill" at bounding box center [1317, 176] width 63 height 35
drag, startPoint x: 481, startPoint y: 163, endPoint x: 534, endPoint y: 161, distance: 53.5
click at [534, 161] on p "₹ 497500" at bounding box center [530, 170] width 108 height 22
click at [1303, 77] on button "New Payment Request" at bounding box center [1291, 75] width 192 height 29
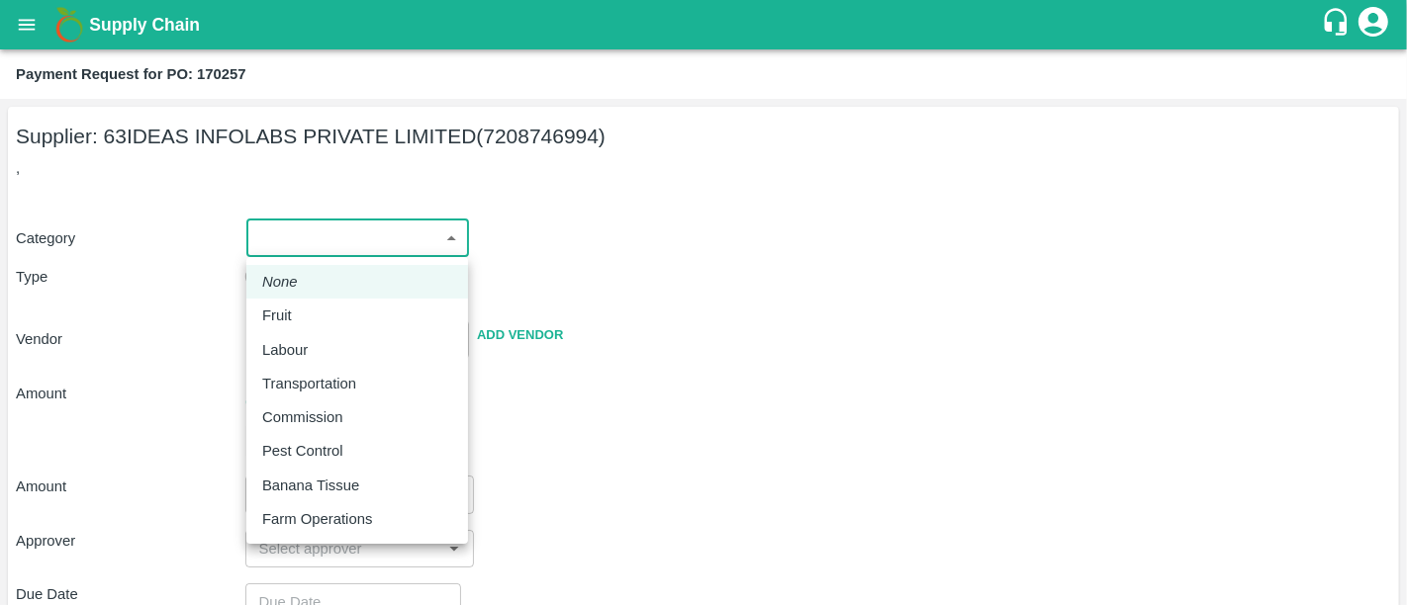
click at [396, 242] on body "Supply Chain Payment Request for PO: 170257 Supplier: 63IDEAS INFOLABS PRIVATE …" at bounding box center [703, 302] width 1407 height 605
click at [362, 318] on div "Fruit" at bounding box center [357, 316] width 190 height 22
type input "1"
type input "63IDEAS INFOLABS PRIVATE LIMITED - 7208746994(Supplier)"
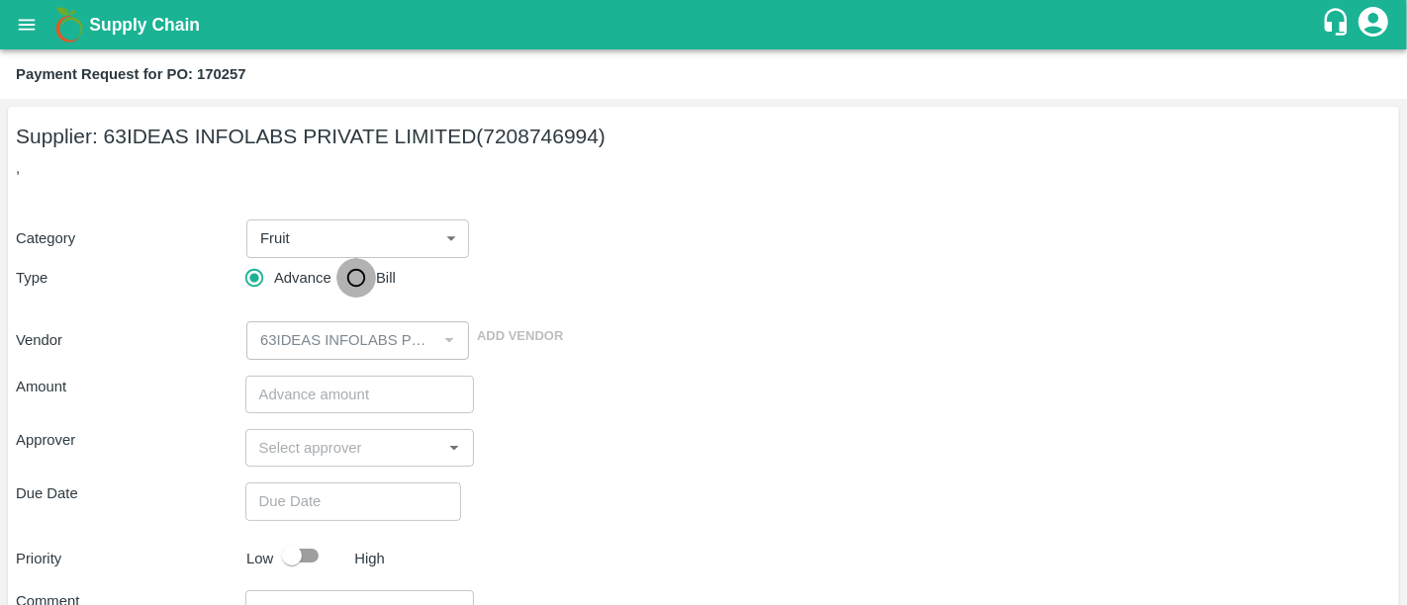
click at [364, 285] on input "Bill" at bounding box center [356, 278] width 40 height 40
radio input "true"
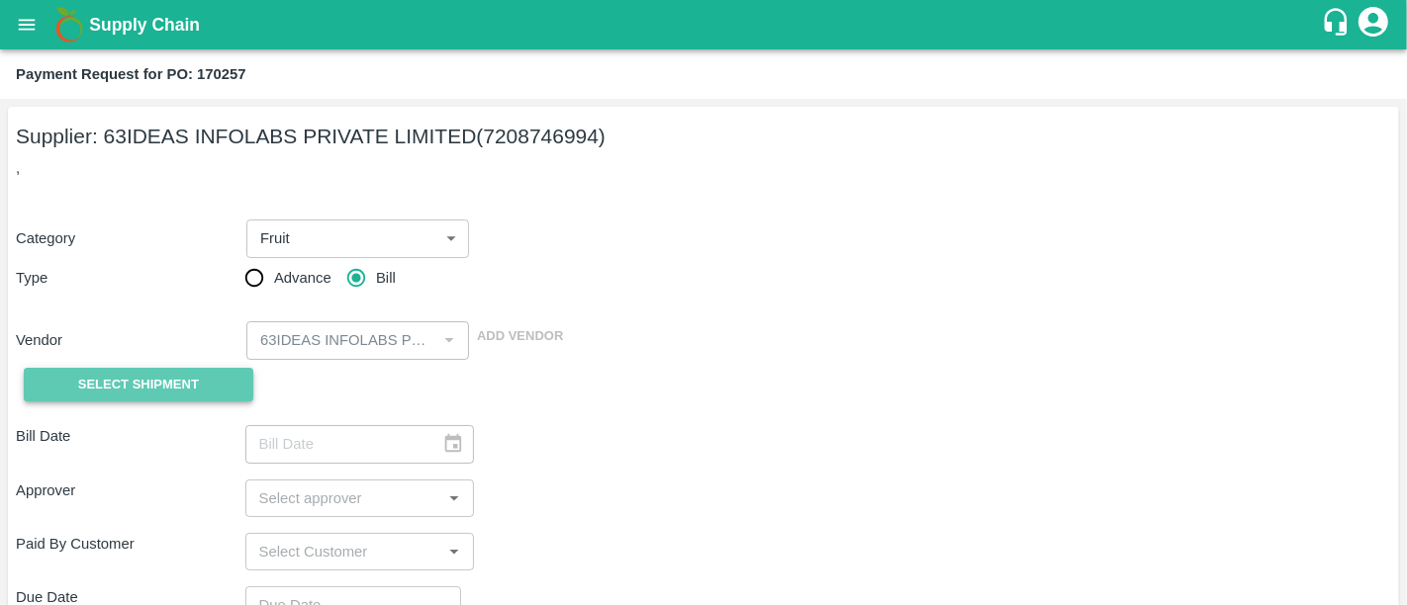
click at [90, 377] on span "Select Shipment" at bounding box center [138, 385] width 121 height 23
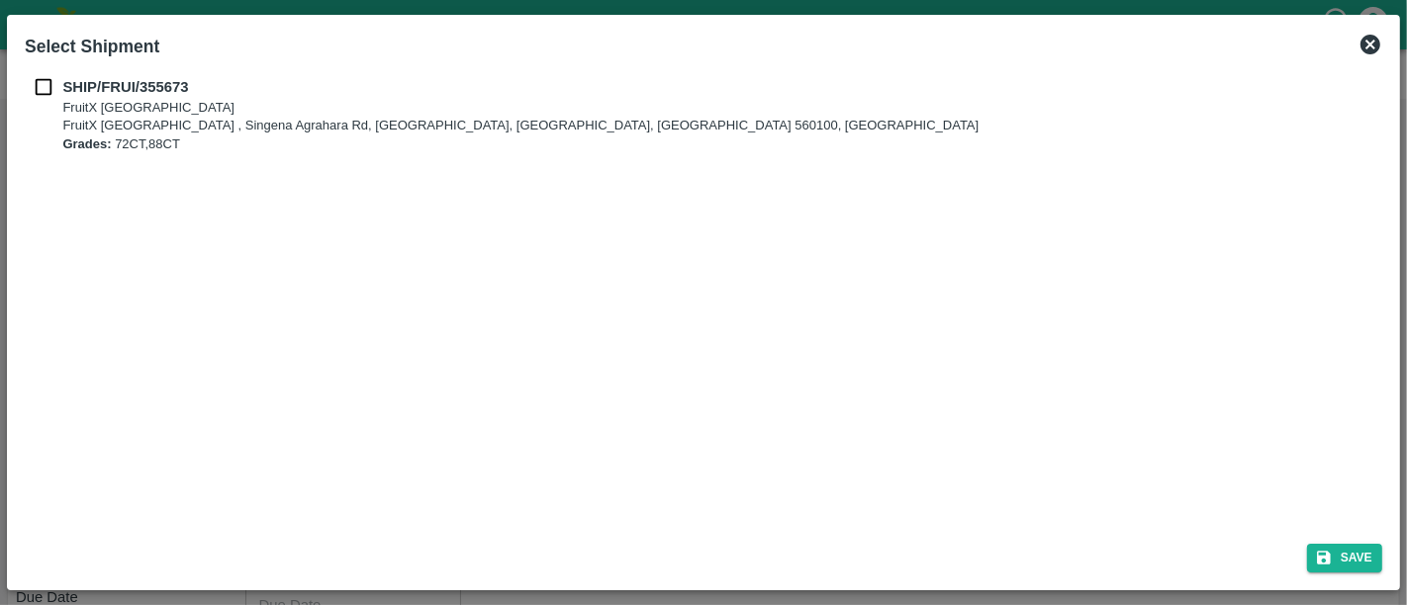
drag, startPoint x: 50, startPoint y: 100, endPoint x: 39, endPoint y: 83, distance: 20.6
click at [39, 83] on div "SHIP/FRUI/355673 FruitX Bangalore FruitX Bangalore , Singena Agrahara Rd, Gulim…" at bounding box center [703, 114] width 1357 height 77
click at [39, 83] on input "checkbox" at bounding box center [44, 87] width 38 height 22
checkbox input "true"
click at [1332, 568] on button "Save" at bounding box center [1344, 558] width 75 height 29
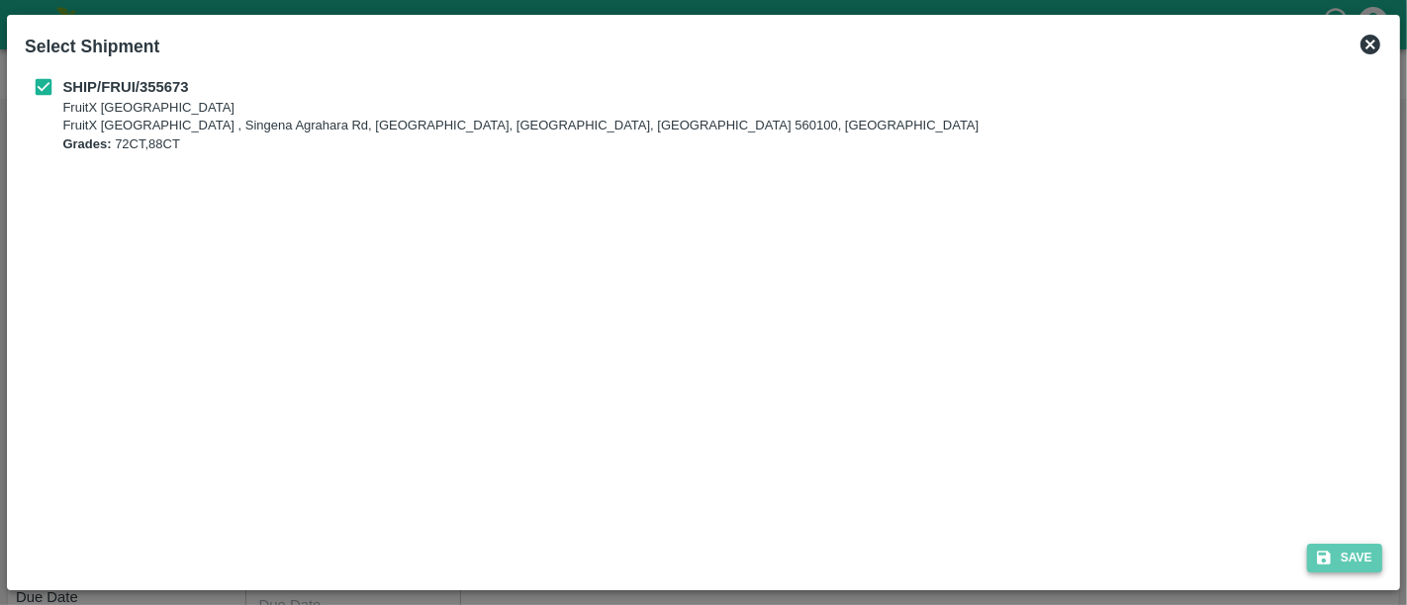
type input "20/08/2025"
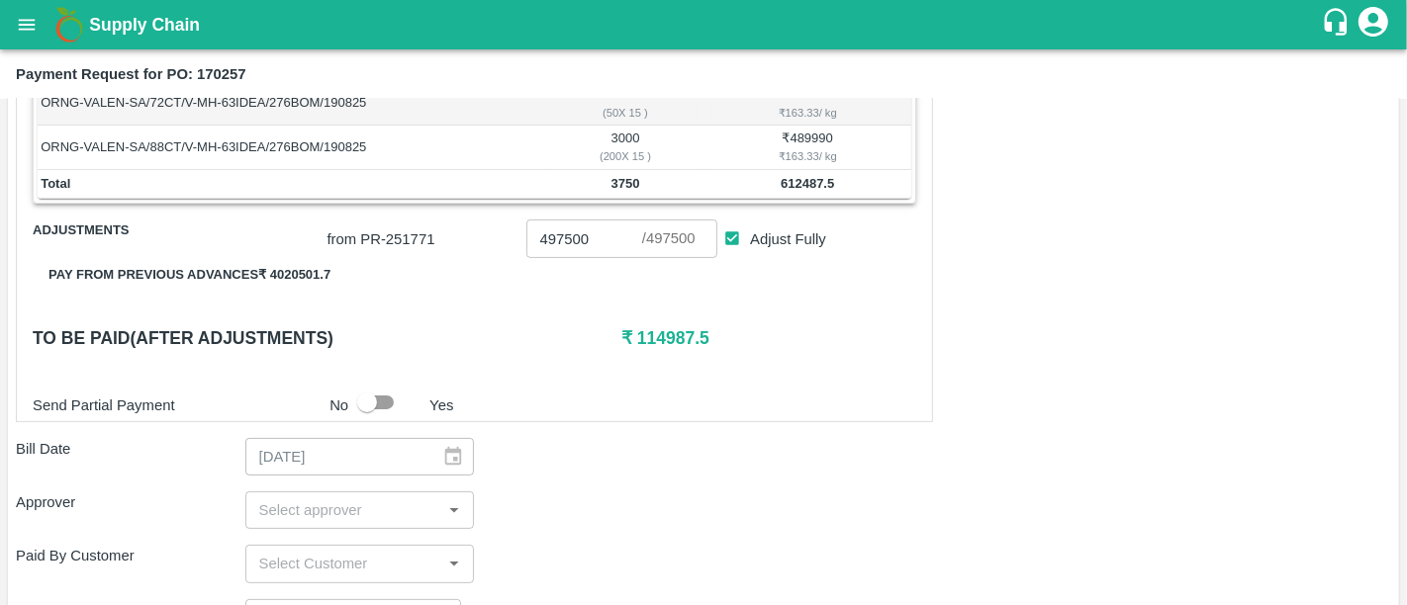
scroll to position [389, 0]
drag, startPoint x: 786, startPoint y: 187, endPoint x: 892, endPoint y: 179, distance: 107.1
click at [892, 179] on td "612487.5" at bounding box center [807, 185] width 207 height 30
drag, startPoint x: 629, startPoint y: 328, endPoint x: 797, endPoint y: 364, distance: 171.9
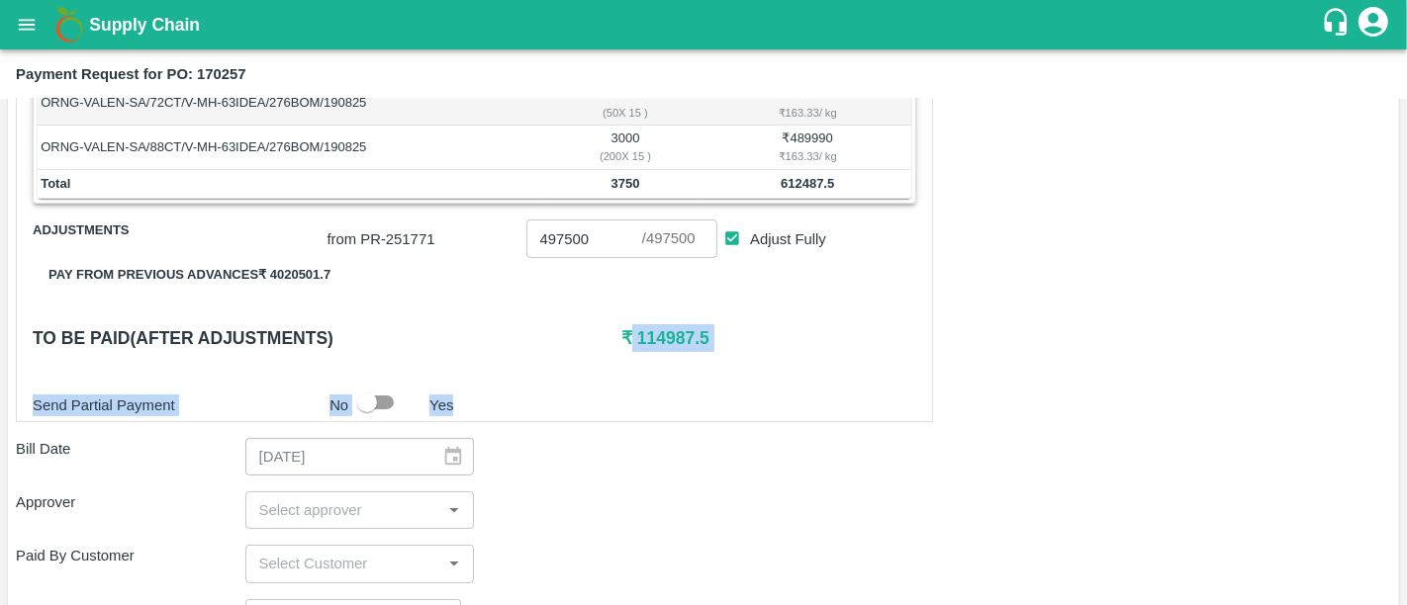
click at [797, 364] on div "Shipment - SHIP/FRUI/355673 Lots (Labels) Weight (Kgs) Total Price (₹) ORNG-VAL…" at bounding box center [474, 221] width 917 height 401
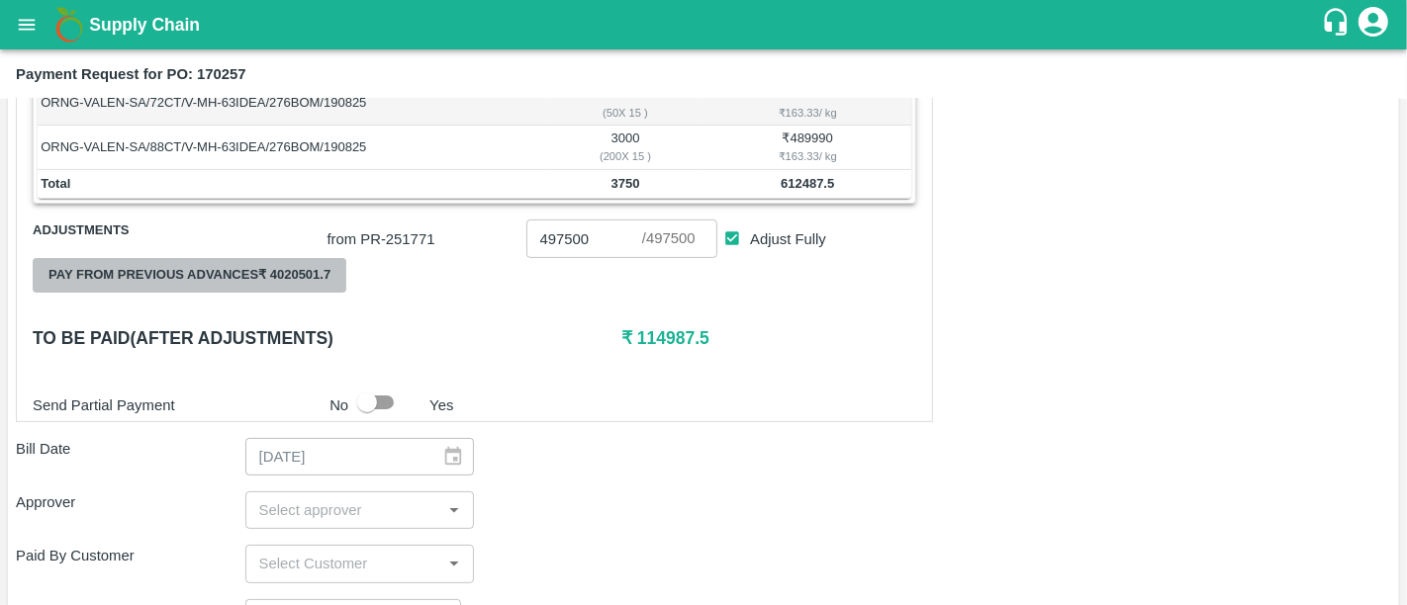
click at [298, 271] on button "Pay from previous advances ₹ 4020501.7" at bounding box center [190, 275] width 314 height 35
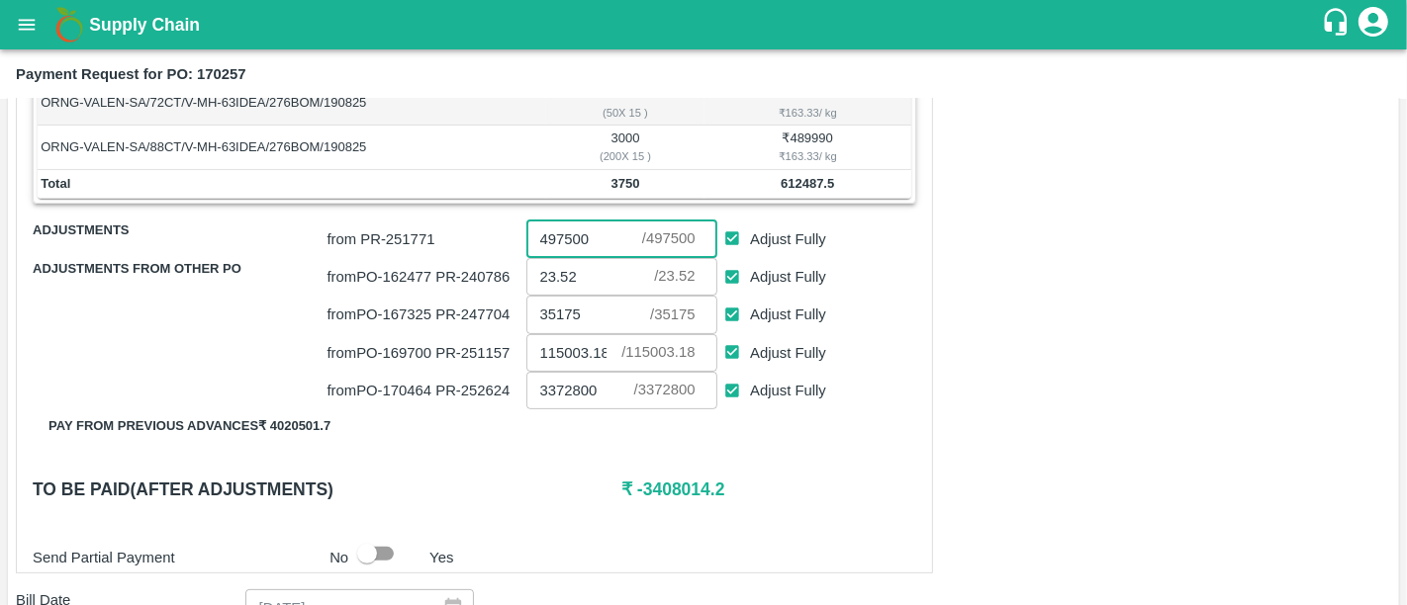
drag, startPoint x: 539, startPoint y: 232, endPoint x: 609, endPoint y: 239, distance: 70.6
click at [609, 239] on input "497500" at bounding box center [584, 239] width 116 height 38
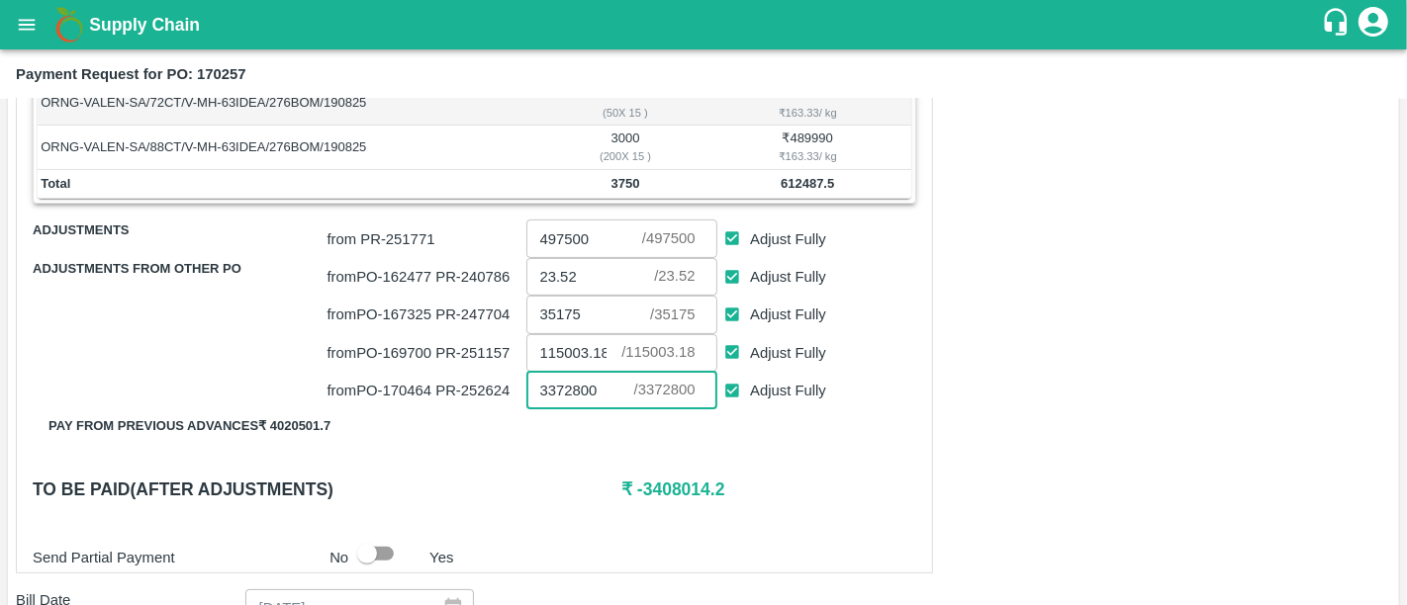
drag, startPoint x: 545, startPoint y: 386, endPoint x: 635, endPoint y: 386, distance: 90.0
click at [635, 386] on div "3372800 ​ / 3372800 ​" at bounding box center [621, 391] width 191 height 38
drag, startPoint x: 550, startPoint y: 354, endPoint x: 599, endPoint y: 347, distance: 49.0
click at [599, 347] on input "115003.18" at bounding box center [574, 353] width 96 height 38
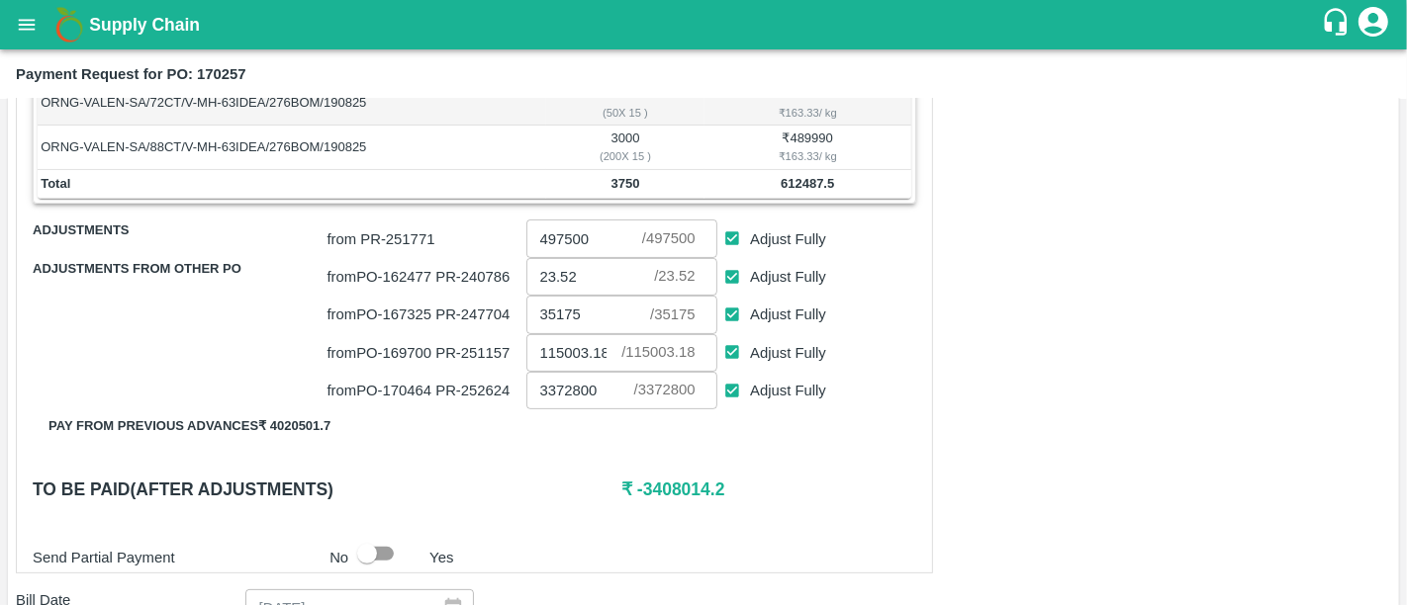
click at [1002, 498] on div "Shipment - SHIP/FRUI/355673 Lots (Labels) Weight (Kgs) Total Price (₹) ORNG-VAL…" at bounding box center [703, 527] width 1375 height 1012
click at [730, 279] on input "Adjust Fully" at bounding box center [732, 277] width 37 height 37
checkbox input "false"
type input "0"
click at [397, 351] on p "from PO- 169700 PR- 251157" at bounding box center [422, 353] width 191 height 22
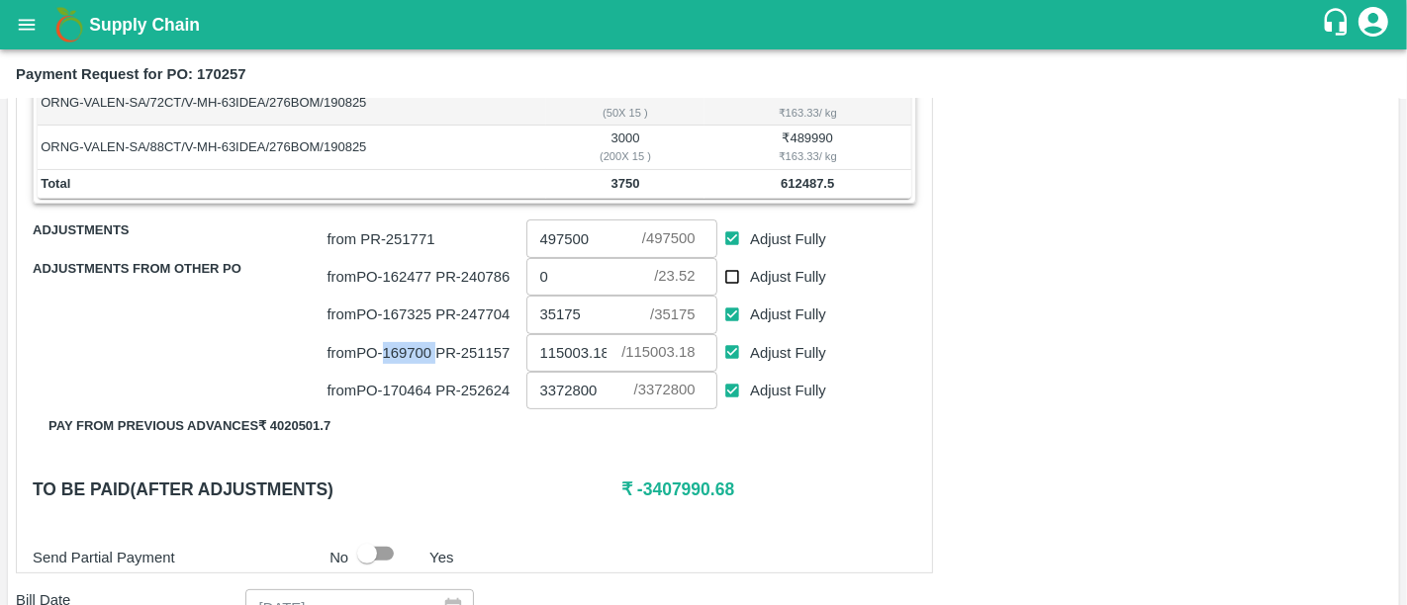
click at [397, 351] on p "from PO- 169700 PR- 251157" at bounding box center [422, 353] width 191 height 22
click at [602, 514] on div "Shipment - SHIP/FRUI/355673 Lots (Labels) Weight (Kgs) Total Price (₹) ORNG-VAL…" at bounding box center [474, 297] width 917 height 553
click at [796, 314] on span "Adjust Fully" at bounding box center [788, 315] width 76 height 22
click at [751, 314] on input "Adjust Fully" at bounding box center [732, 315] width 37 height 37
checkbox input "false"
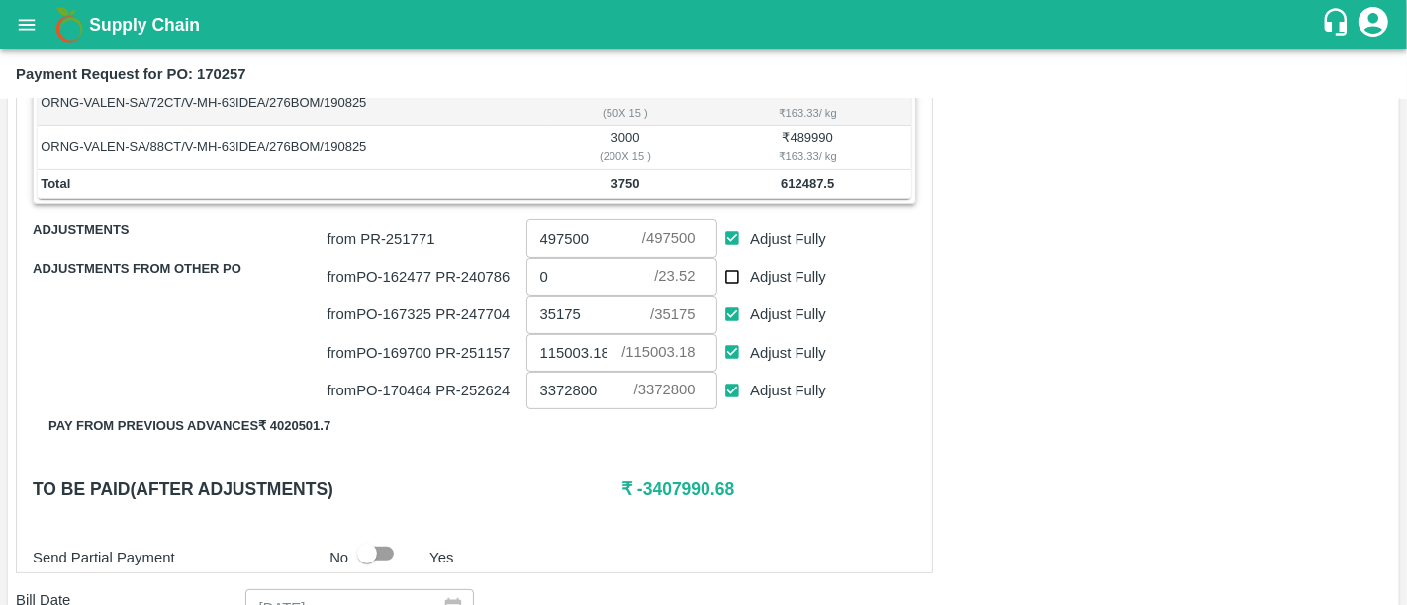
type input "0"
click at [796, 392] on span "Adjust Fully" at bounding box center [788, 391] width 76 height 22
click at [751, 392] on input "Adjust Fully" at bounding box center [732, 391] width 37 height 37
checkbox input "false"
type input "0"
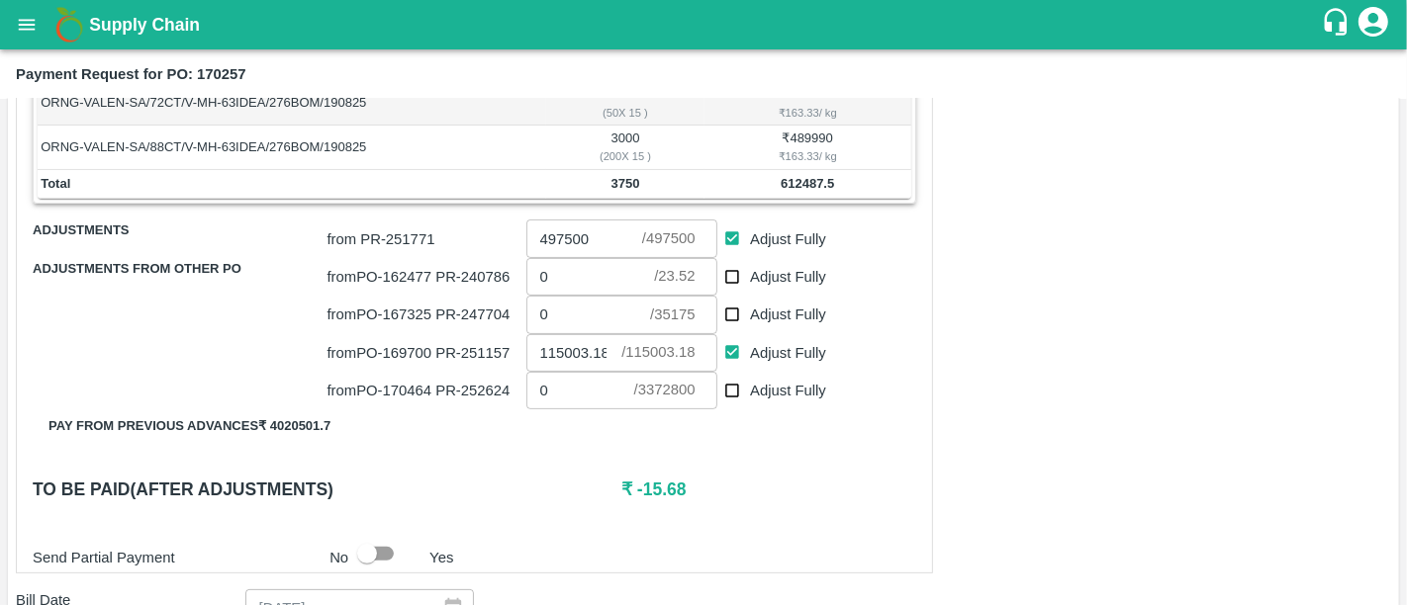
click at [1043, 499] on div "Shipment - SHIP/FRUI/355673 Lots (Labels) Weight (Kgs) Total Price (₹) ORNG-VAL…" at bounding box center [703, 527] width 1375 height 1012
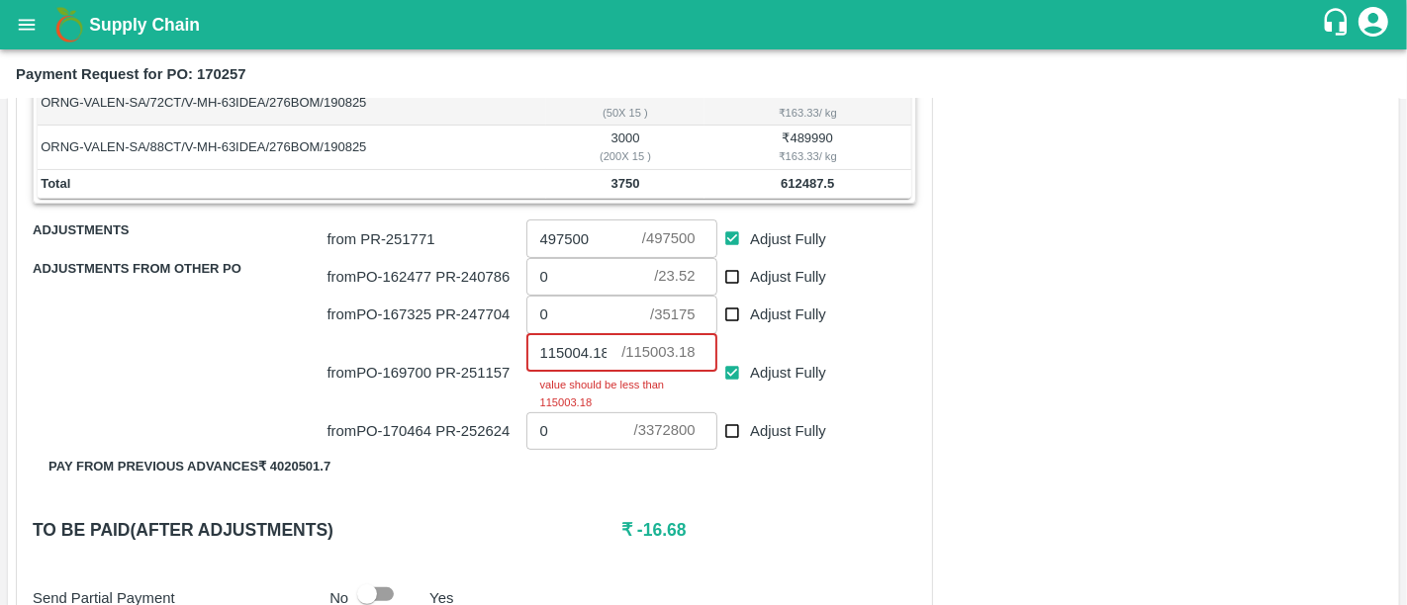
type input "115004.18"
click at [607, 350] on input "115004.18" at bounding box center [574, 353] width 96 height 38
drag, startPoint x: 534, startPoint y: 348, endPoint x: 615, endPoint y: 351, distance: 81.2
click at [615, 351] on input "115004.18" at bounding box center [574, 353] width 96 height 38
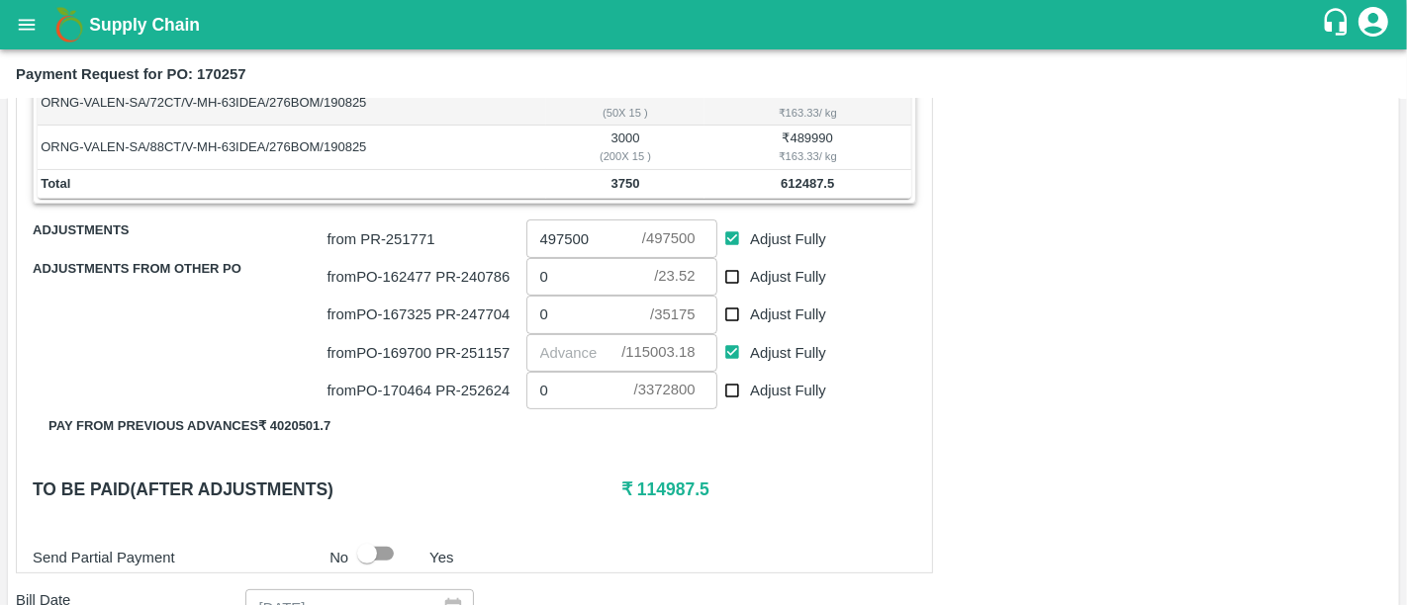
click at [675, 490] on h6 "₹ 114987.5" at bounding box center [768, 490] width 295 height 28
copy h6 "114987.5"
click at [545, 349] on input "number" at bounding box center [574, 353] width 96 height 38
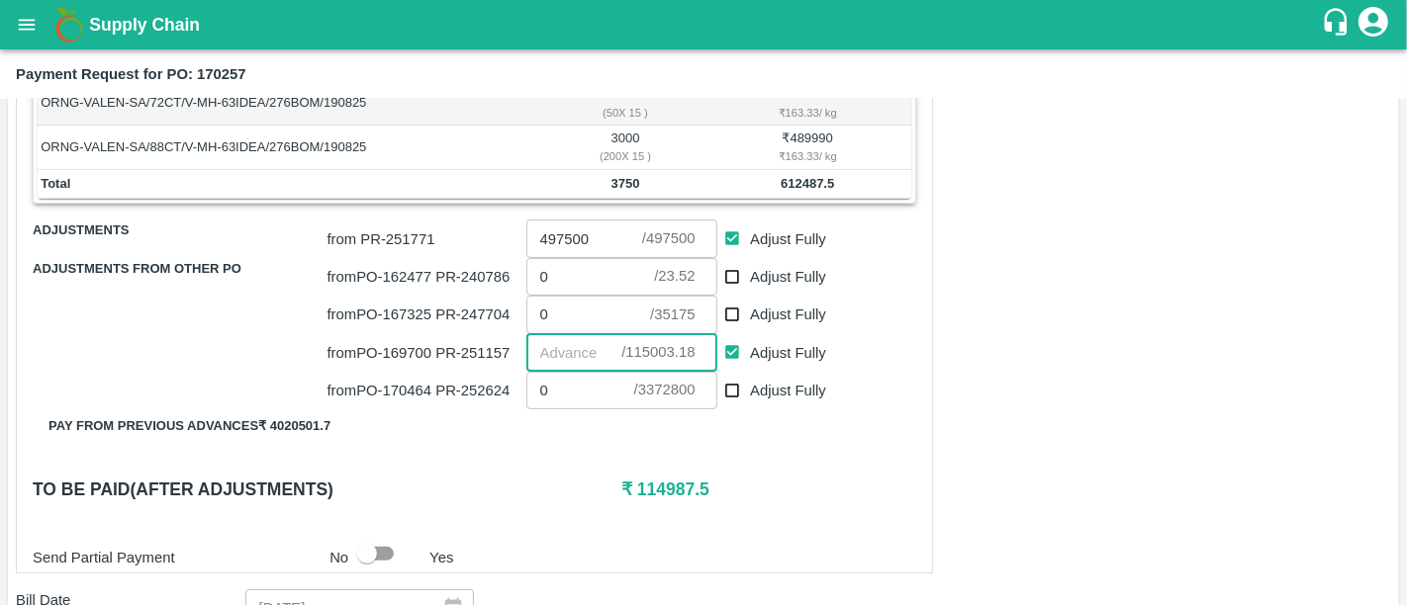
paste input "114987.5"
type input "114987.5"
click at [941, 518] on div "Shipment - SHIP/FRUI/355673 Lots (Labels) Weight (Kgs) Total Price (₹) ORNG-VAL…" at bounding box center [703, 527] width 1375 height 1012
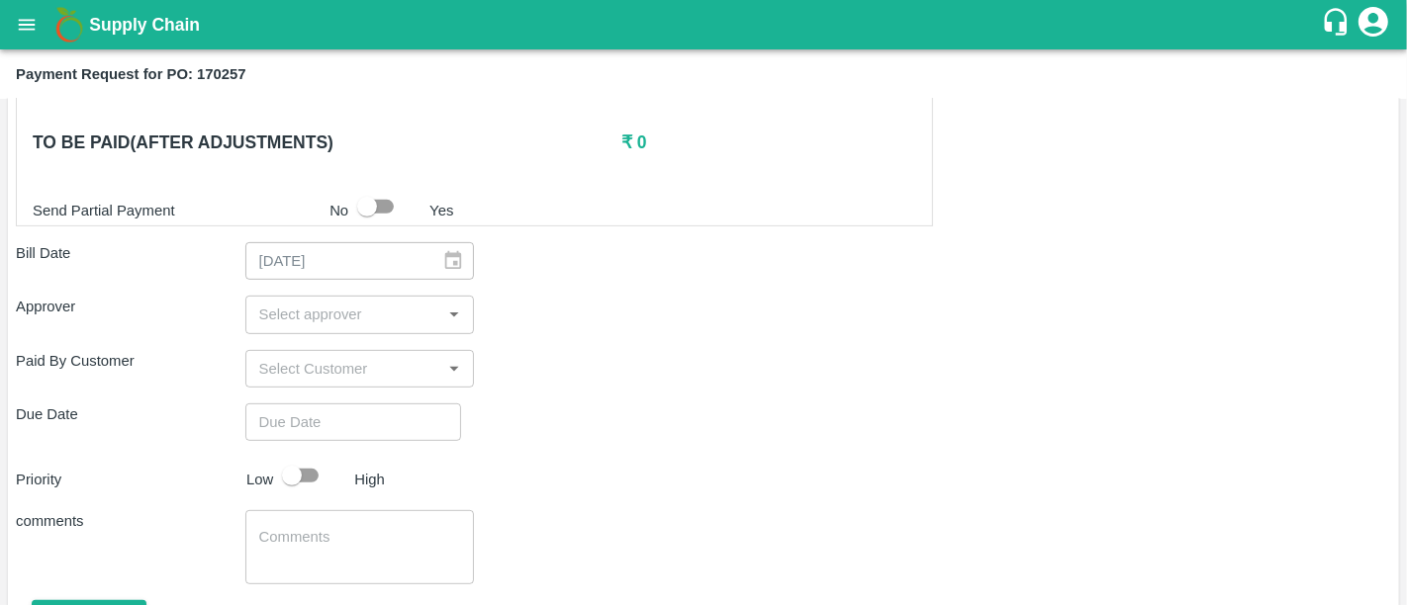
scroll to position [736, 0]
click at [280, 326] on div "​" at bounding box center [360, 315] width 230 height 38
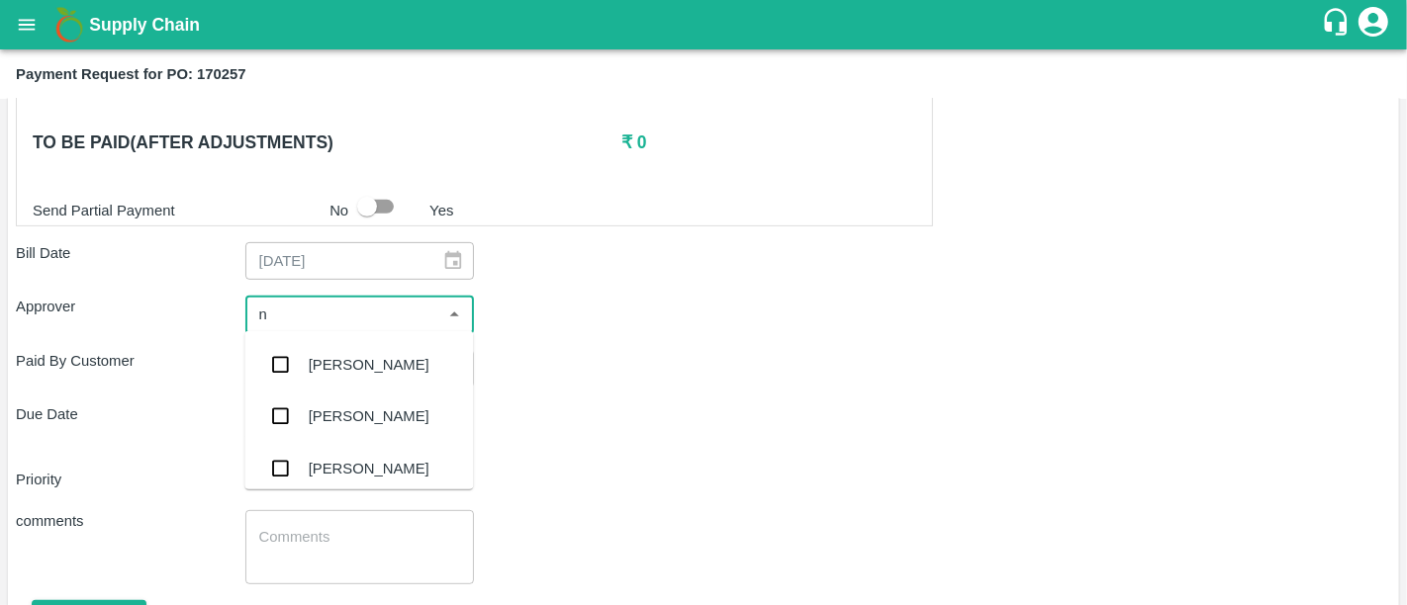
type input "ne"
click at [330, 475] on div "[PERSON_NAME][DEMOGRAPHIC_DATA]" at bounding box center [391, 470] width 164 height 45
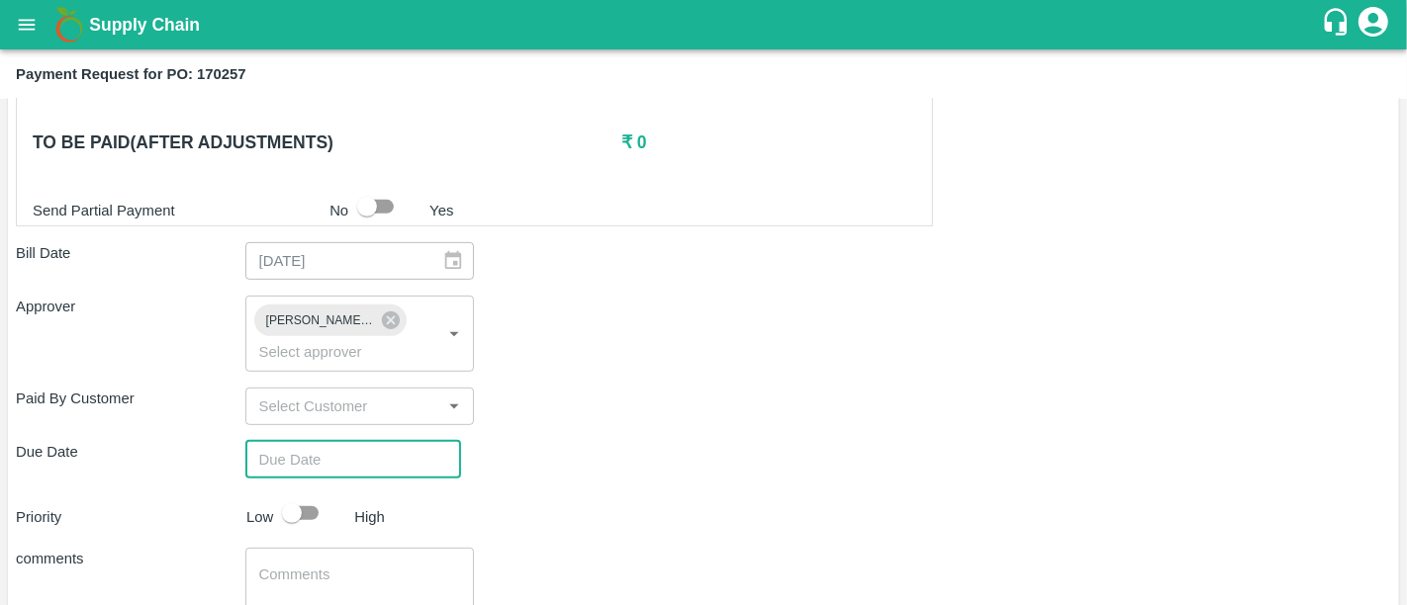
type input "DD/MM/YYYY hh:mm aa"
click at [336, 441] on input "DD/MM/YYYY hh:mm aa" at bounding box center [346, 460] width 202 height 38
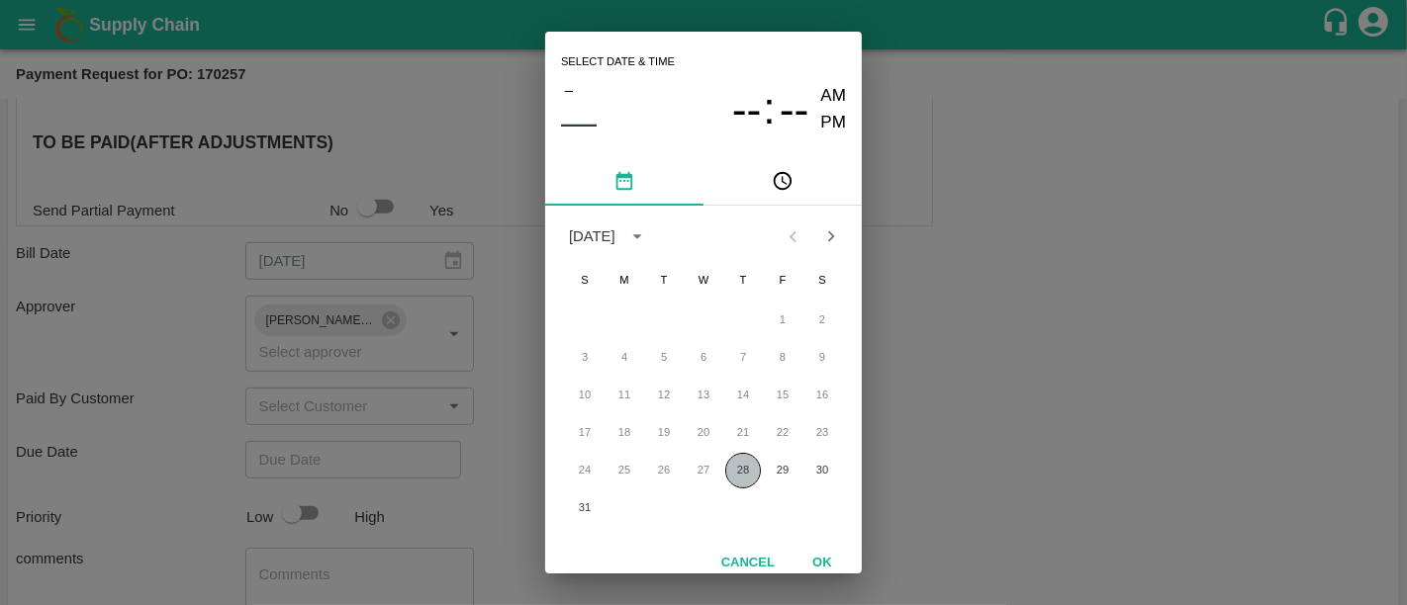
click at [729, 470] on button "28" at bounding box center [743, 471] width 36 height 36
type input "28/08/2025 12:00 AM"
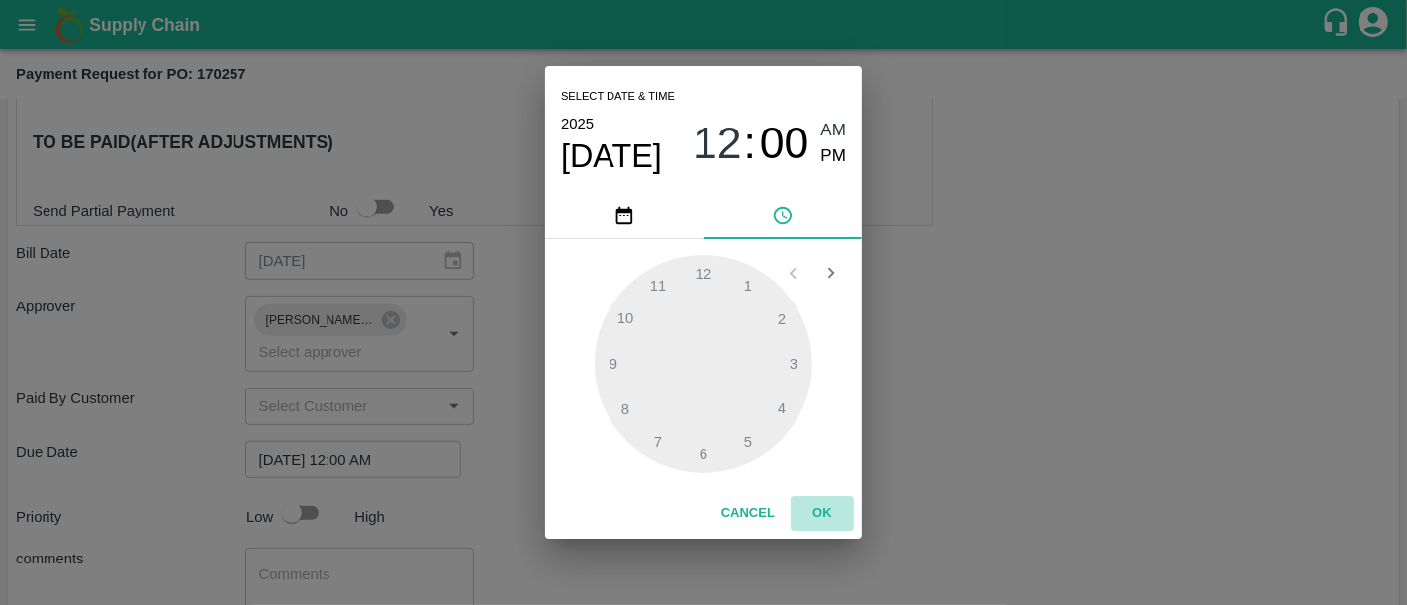
click at [818, 521] on button "OK" at bounding box center [821, 514] width 63 height 35
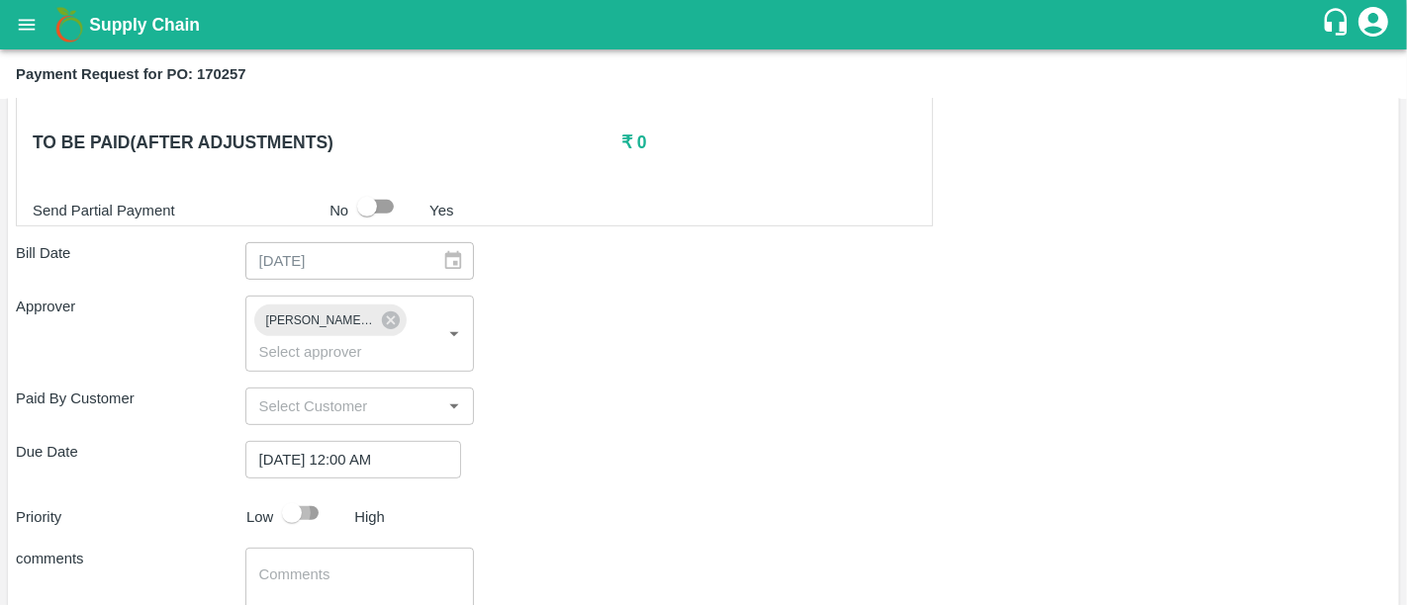
click at [305, 499] on input "checkbox" at bounding box center [291, 514] width 113 height 38
checkbox input "true"
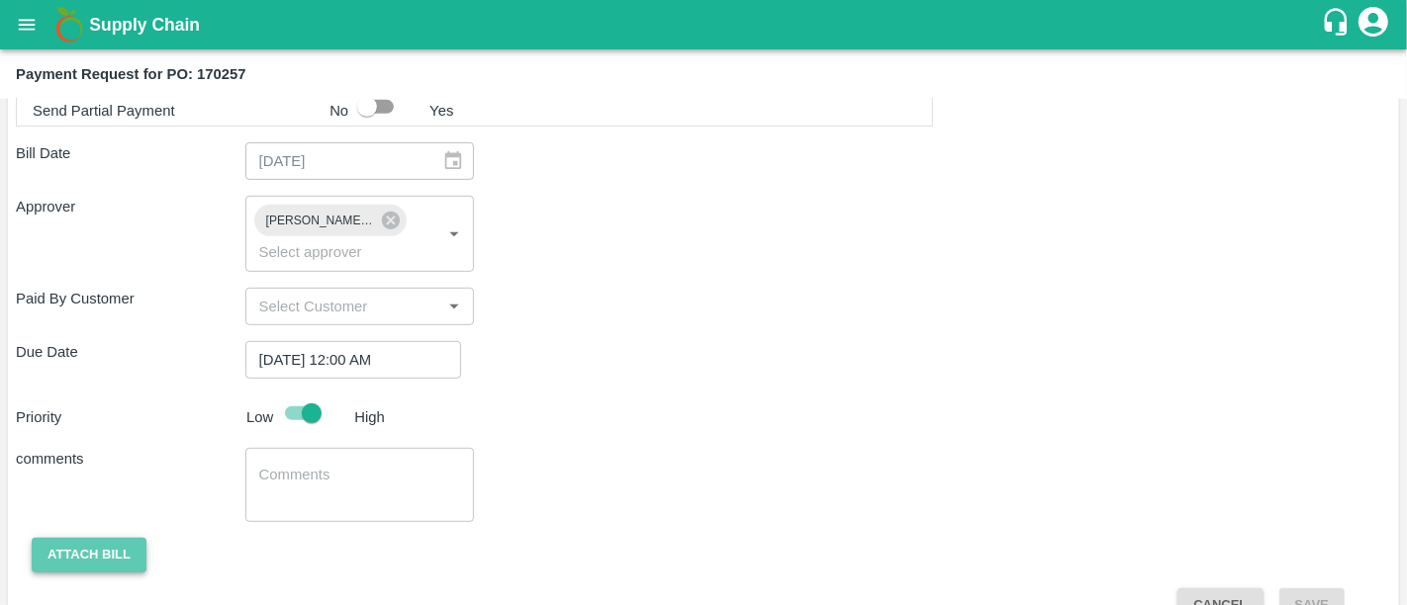
click at [144, 538] on button "Attach bill" at bounding box center [89, 555] width 115 height 35
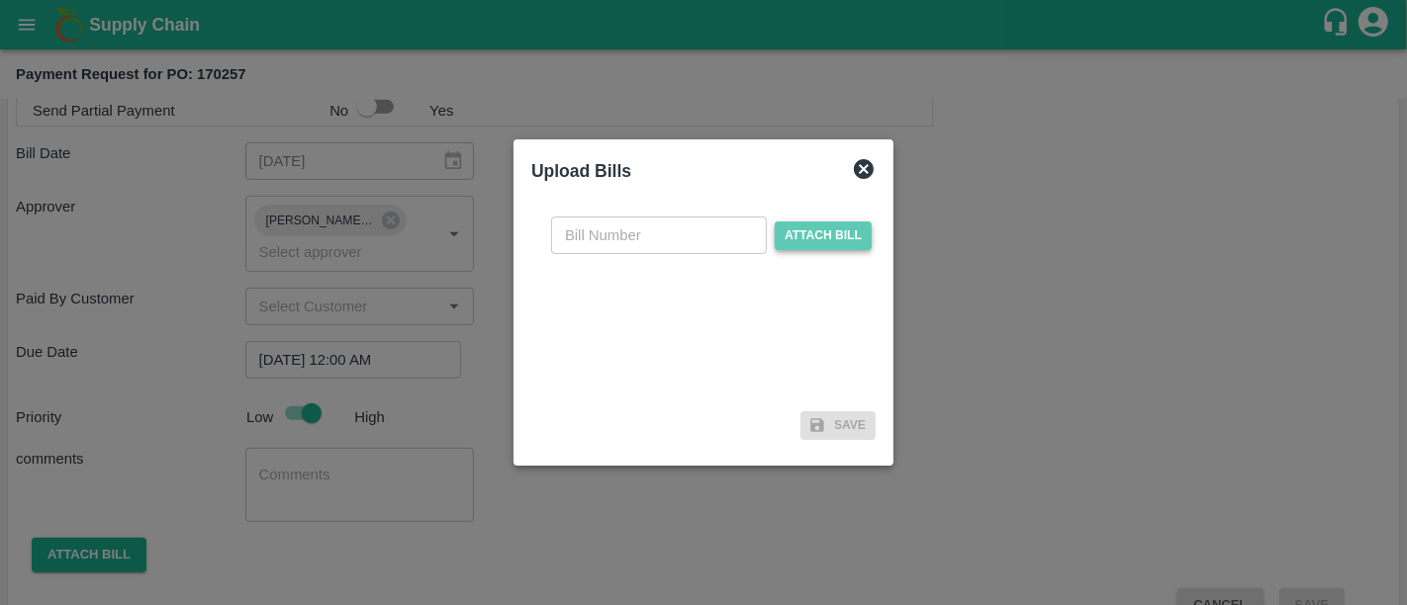
click at [788, 238] on span "Attach bill" at bounding box center [823, 236] width 97 height 29
click at [0, 0] on input "Attach bill" at bounding box center [0, 0] width 0 height 0
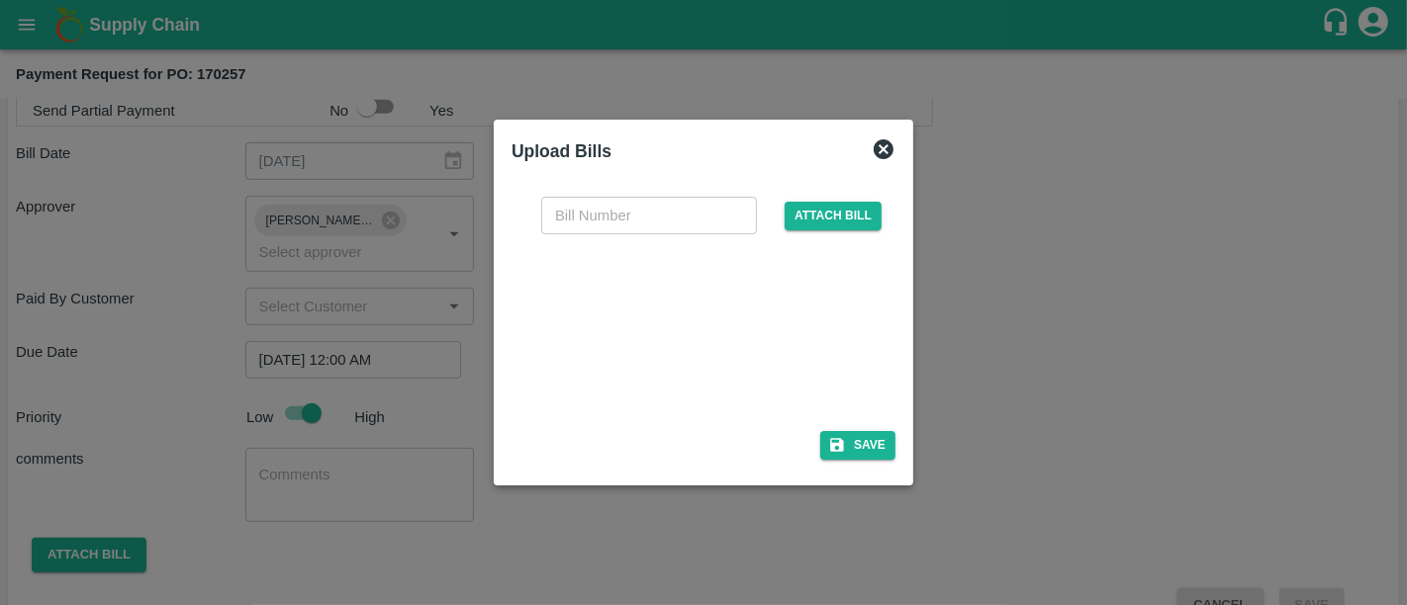
click at [667, 201] on input "text" at bounding box center [649, 216] width 216 height 38
paste input "QT-TH-000040"
click at [558, 216] on input "QT-TH-000040" at bounding box center [649, 216] width 216 height 38
type input "QT-TH-000040"
click at [865, 450] on button "Save" at bounding box center [857, 445] width 75 height 29
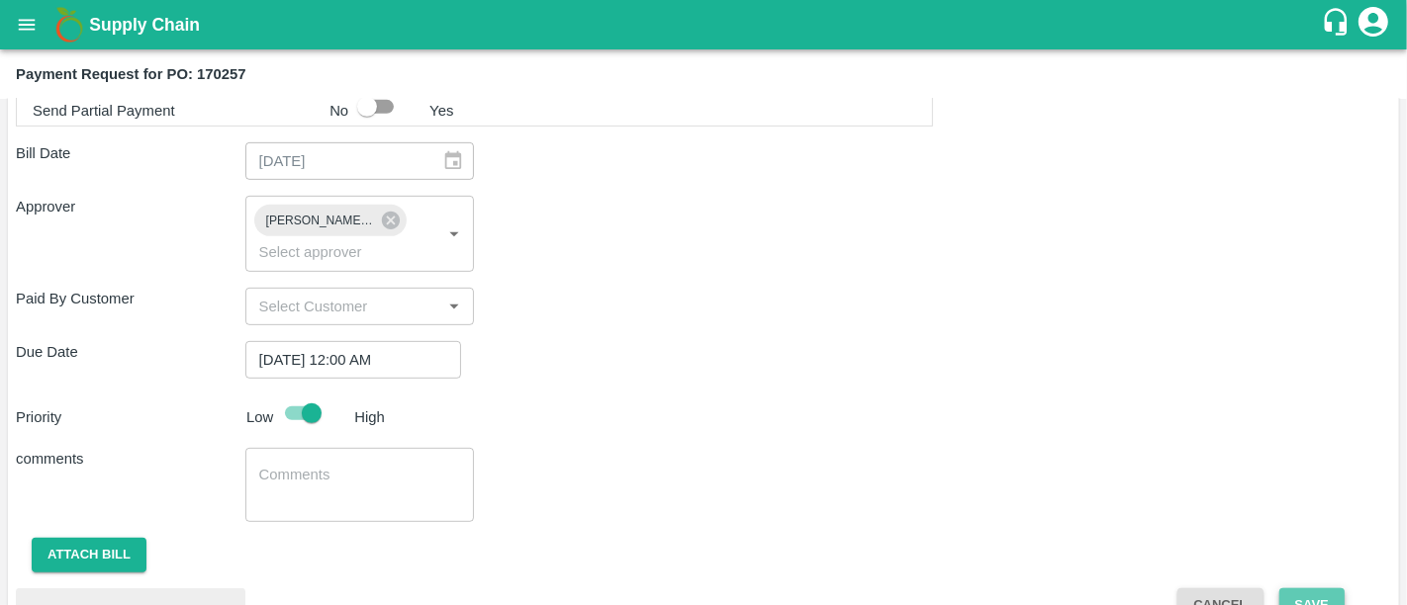
click at [1294, 589] on button "Save" at bounding box center [1311, 606] width 65 height 35
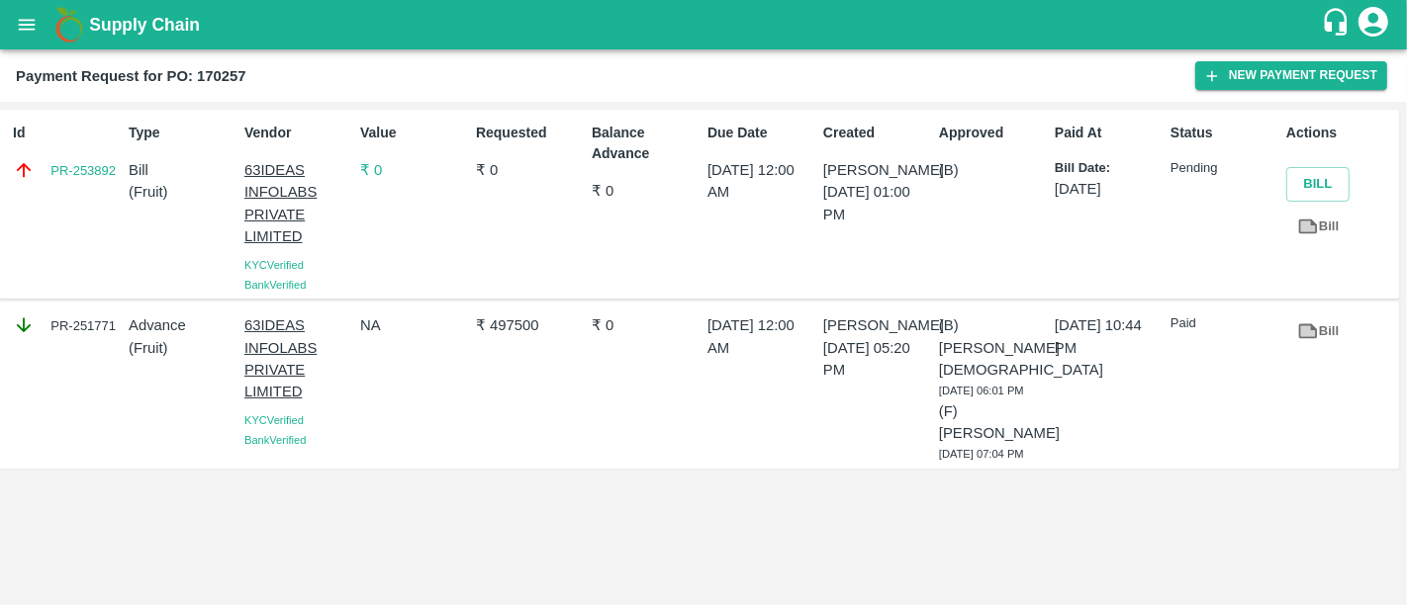
click at [398, 166] on p "₹ 0" at bounding box center [414, 170] width 108 height 22
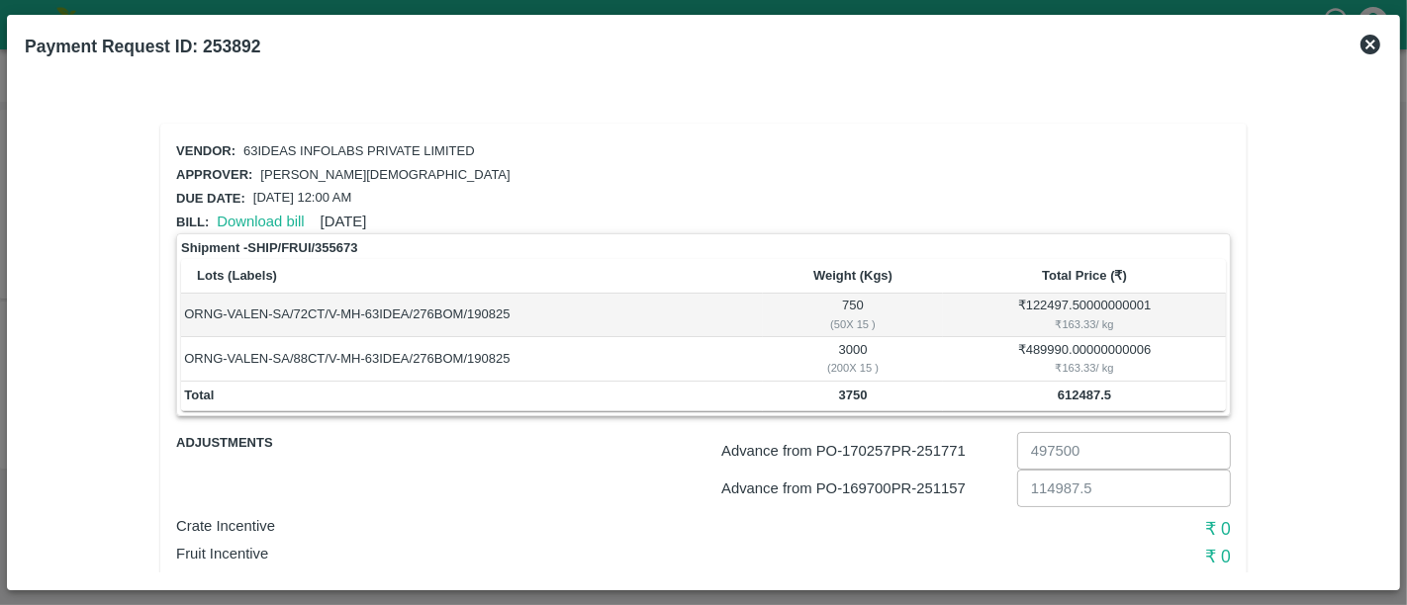
click at [1364, 43] on icon at bounding box center [1370, 45] width 20 height 20
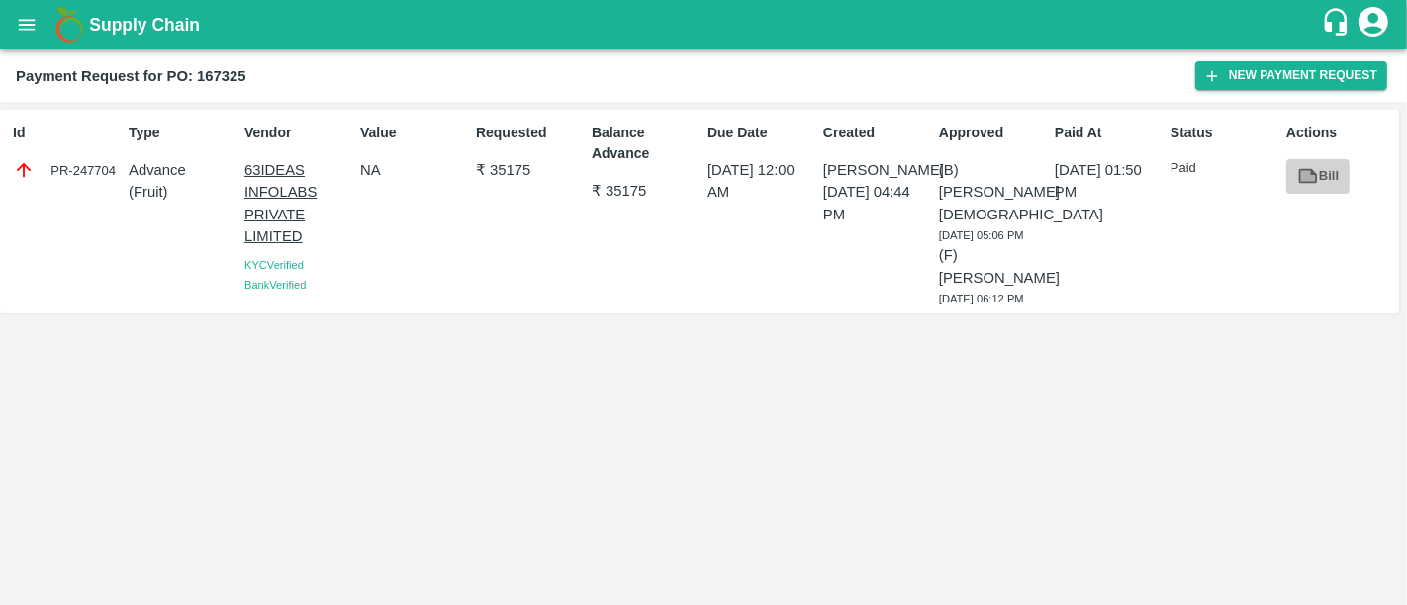
click at [1309, 177] on icon at bounding box center [1307, 176] width 15 height 11
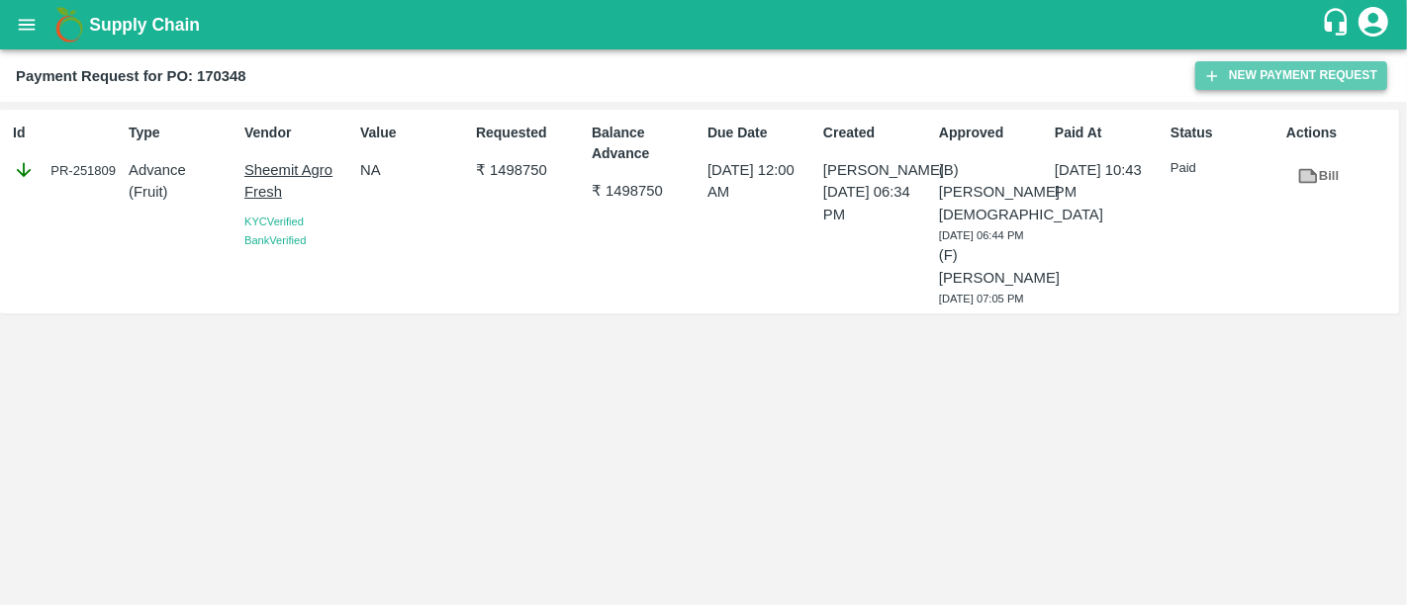
click at [1269, 82] on button "New Payment Request" at bounding box center [1291, 75] width 192 height 29
click at [1234, 73] on button "New Payment Request" at bounding box center [1291, 75] width 192 height 29
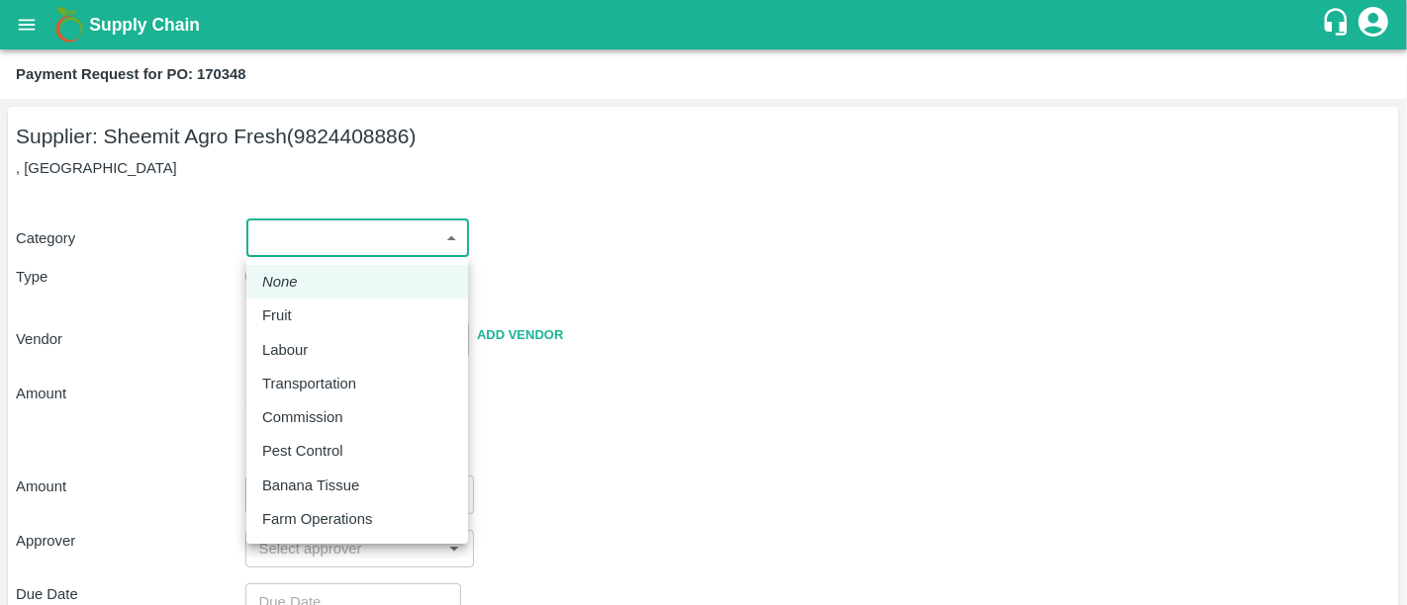
click at [345, 232] on body "Supply Chain Payment Request for PO: 170348 Supplier: Sheemit Agro Fresh (98244…" at bounding box center [703, 302] width 1407 height 605
click at [324, 316] on div "Fruit" at bounding box center [357, 316] width 190 height 22
type input "1"
type input "Sheemit Agro Fresh - 9824408886(Supplier)"
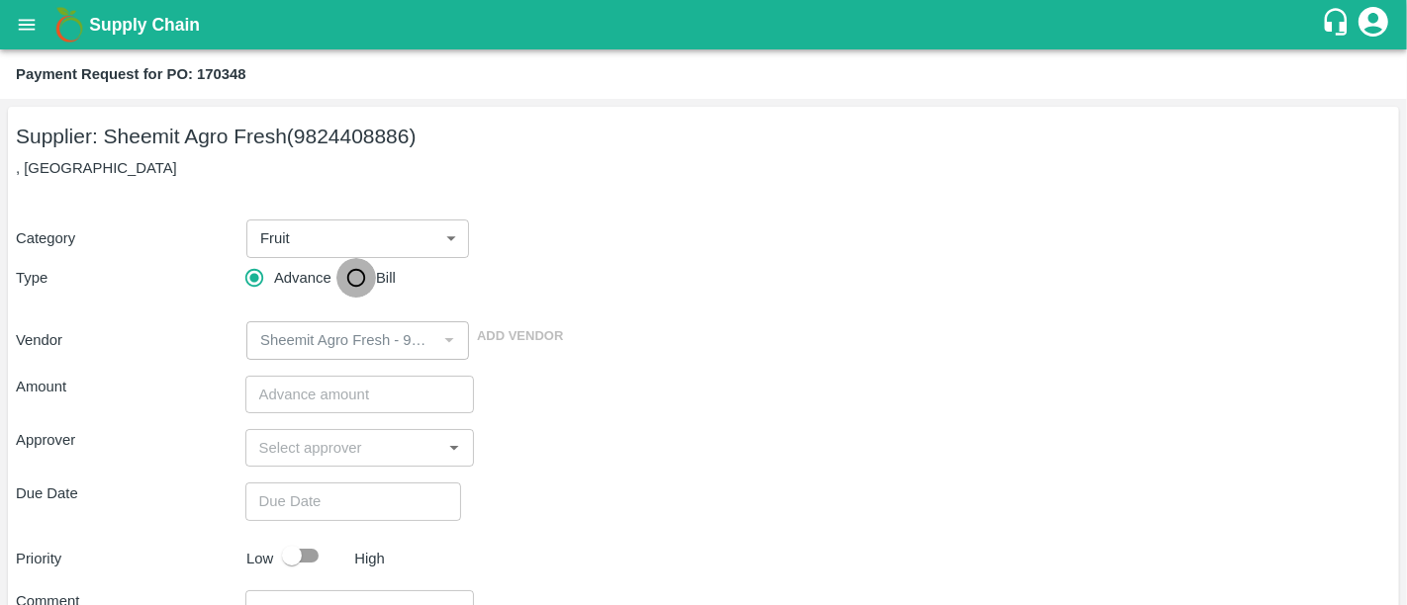
click at [367, 270] on input "Bill" at bounding box center [356, 278] width 40 height 40
radio input "true"
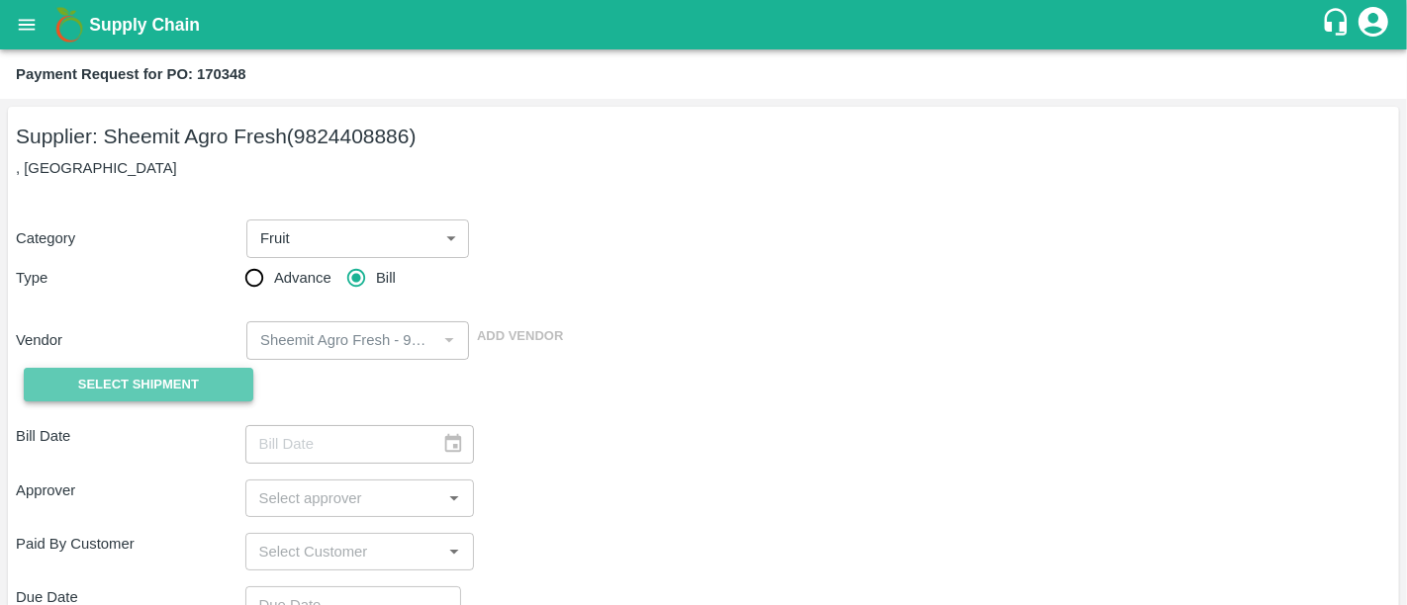
click at [159, 399] on button "Select Shipment" at bounding box center [139, 385] width 230 height 35
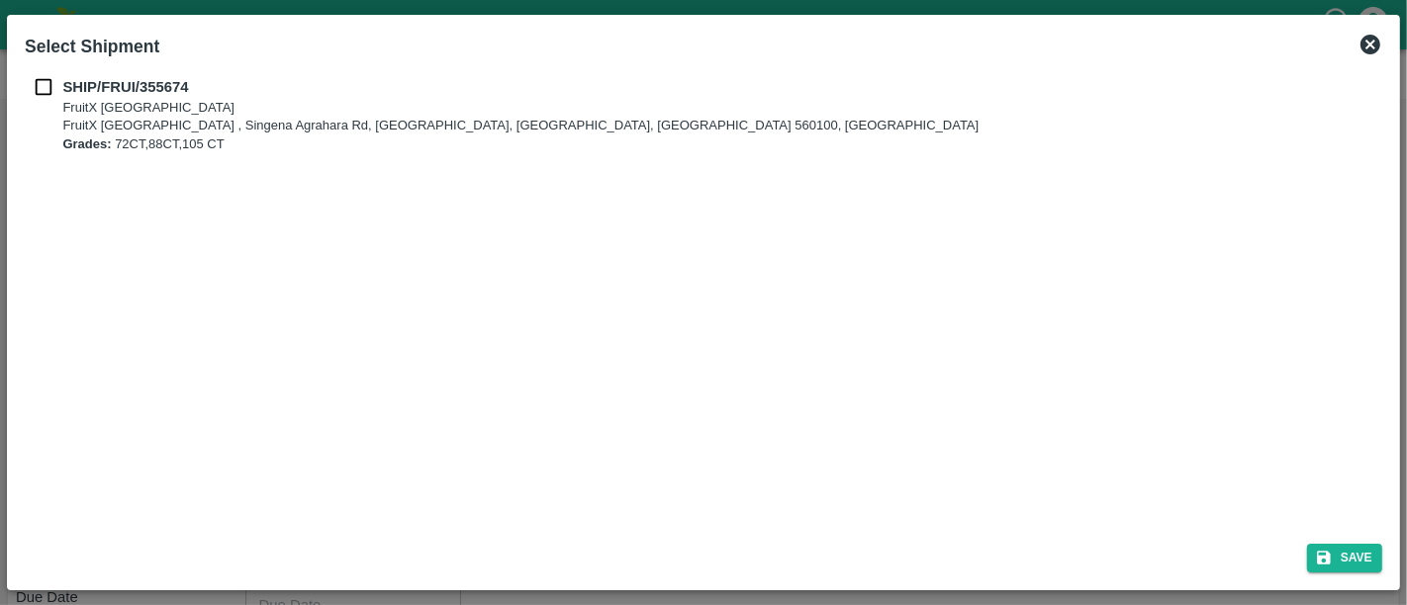
click at [67, 89] on b "SHIP/FRUI/355674" at bounding box center [125, 87] width 126 height 16
checkbox input "true"
click at [1340, 566] on button "Save" at bounding box center [1344, 558] width 75 height 29
type input "20/08/2025"
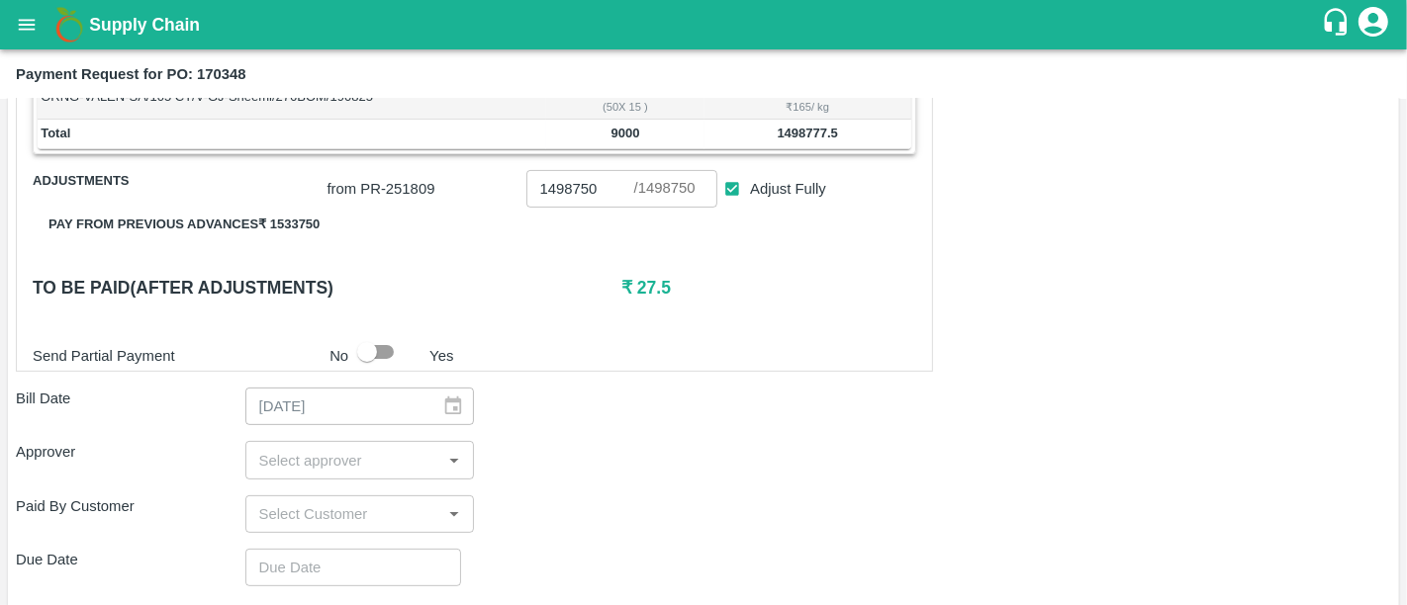
scroll to position [644, 0]
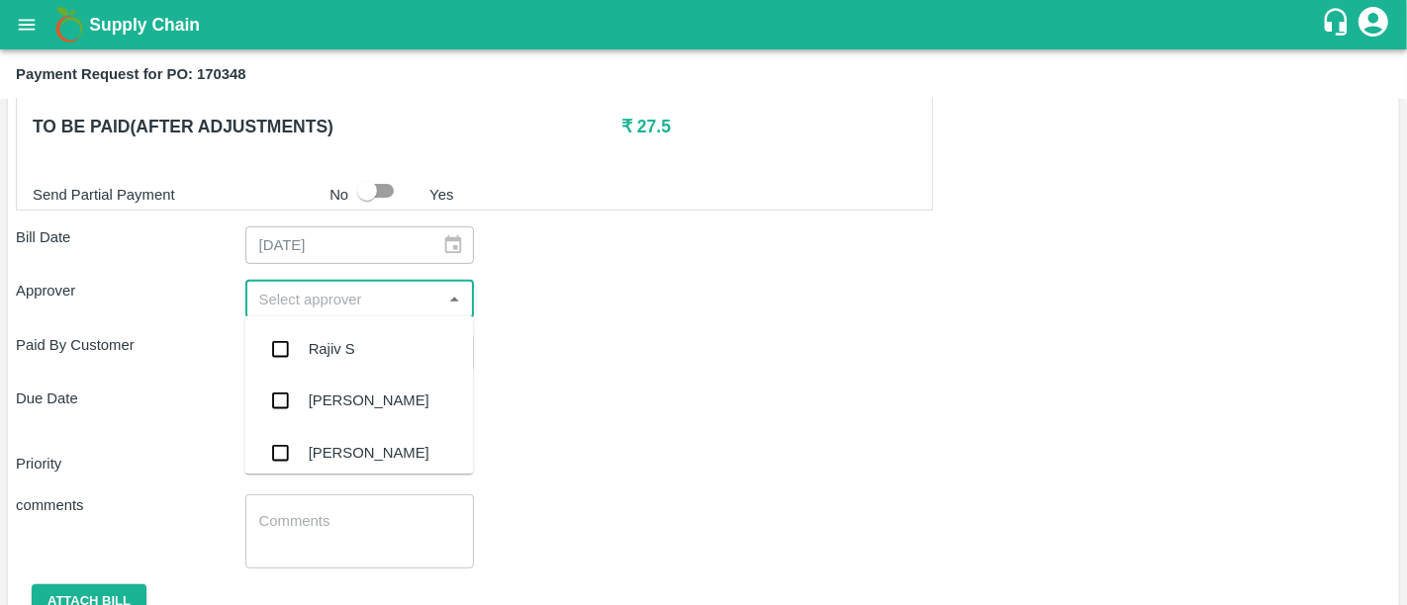
click at [327, 298] on input "input" at bounding box center [343, 299] width 185 height 26
type input "nee"
click at [336, 448] on div "[PERSON_NAME][DEMOGRAPHIC_DATA]" at bounding box center [391, 455] width 164 height 45
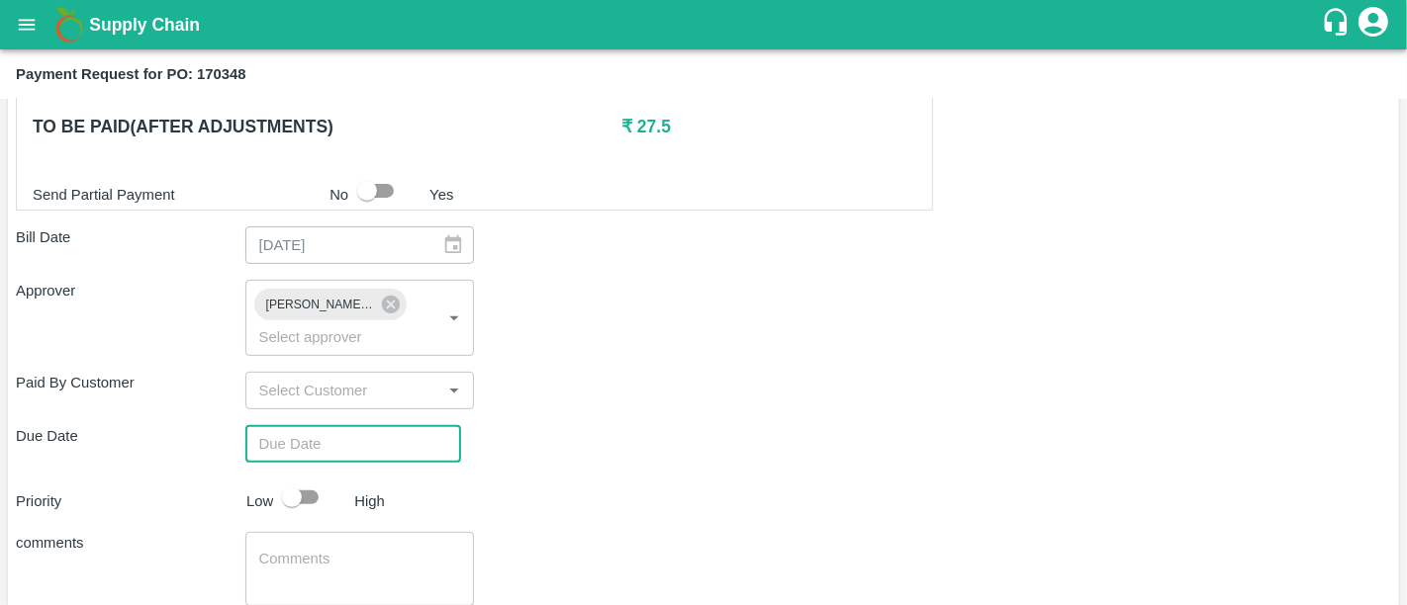
type input "DD/MM/YYYY hh:mm aa"
click at [354, 425] on input "DD/MM/YYYY hh:mm aa" at bounding box center [346, 444] width 202 height 38
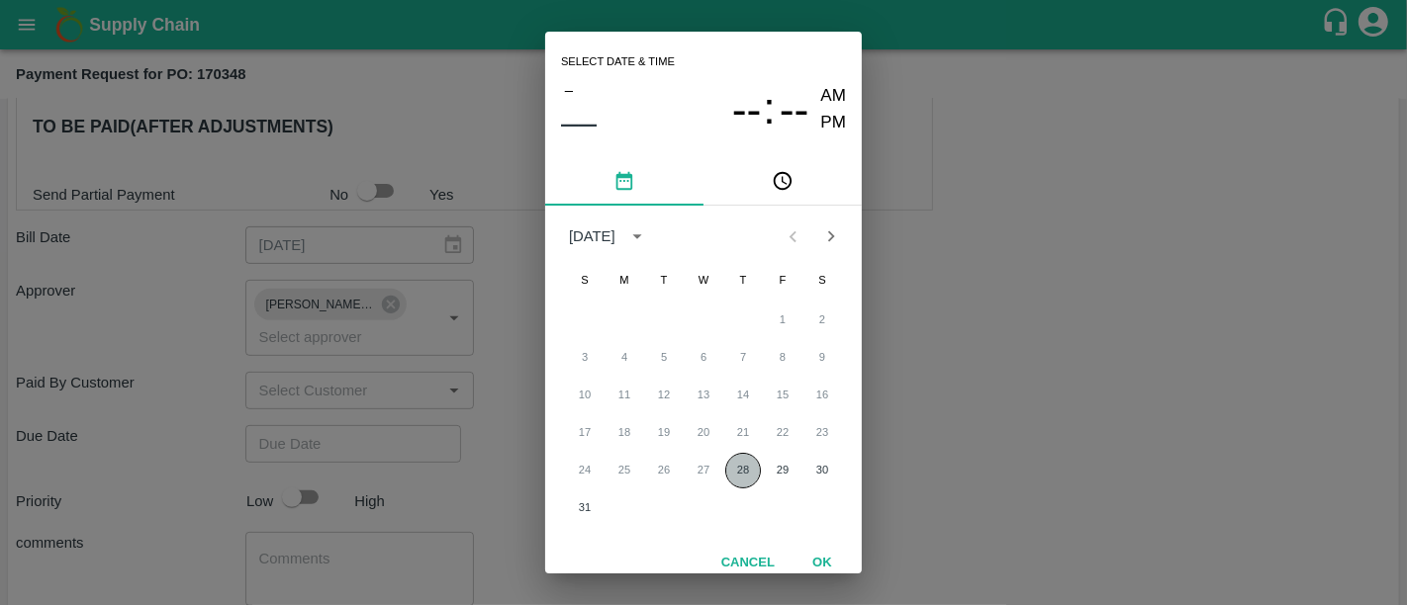
click at [748, 485] on button "28" at bounding box center [743, 471] width 36 height 36
type input "[DATE] 12:00 AM"
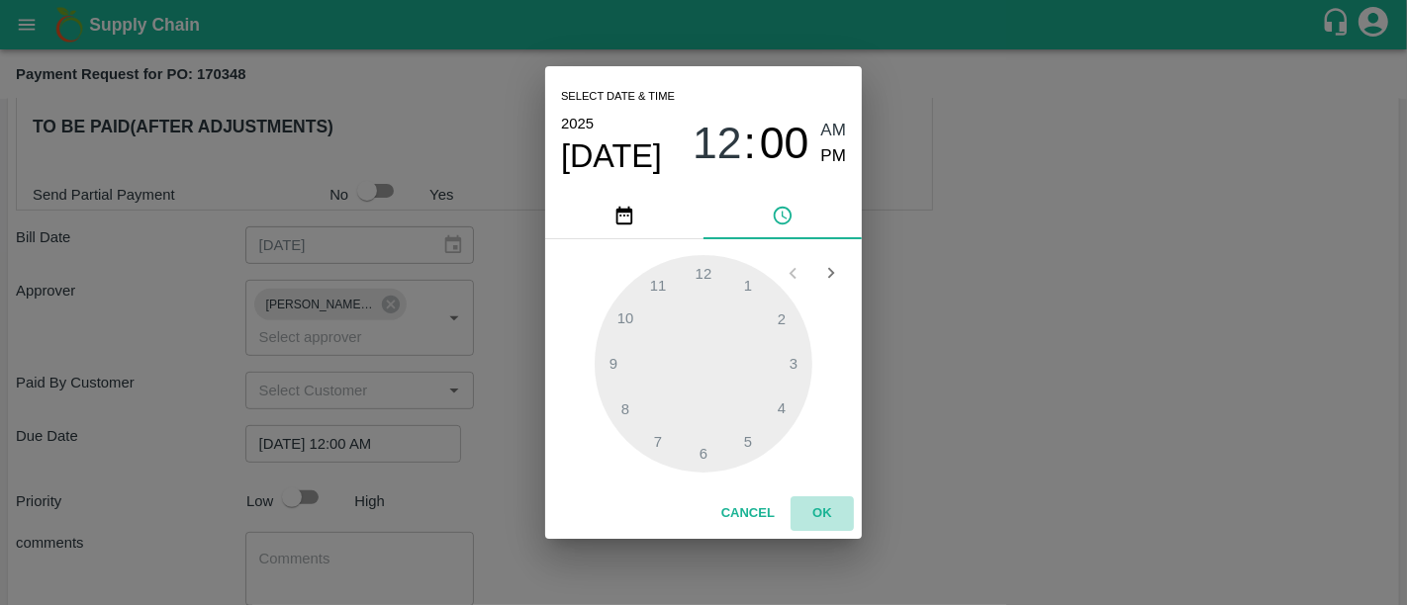
click at [799, 499] on button "OK" at bounding box center [821, 514] width 63 height 35
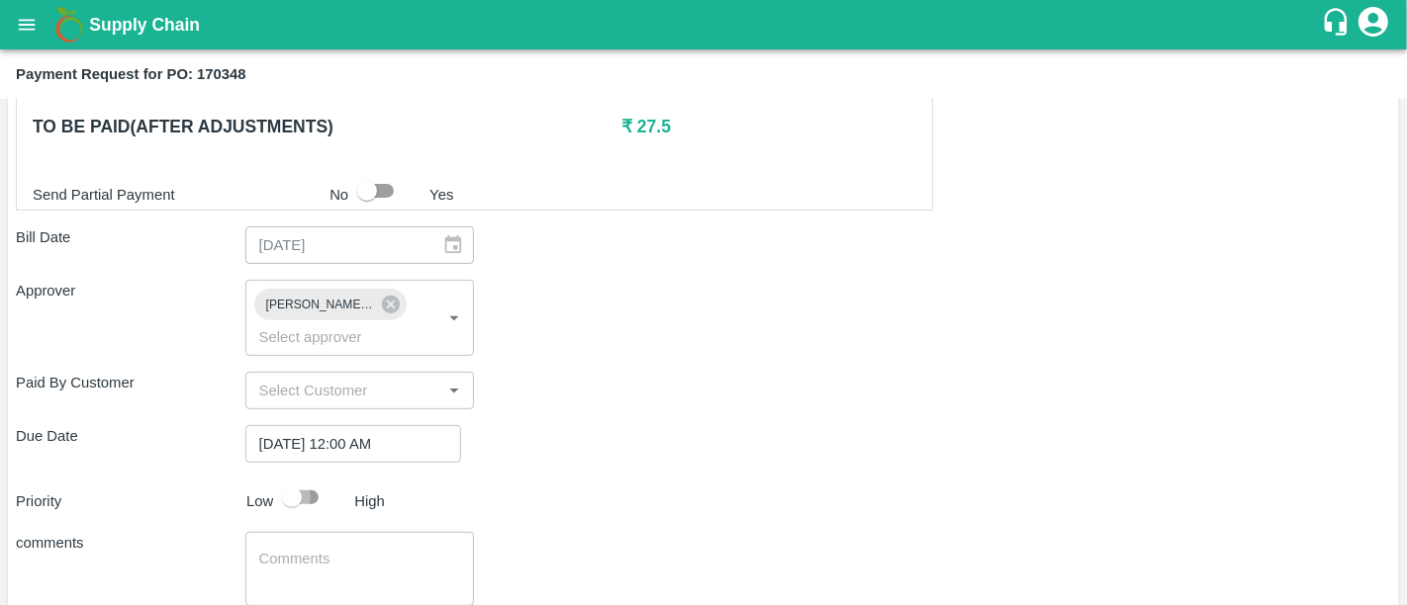
click at [325, 479] on input "checkbox" at bounding box center [291, 498] width 113 height 38
checkbox input "true"
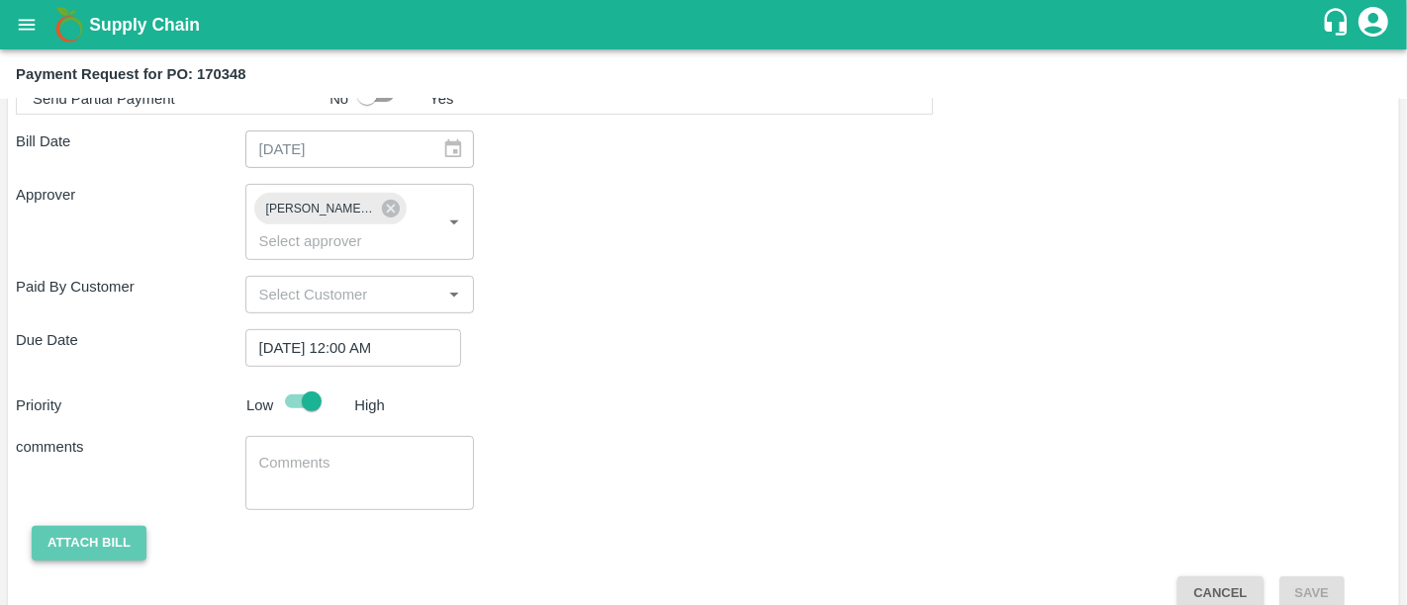
click at [110, 526] on button "Attach bill" at bounding box center [89, 543] width 115 height 35
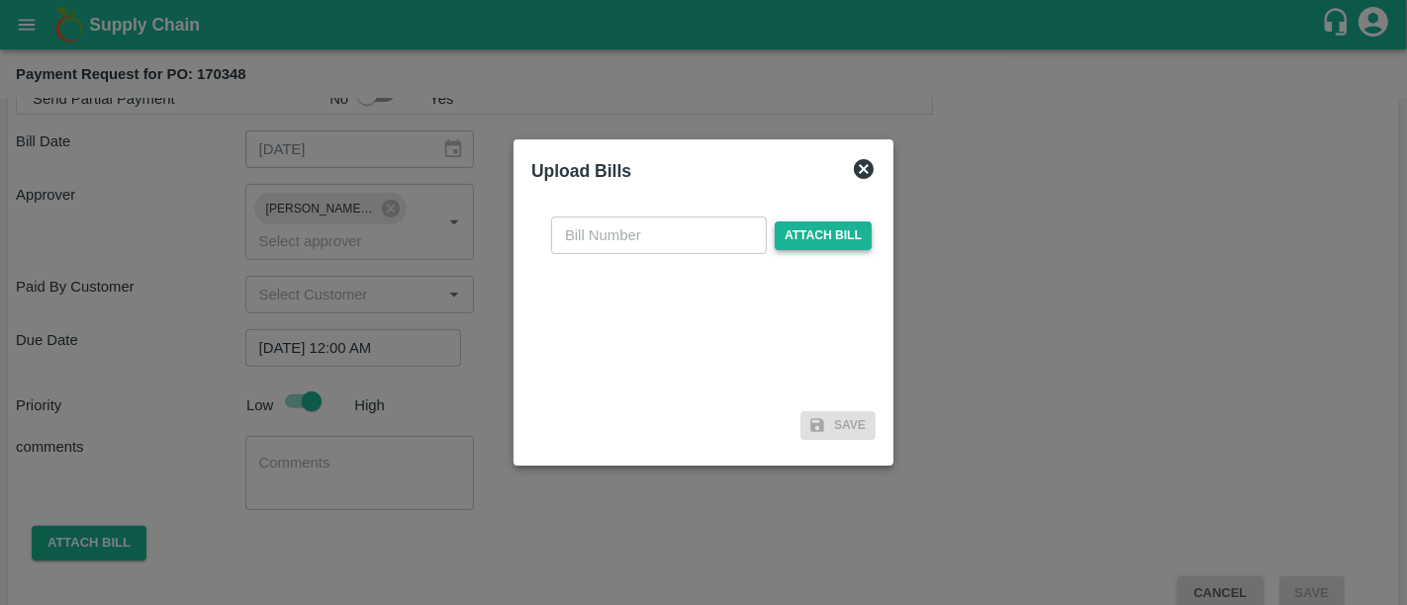
click at [831, 239] on span "Attach bill" at bounding box center [823, 236] width 97 height 29
click at [0, 0] on input "Attach bill" at bounding box center [0, 0] width 0 height 0
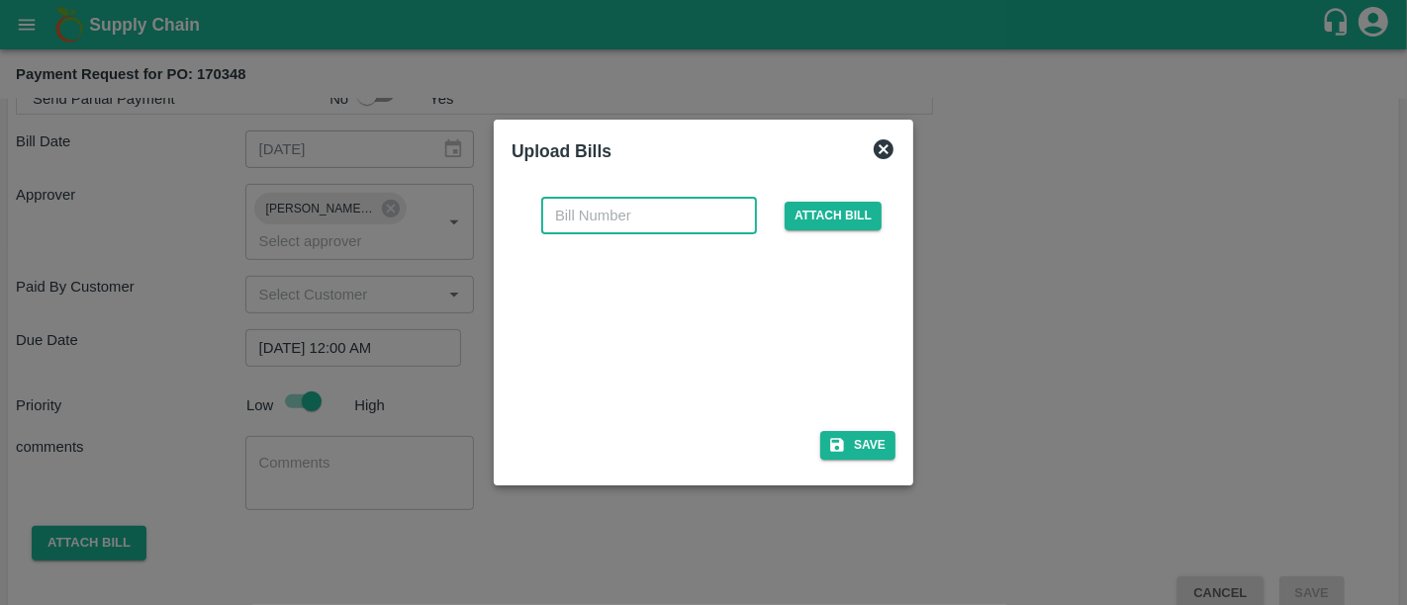
click at [638, 202] on input "text" at bounding box center [649, 216] width 216 height 38
paste input "SAF/081/25-2"
type input "SAF/081/25-26"
click at [865, 439] on button "Save" at bounding box center [857, 445] width 75 height 29
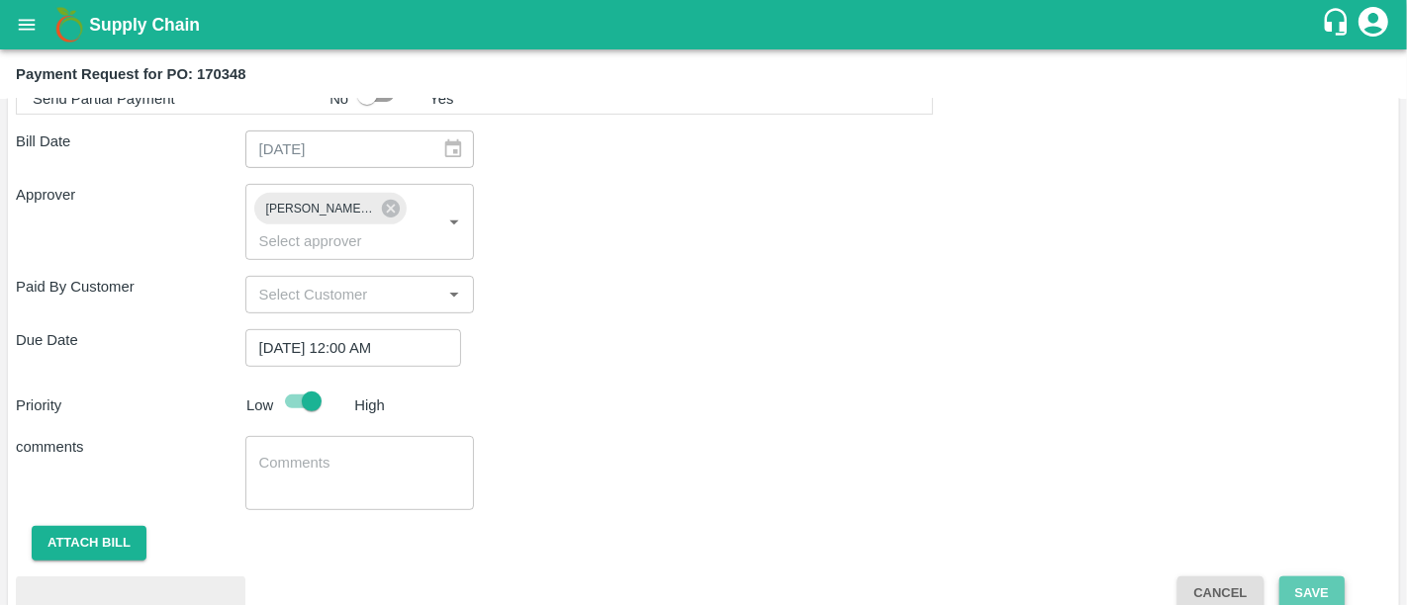
drag, startPoint x: 1298, startPoint y: 547, endPoint x: 1314, endPoint y: 577, distance: 33.6
click at [1314, 577] on button "Save" at bounding box center [1311, 594] width 65 height 35
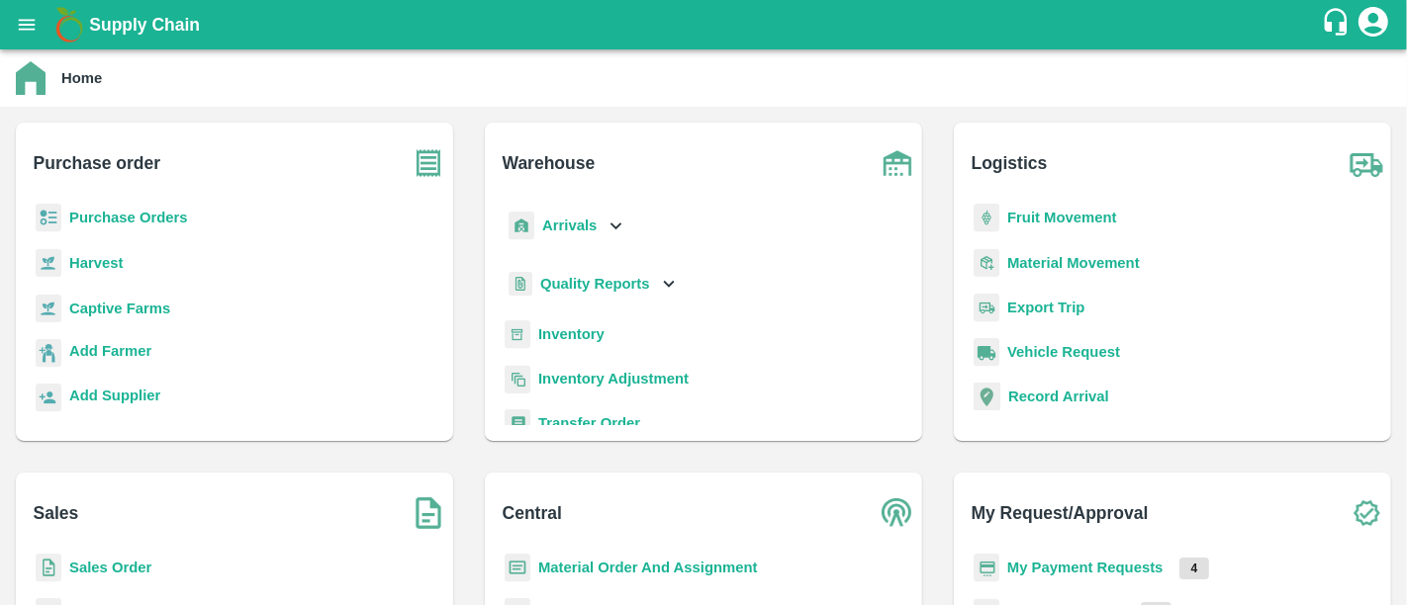
click at [1128, 566] on b "My Payment Requests" at bounding box center [1085, 568] width 156 height 16
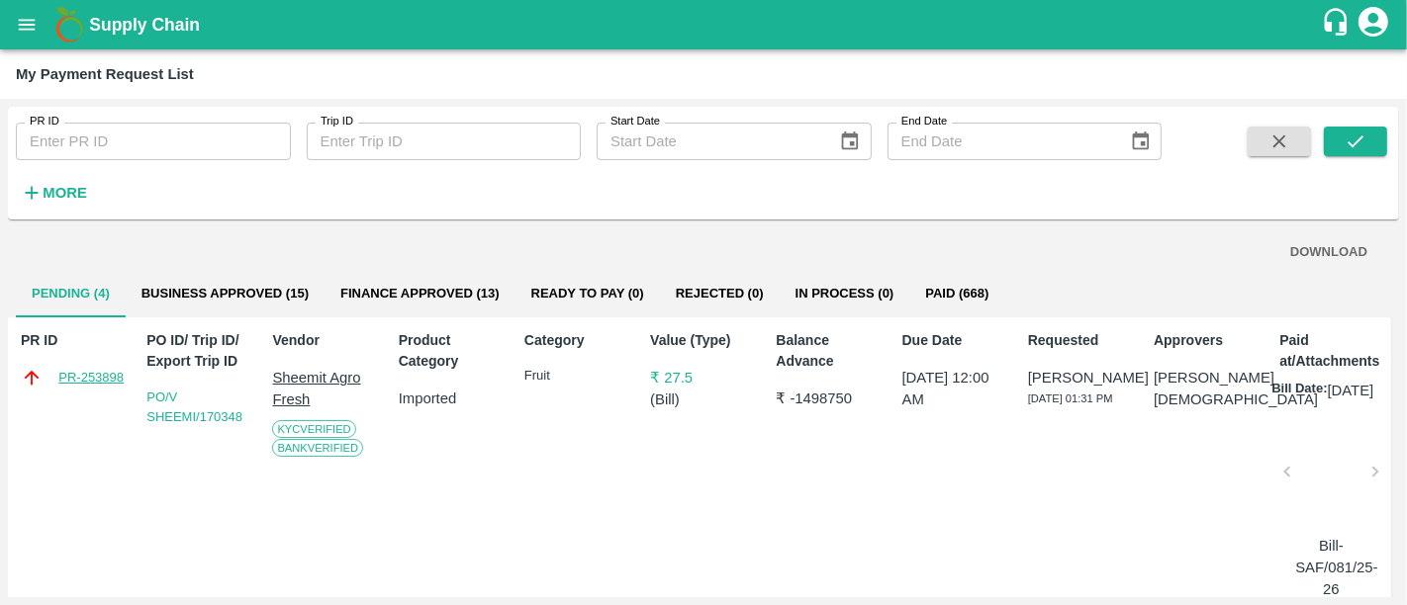
click at [70, 370] on link "PR-253898" at bounding box center [90, 378] width 65 height 20
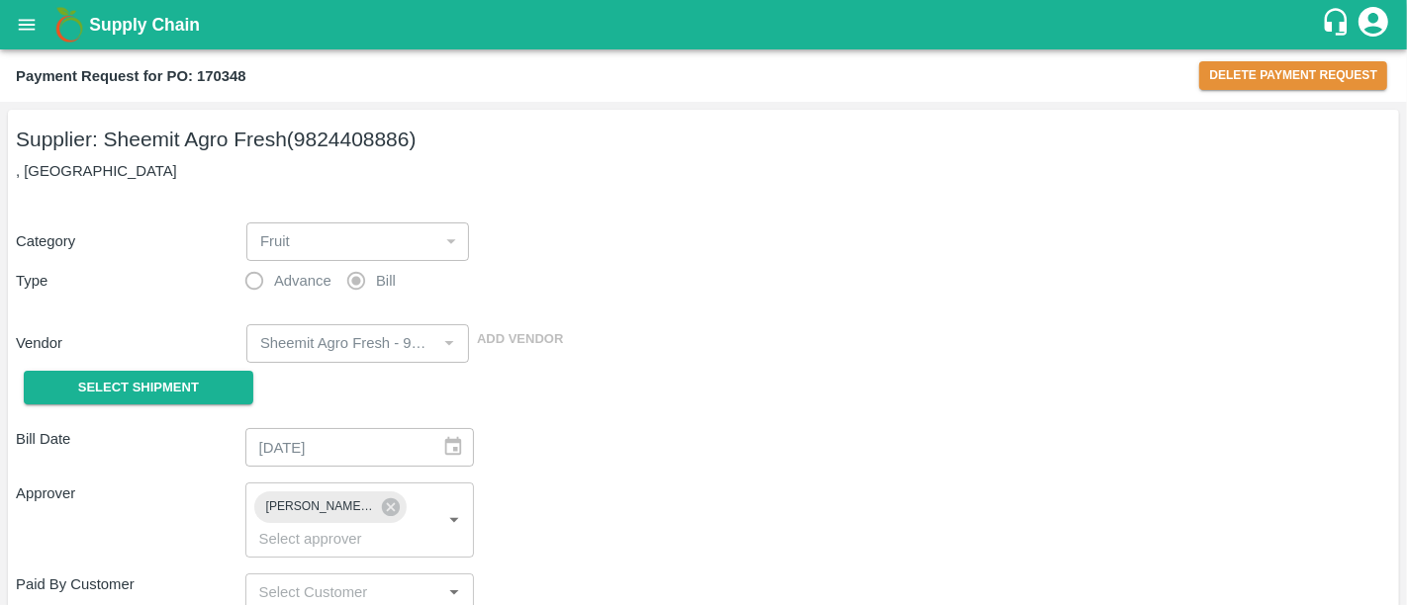
click at [1344, 71] on button "Delete Payment Request" at bounding box center [1293, 75] width 188 height 29
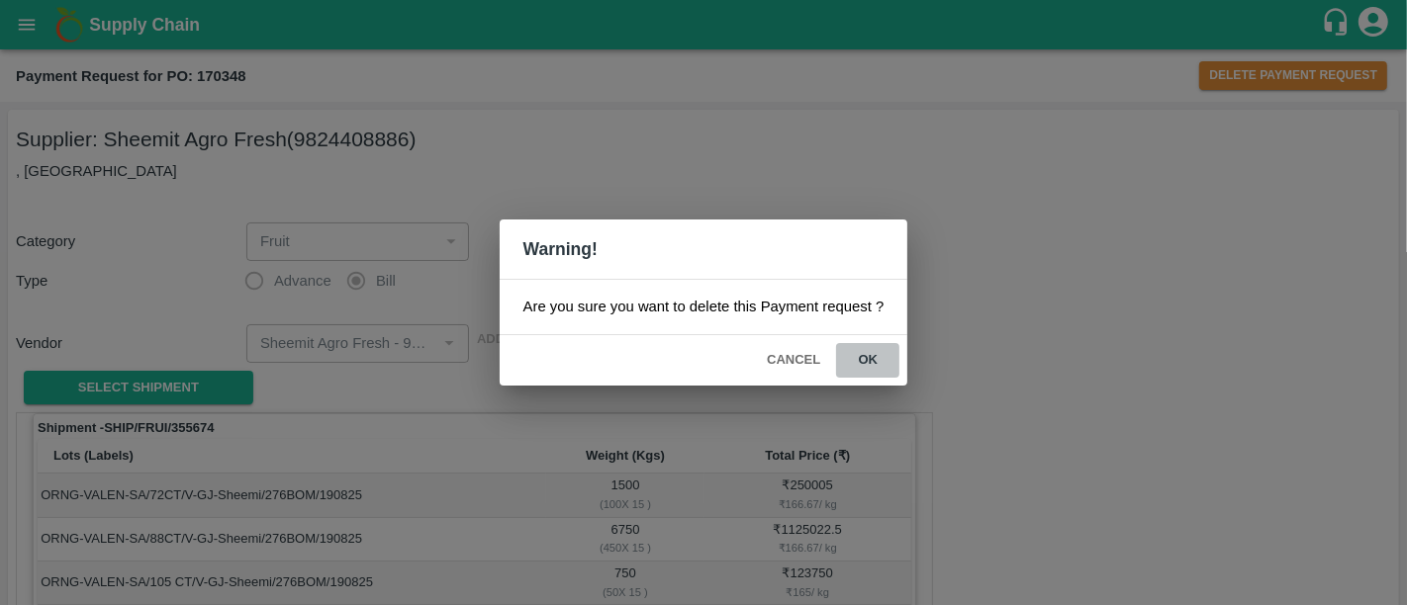
click at [881, 356] on button "ok" at bounding box center [867, 360] width 63 height 35
click at [790, 356] on button "Cancel" at bounding box center [793, 360] width 69 height 35
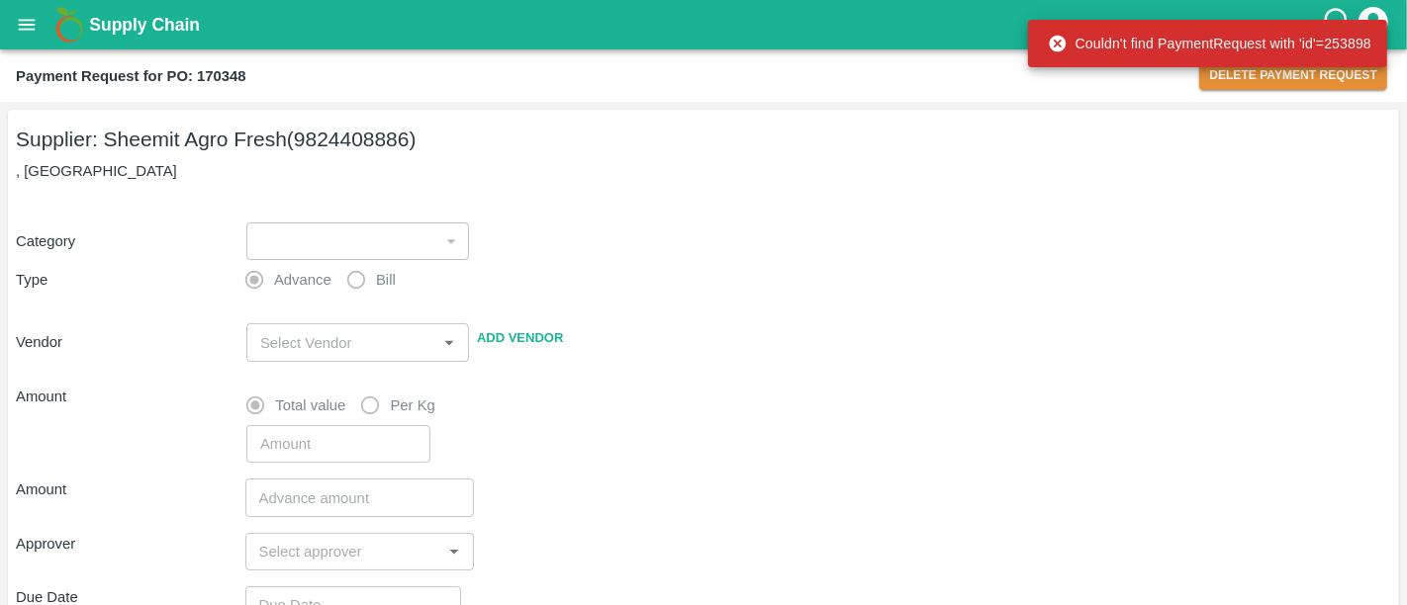
click at [156, 28] on b "Supply Chain" at bounding box center [144, 25] width 111 height 20
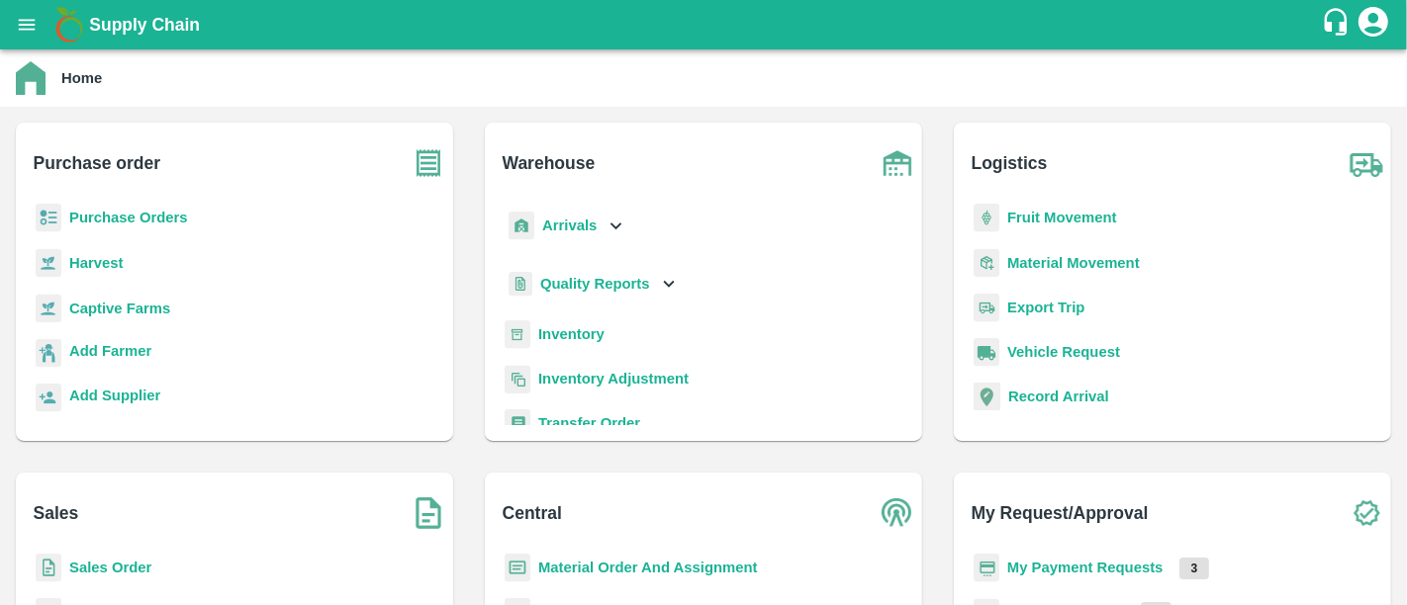
click at [1094, 562] on b "My Payment Requests" at bounding box center [1085, 568] width 156 height 16
